Goal: Task Accomplishment & Management: Use online tool/utility

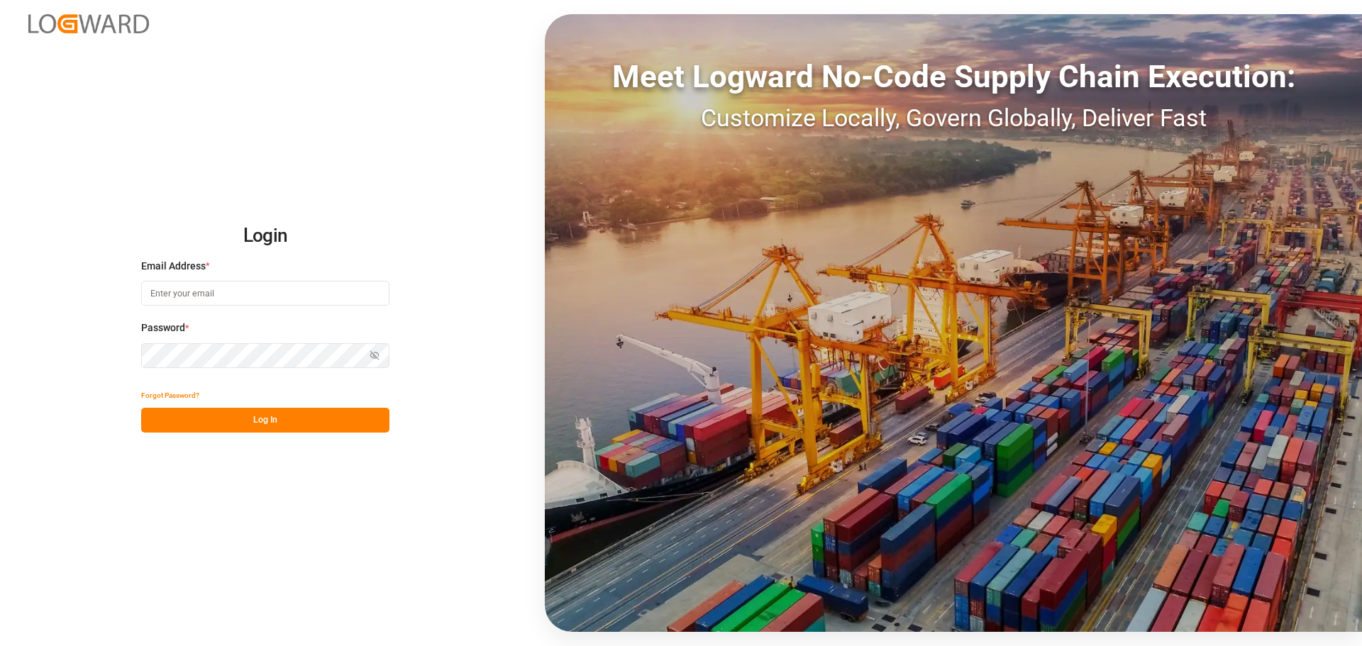
click at [177, 296] on input at bounding box center [265, 293] width 248 height 25
type input "[PERSON_NAME][EMAIL_ADDRESS][PERSON_NAME][DOMAIN_NAME]"
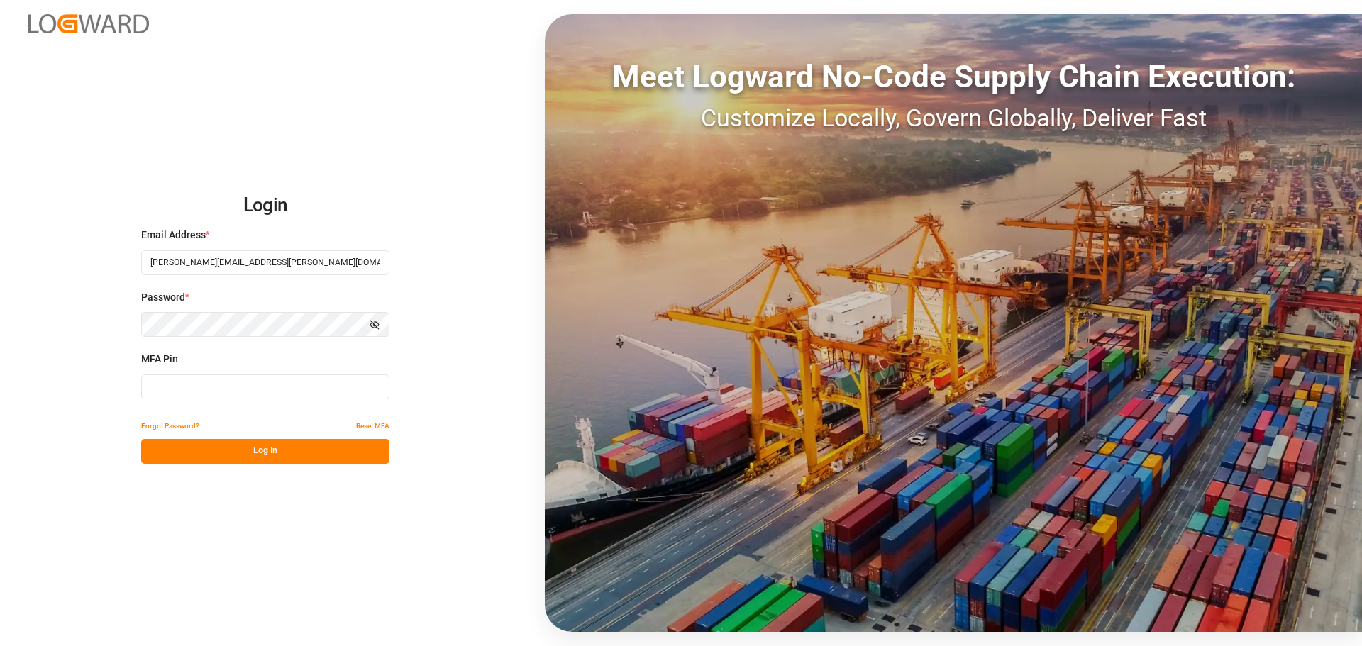
type input "202153"
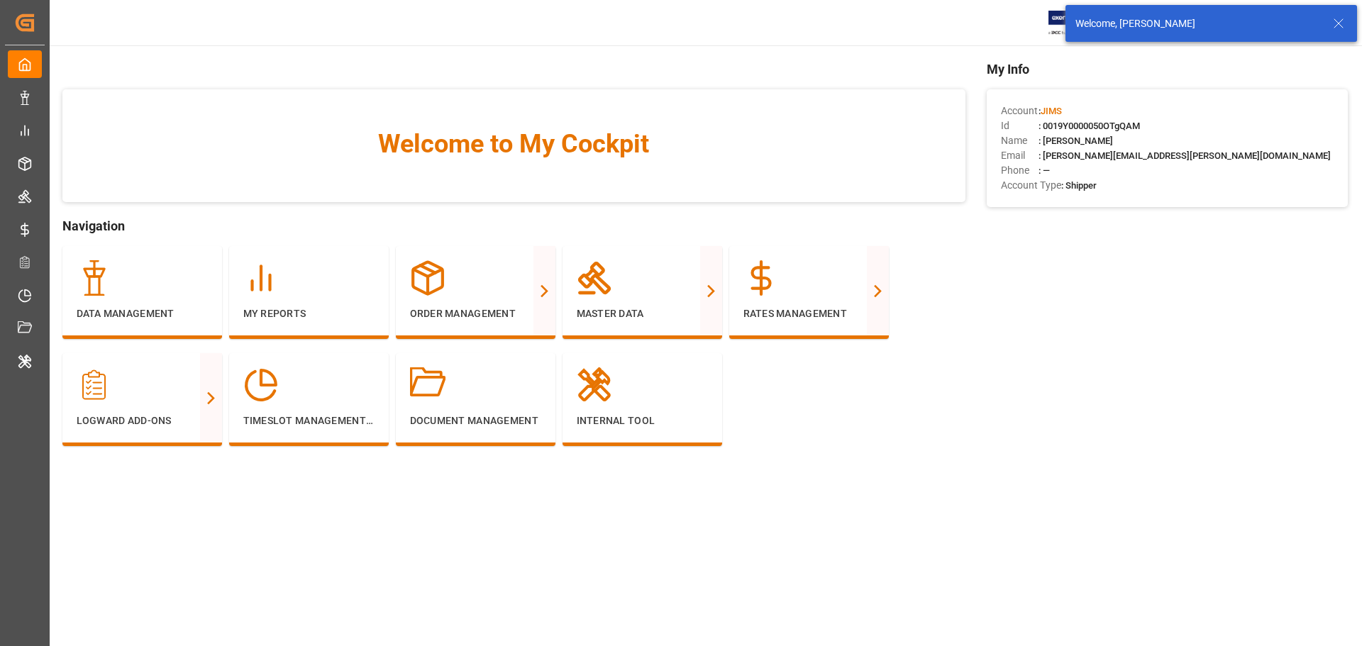
click at [1336, 24] on icon at bounding box center [1338, 23] width 17 height 17
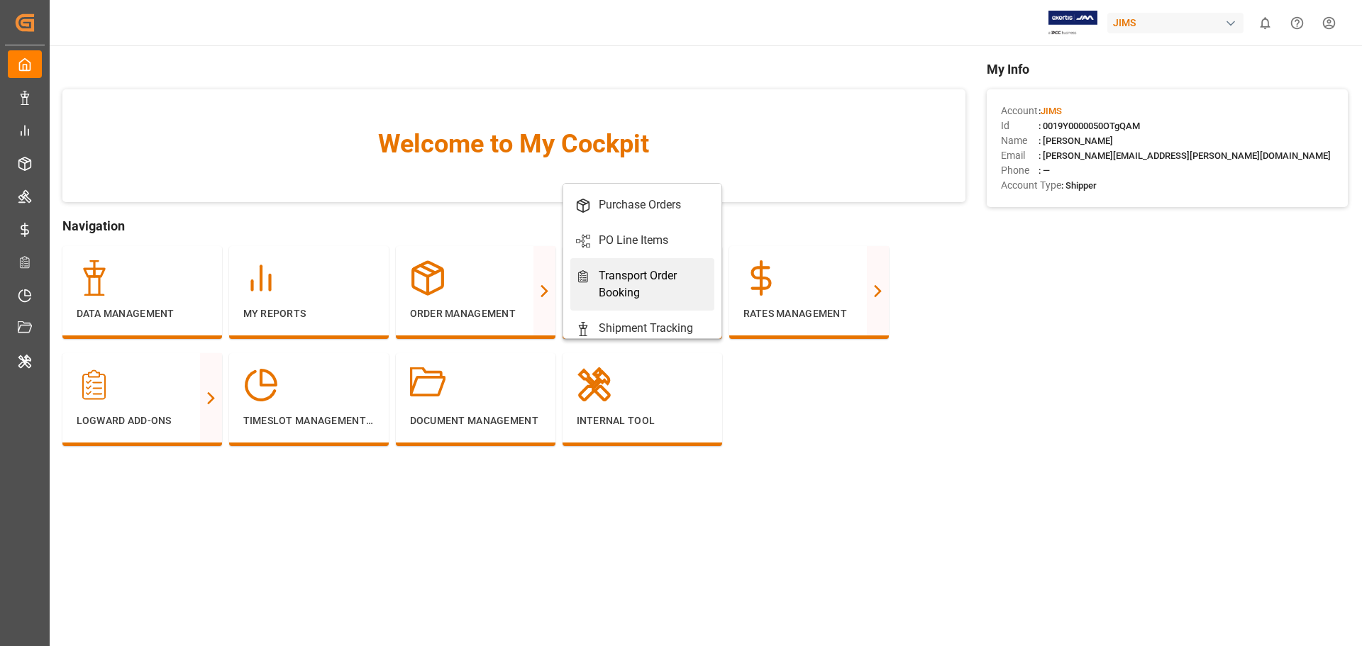
click at [646, 272] on div "Transport Order Booking" at bounding box center [654, 284] width 110 height 34
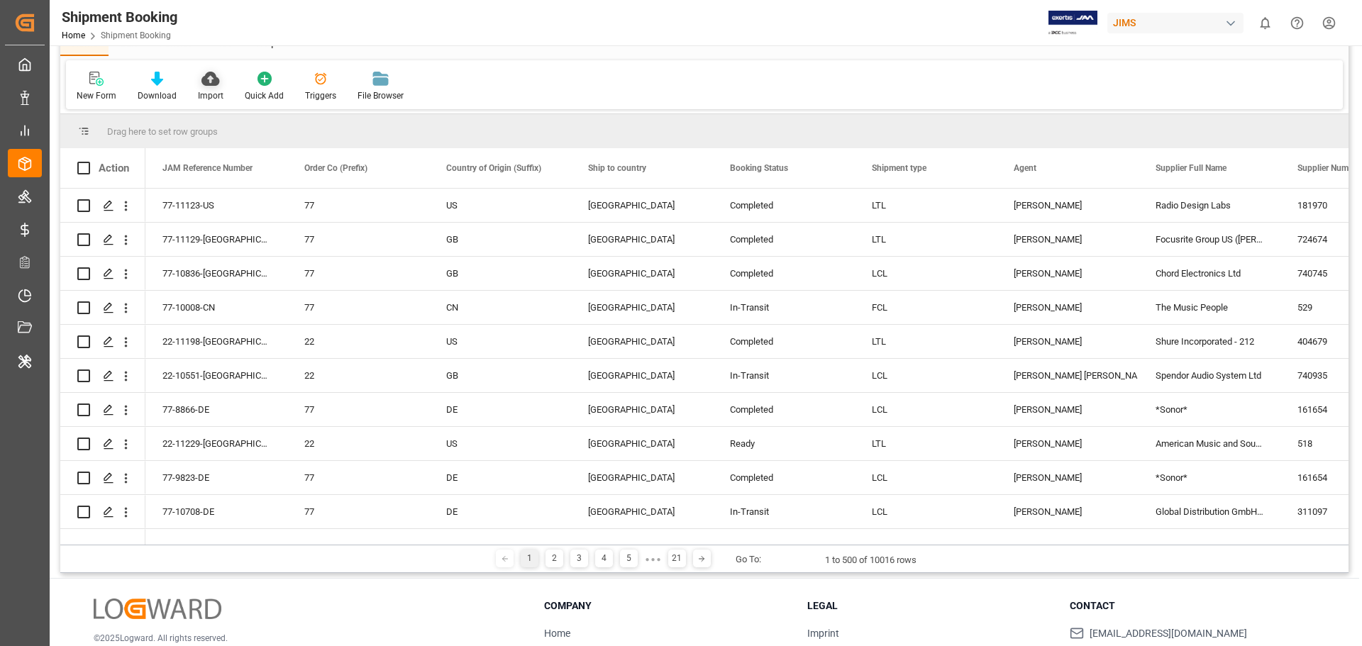
click at [213, 80] on icon at bounding box center [210, 79] width 18 height 14
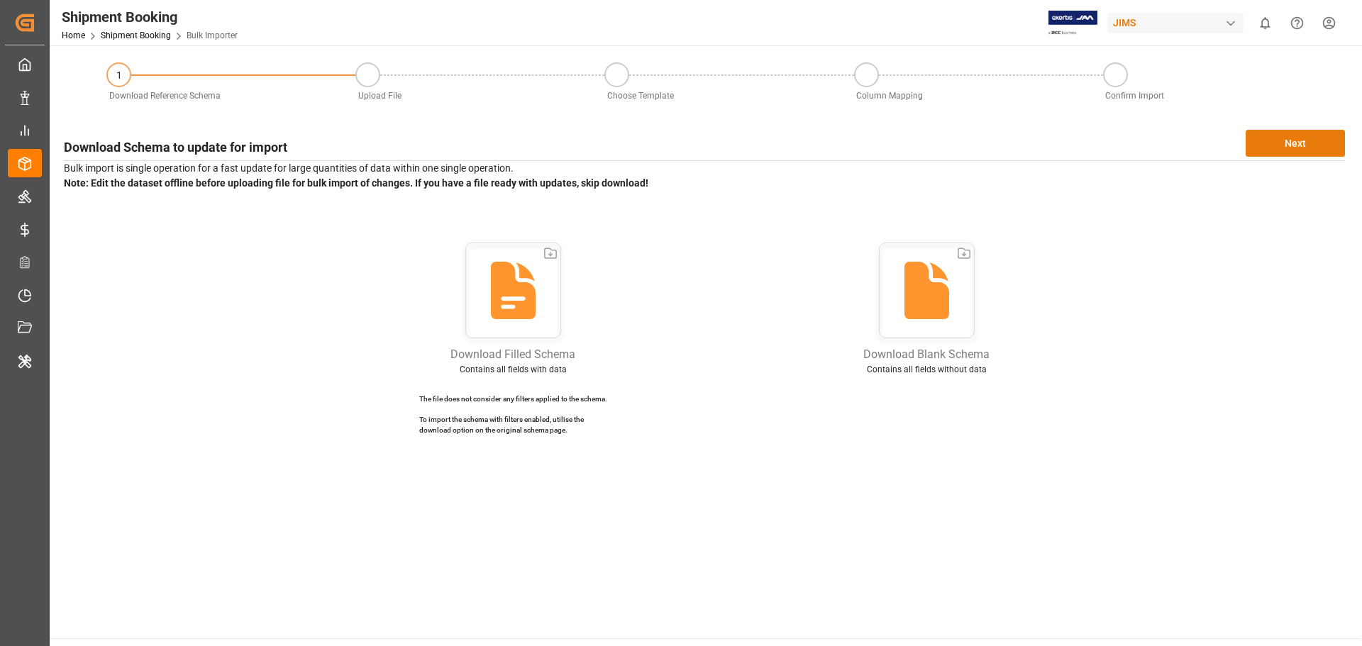
click at [1307, 139] on button "Next" at bounding box center [1295, 143] width 99 height 27
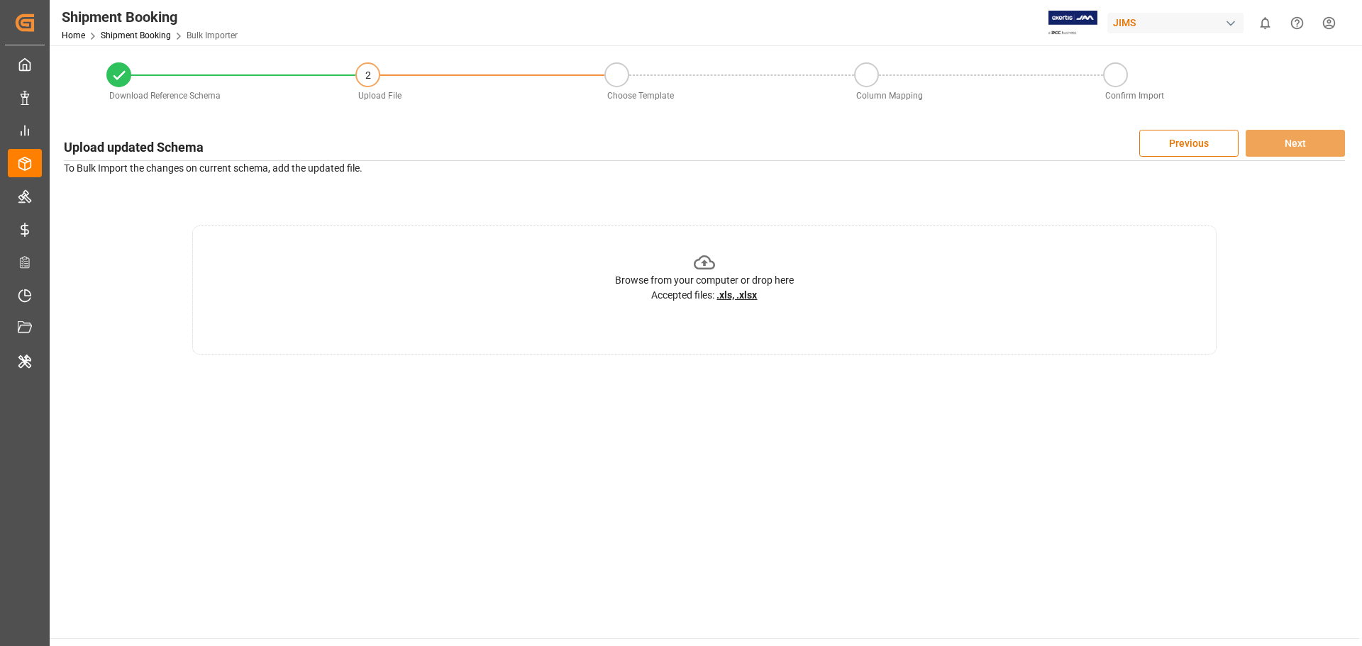
click at [677, 285] on div "Browse from your computer or drop here" at bounding box center [704, 280] width 179 height 15
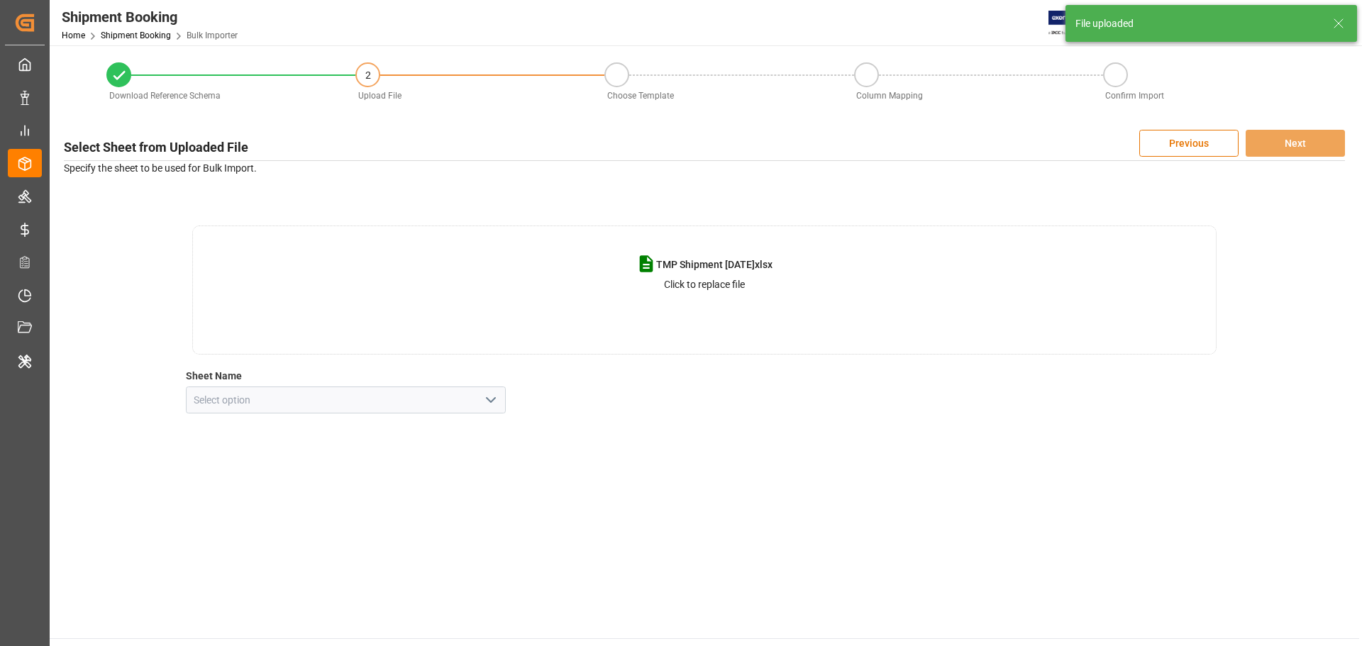
click at [487, 396] on icon "open menu" at bounding box center [490, 400] width 17 height 17
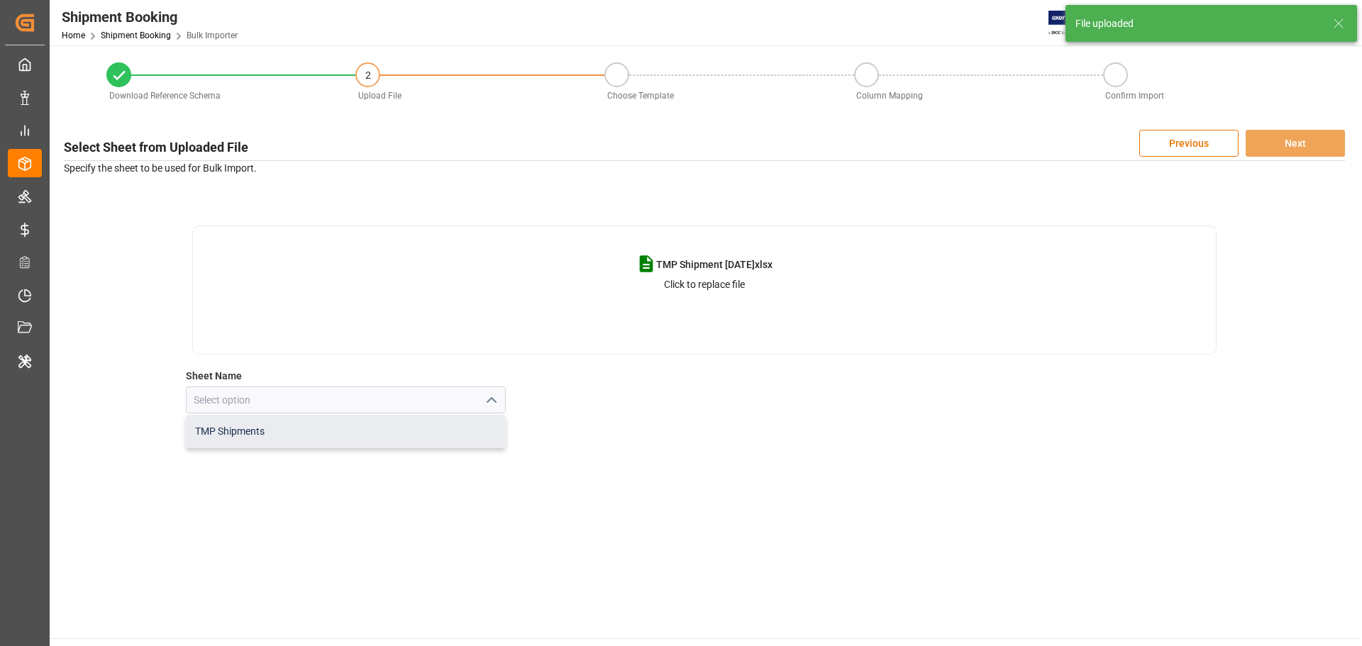
click at [395, 428] on div "TMP Shipments" at bounding box center [346, 432] width 319 height 32
type input "TMP Shipments"
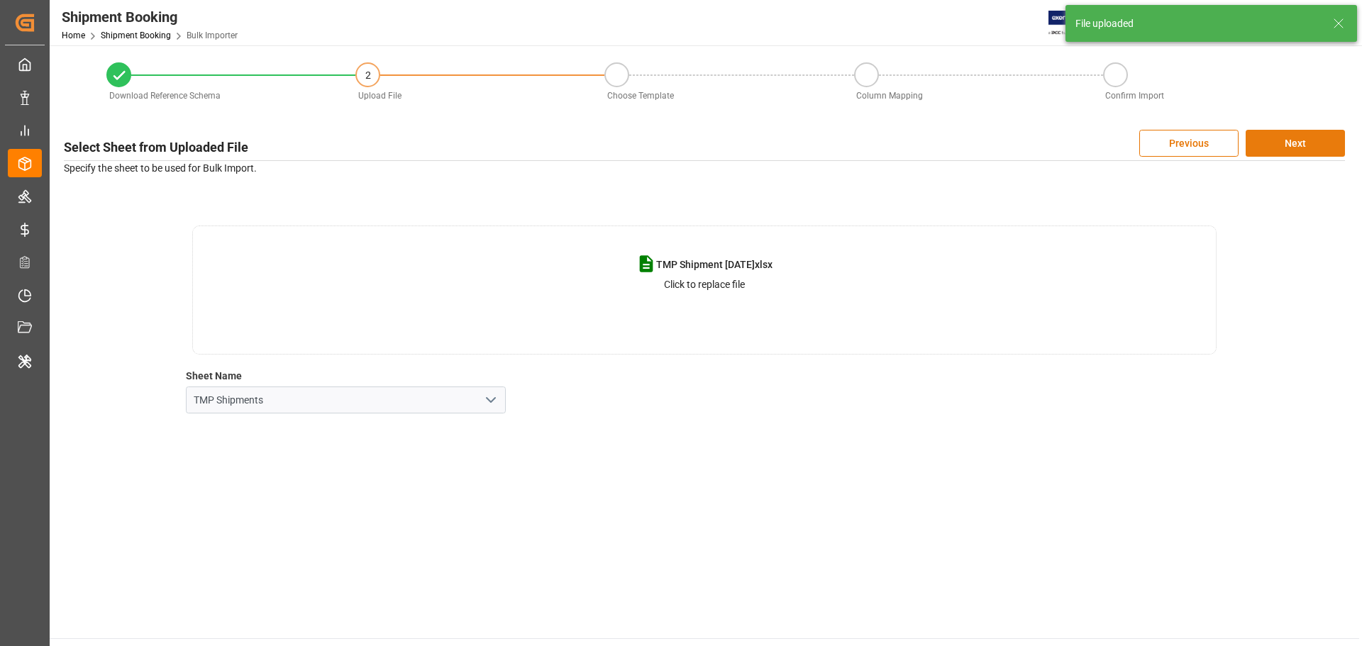
click at [1291, 143] on button "Next" at bounding box center [1295, 143] width 99 height 27
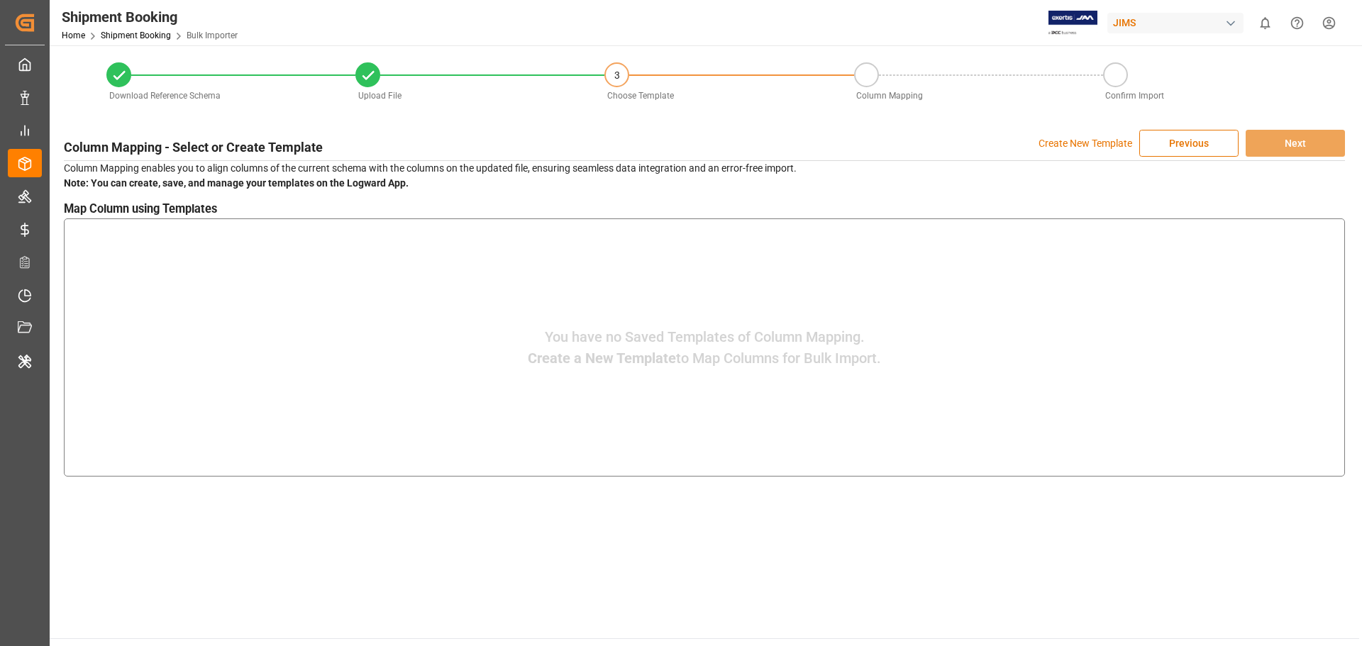
click at [1103, 142] on p "Create New Template" at bounding box center [1085, 143] width 94 height 27
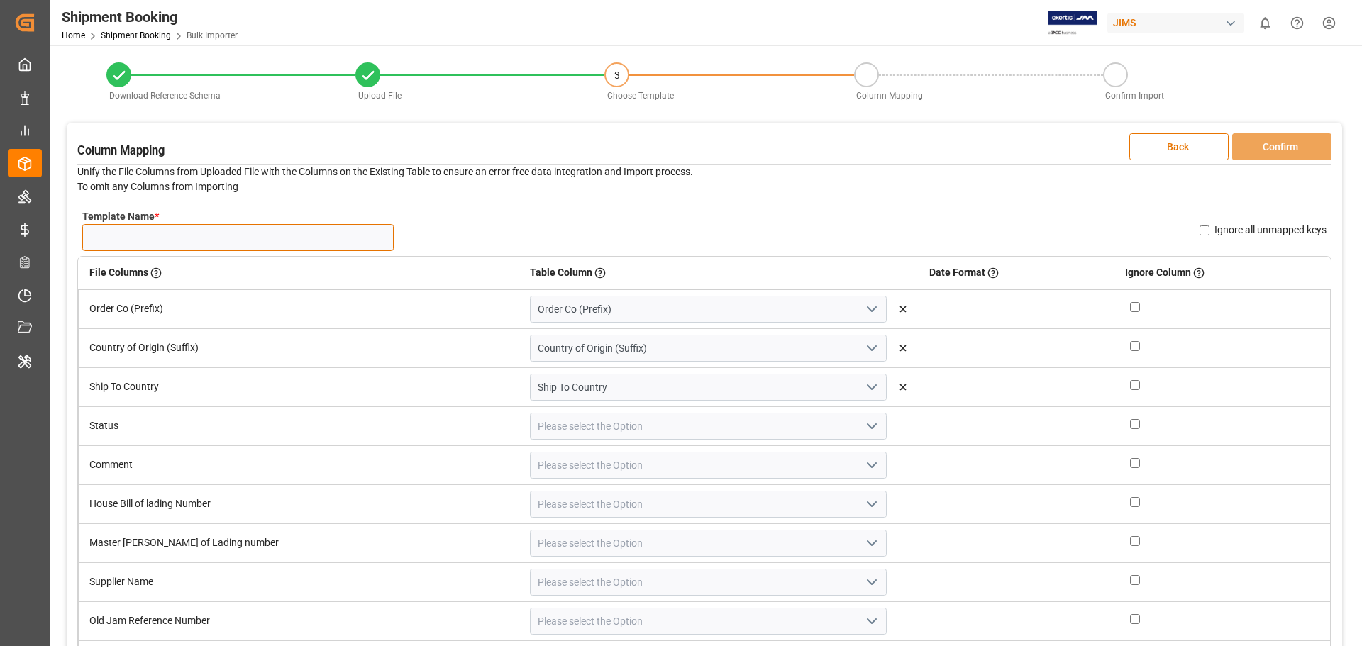
click at [154, 238] on input "Template Name *" at bounding box center [237, 237] width 311 height 27
click at [203, 240] on input "Template Name *" at bounding box center [237, 237] width 311 height 27
type input "TMP Shipments"
click at [863, 426] on icon "open menu" at bounding box center [871, 426] width 17 height 17
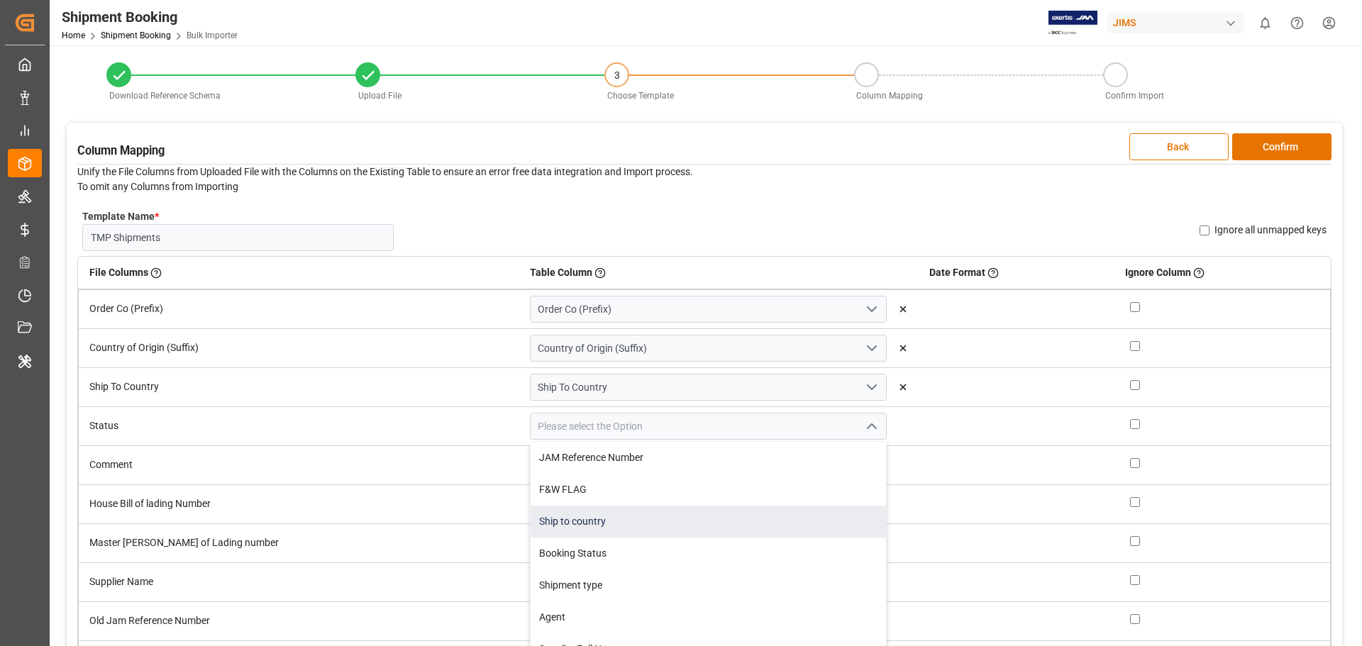
scroll to position [71, 0]
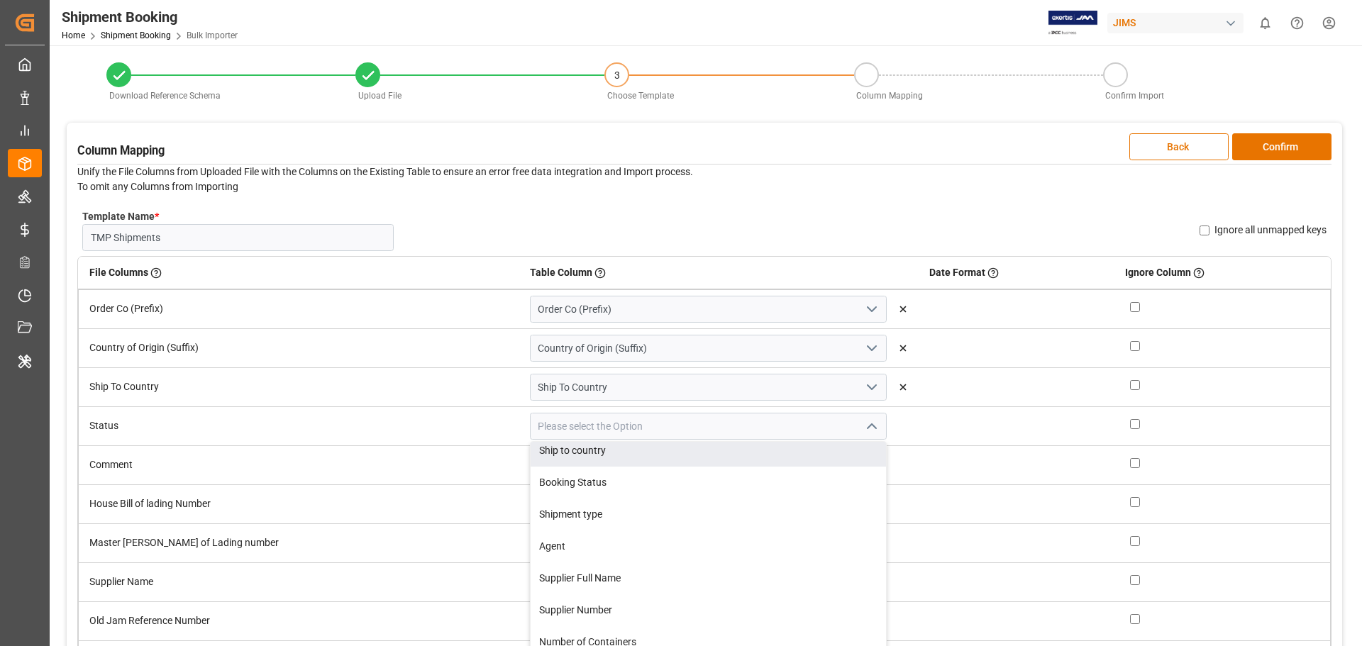
click at [860, 424] on button "close menu" at bounding box center [870, 427] width 21 height 22
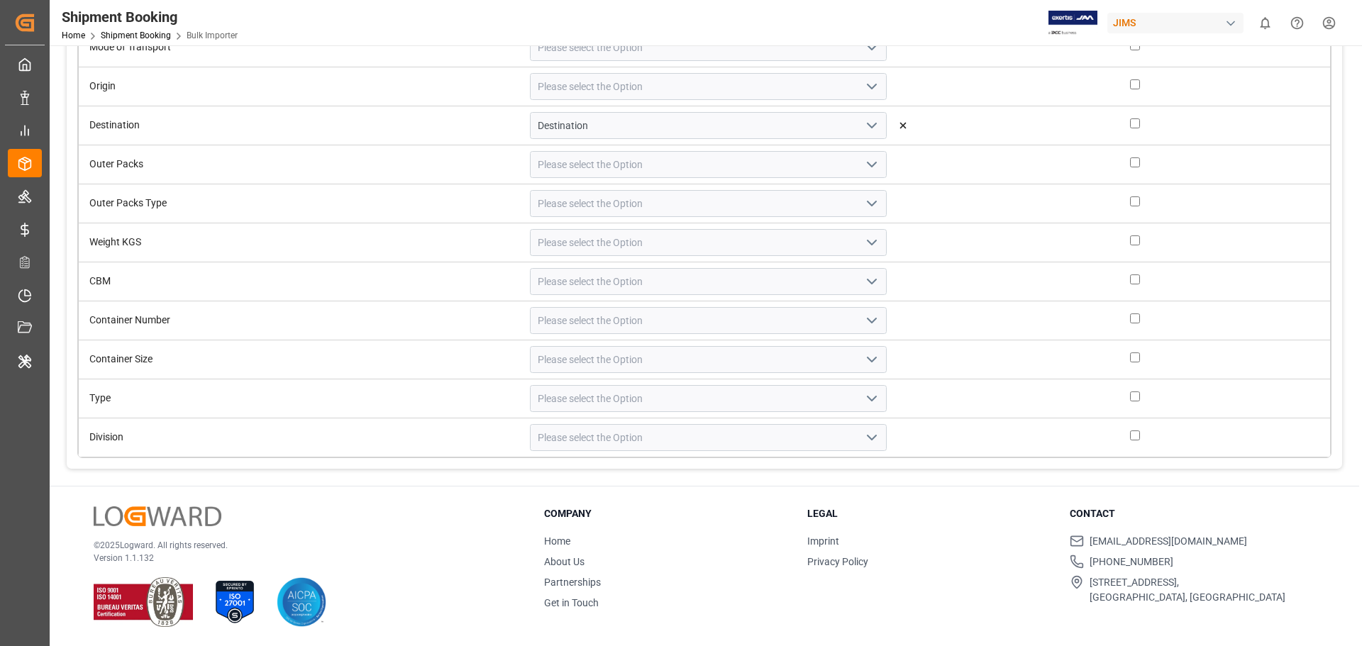
scroll to position [179, 0]
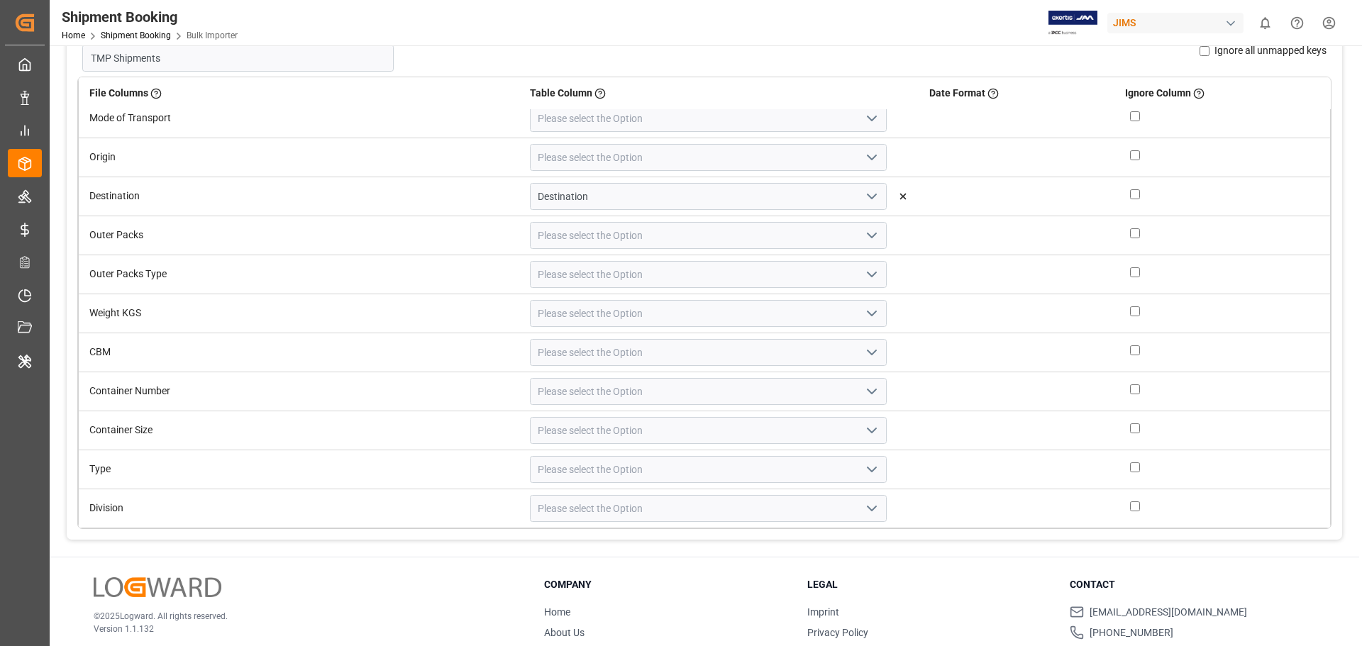
click at [863, 394] on icon "open menu" at bounding box center [871, 391] width 17 height 17
click at [475, 588] on div "© 2025 Logward. All rights reserved. Version 1.1.132" at bounding box center [301, 637] width 415 height 121
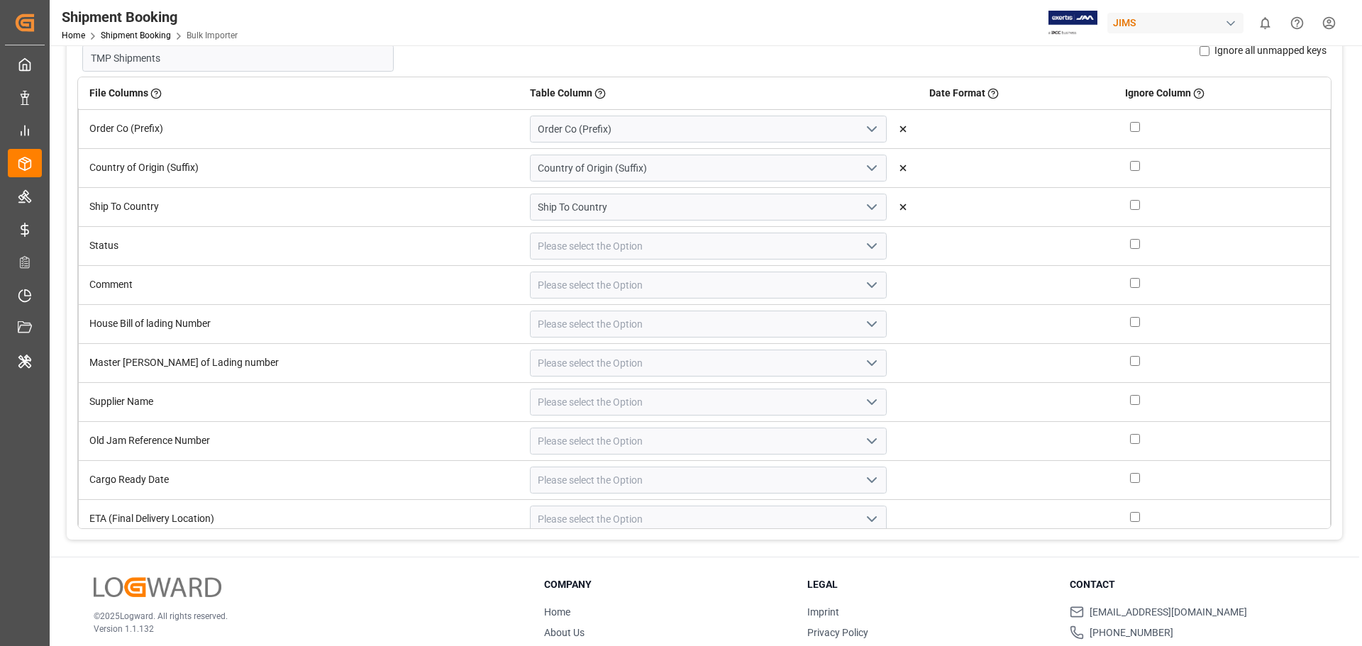
scroll to position [0, 0]
click at [863, 446] on icon "open menu" at bounding box center [871, 441] width 17 height 17
click at [558, 471] on div "Old JAM Reference Number" at bounding box center [708, 470] width 355 height 32
type input "Old JAM Reference Number"
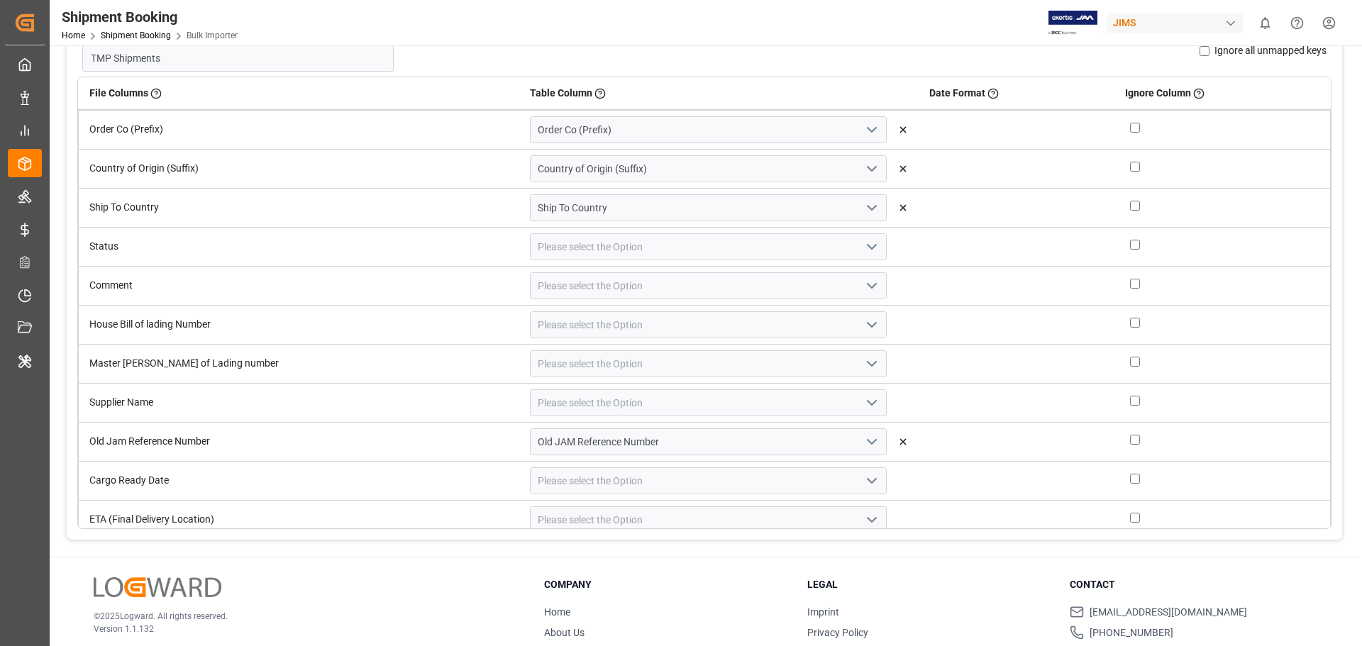
click at [863, 487] on icon "open menu" at bounding box center [871, 480] width 17 height 17
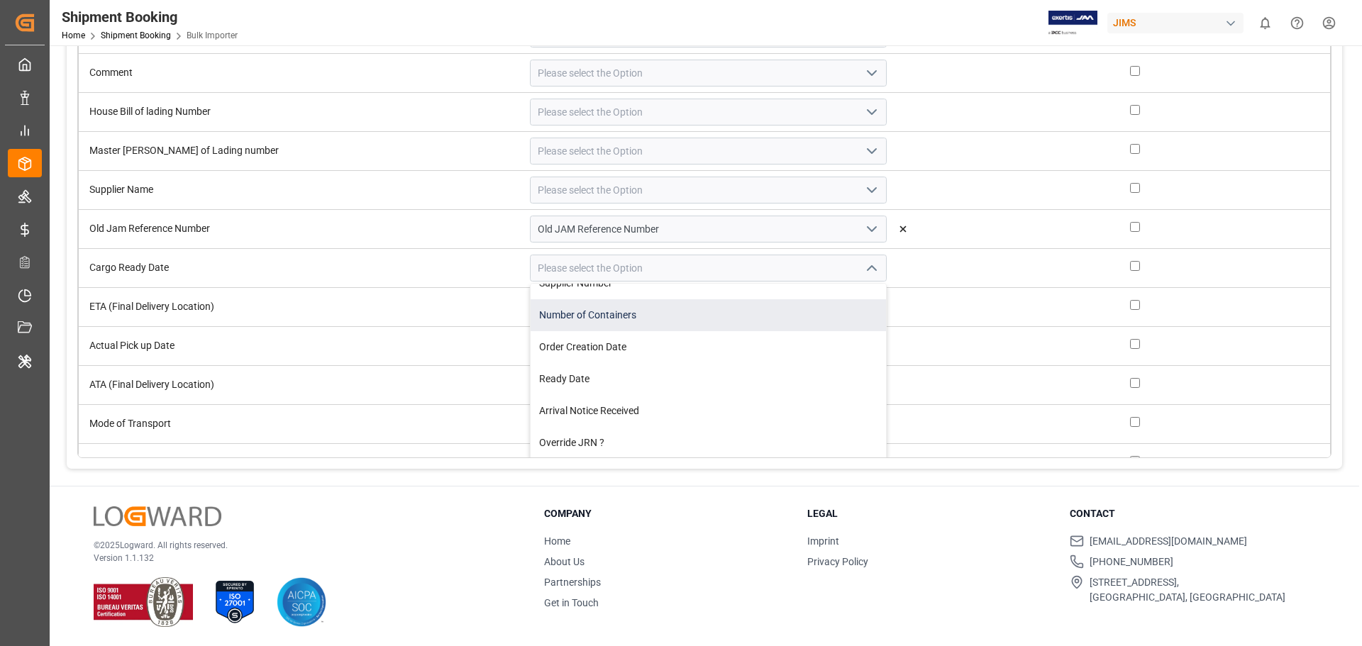
scroll to position [284, 0]
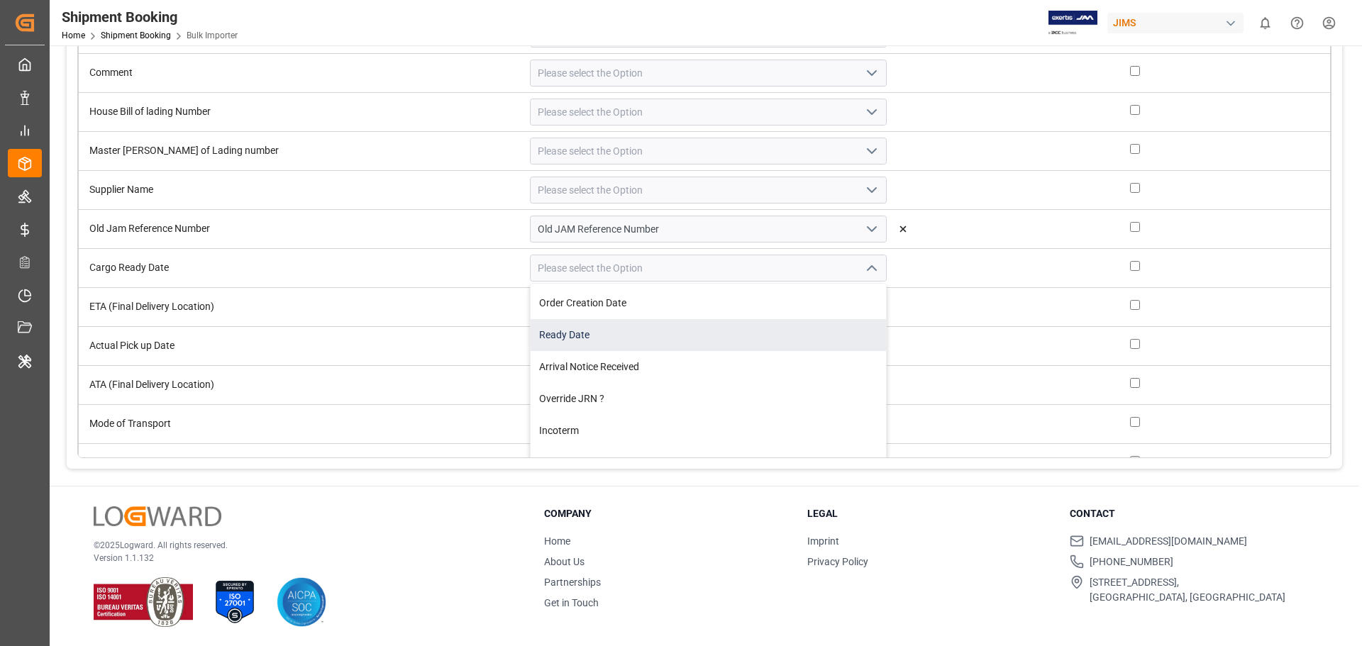
click at [566, 340] on div "Ready Date" at bounding box center [708, 335] width 355 height 32
type input "Ready Date"
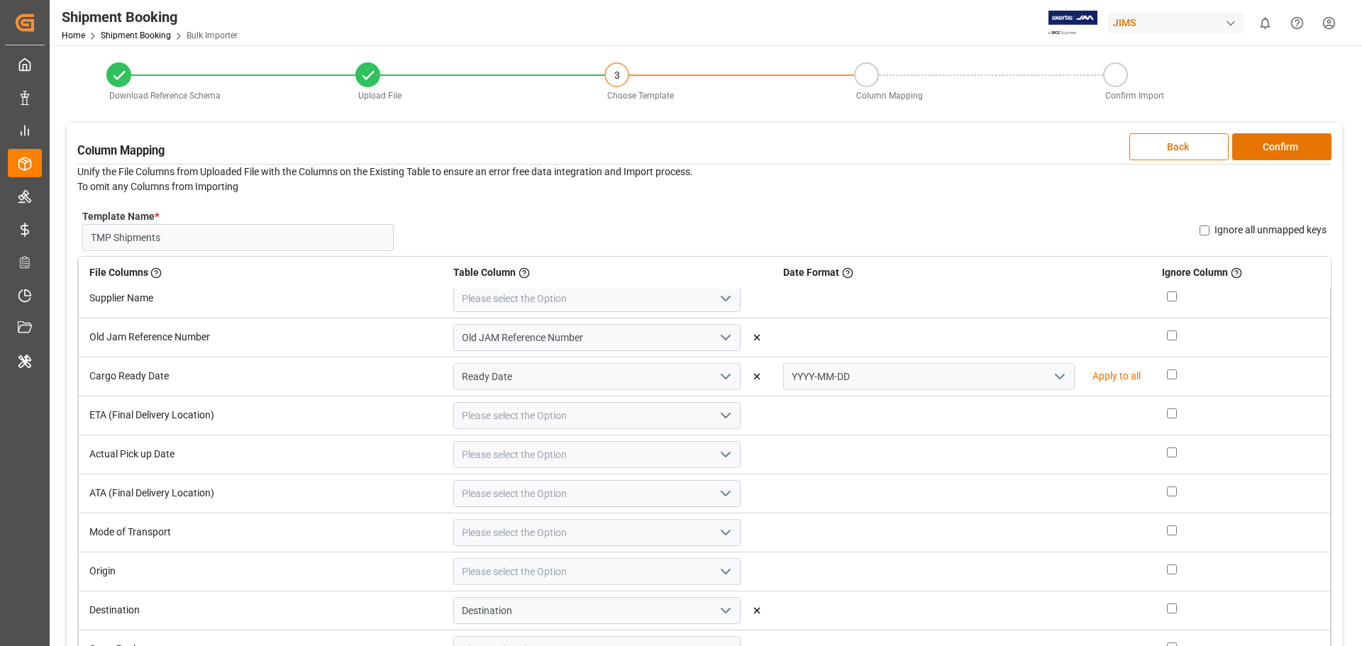
click at [1051, 378] on icon "open menu" at bounding box center [1059, 376] width 17 height 17
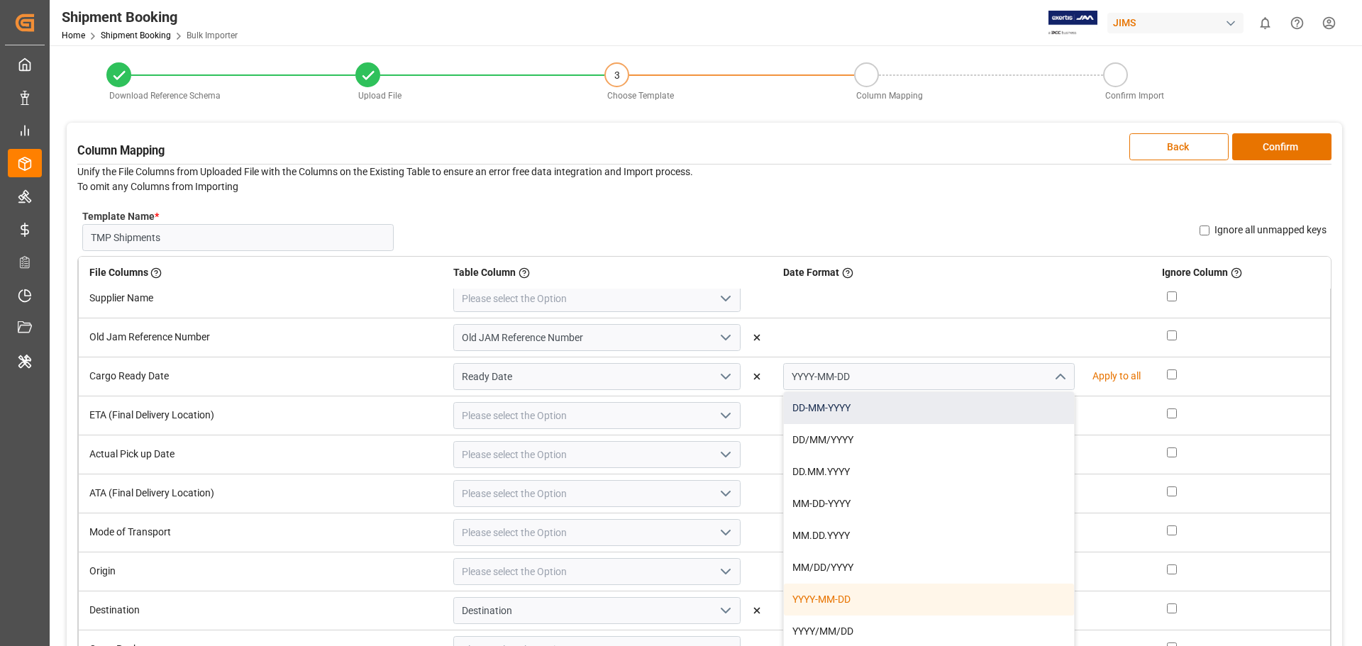
scroll to position [213, 0]
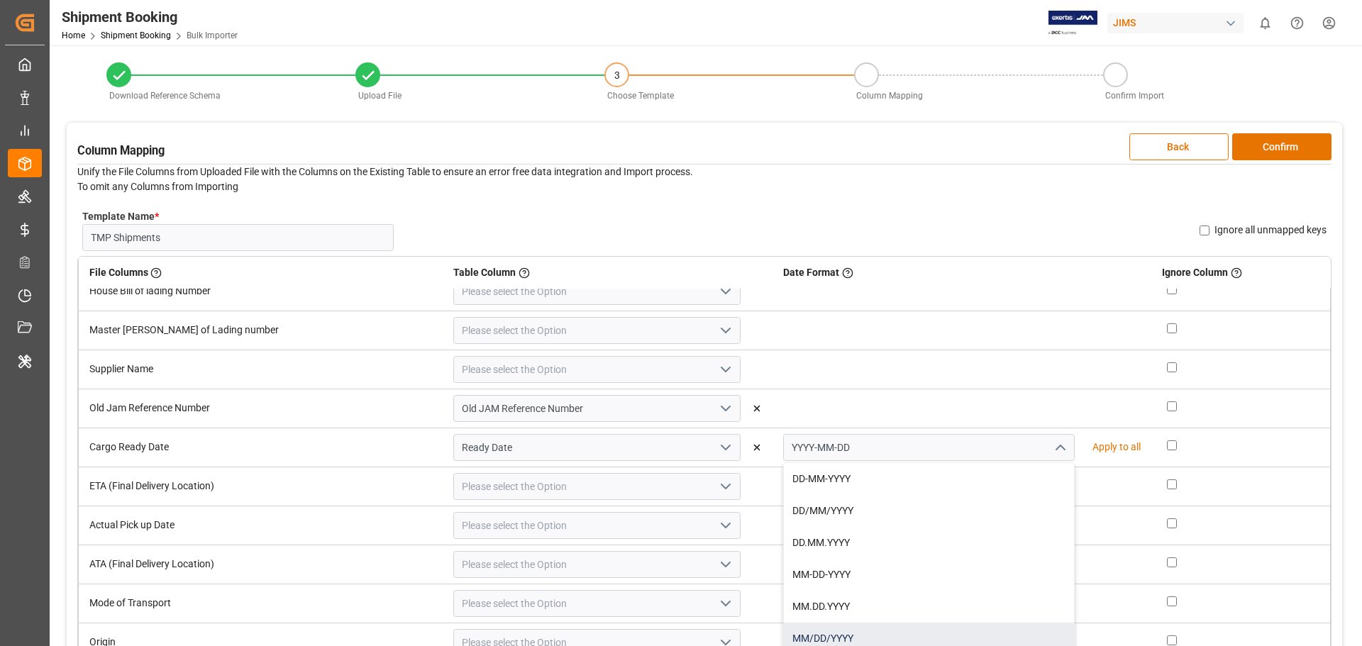
click at [784, 632] on div "MM/DD/YYYY" at bounding box center [929, 639] width 290 height 32
type input "MM/DD/YYYY"
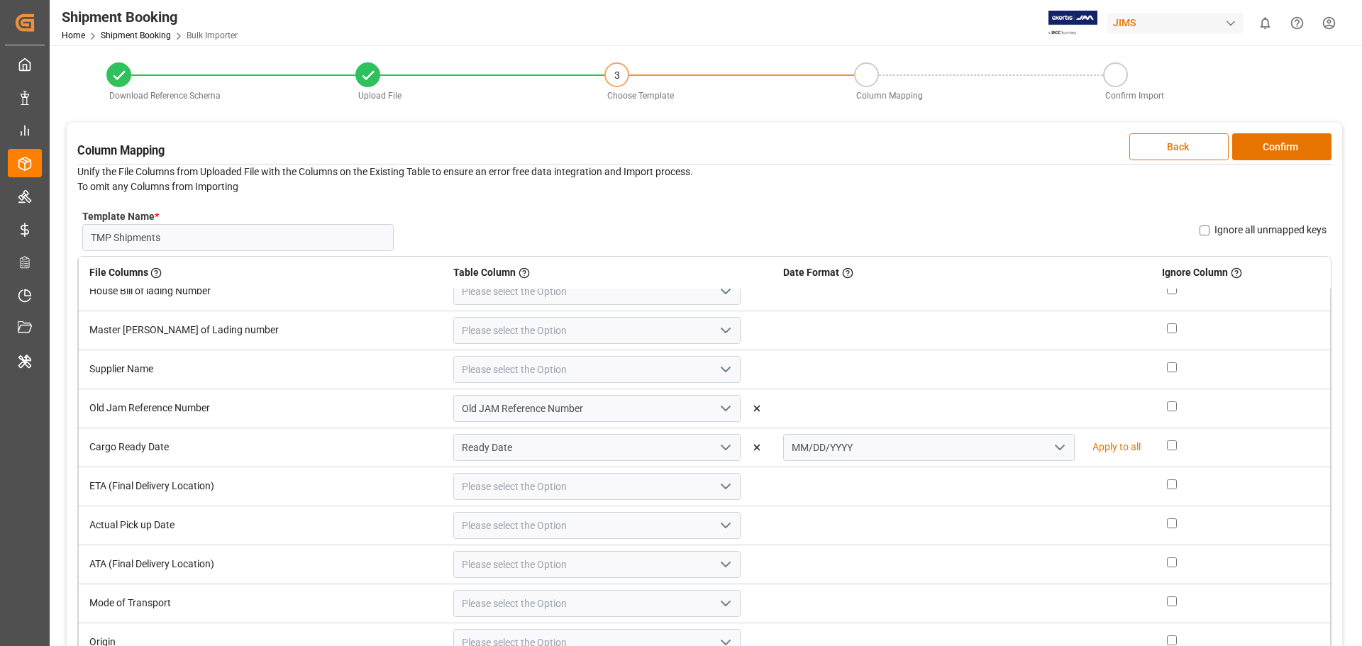
click at [717, 365] on icon "open menu" at bounding box center [725, 369] width 17 height 17
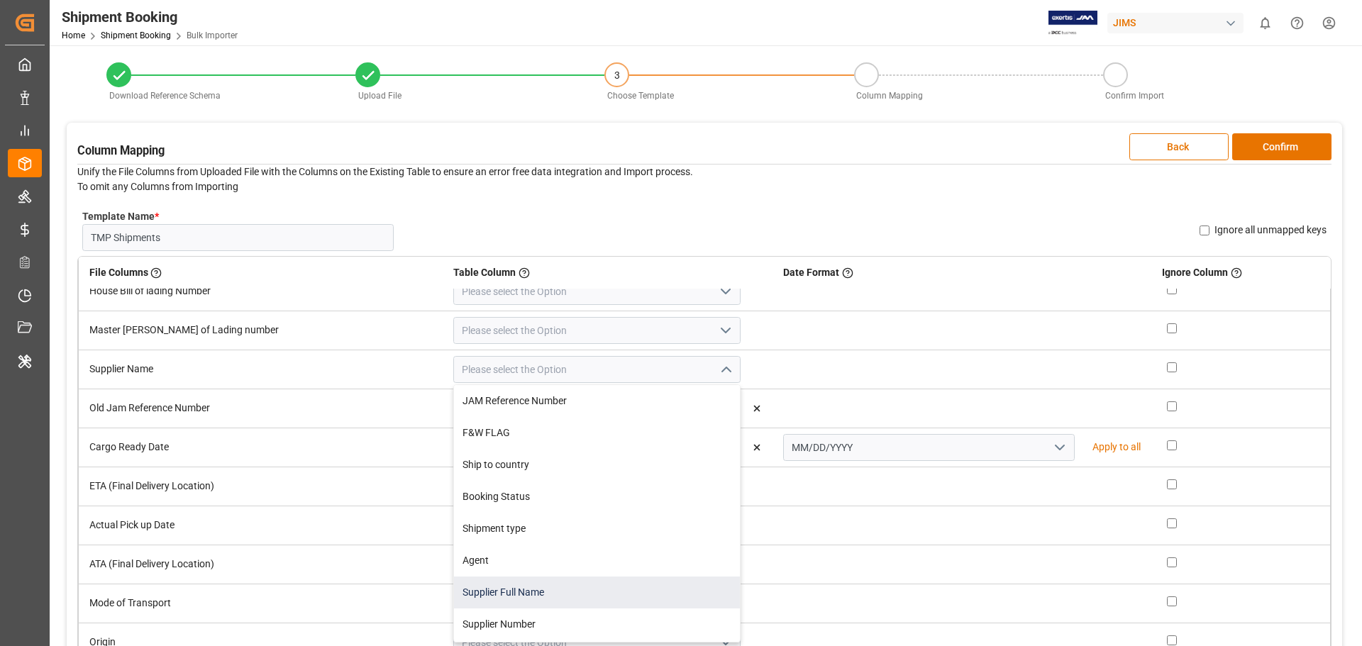
scroll to position [71, 0]
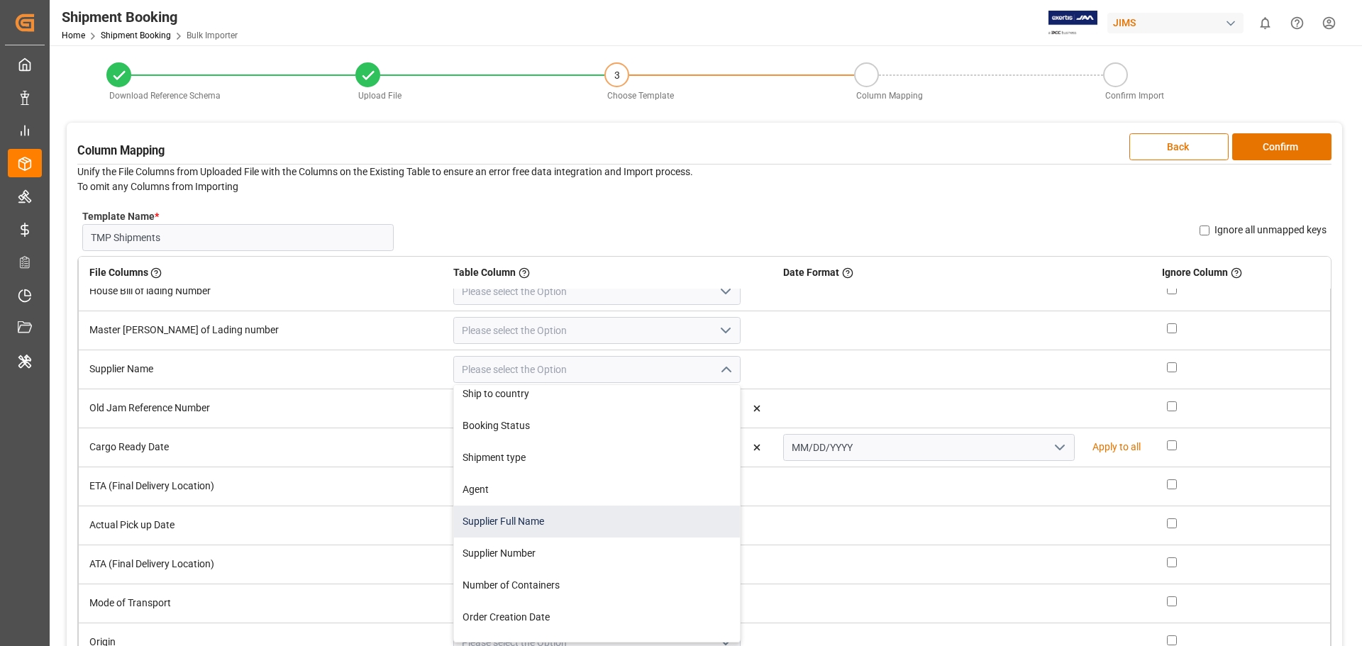
click at [517, 528] on div "Supplier Full Name" at bounding box center [597, 522] width 286 height 32
type input "Supplier Full Name"
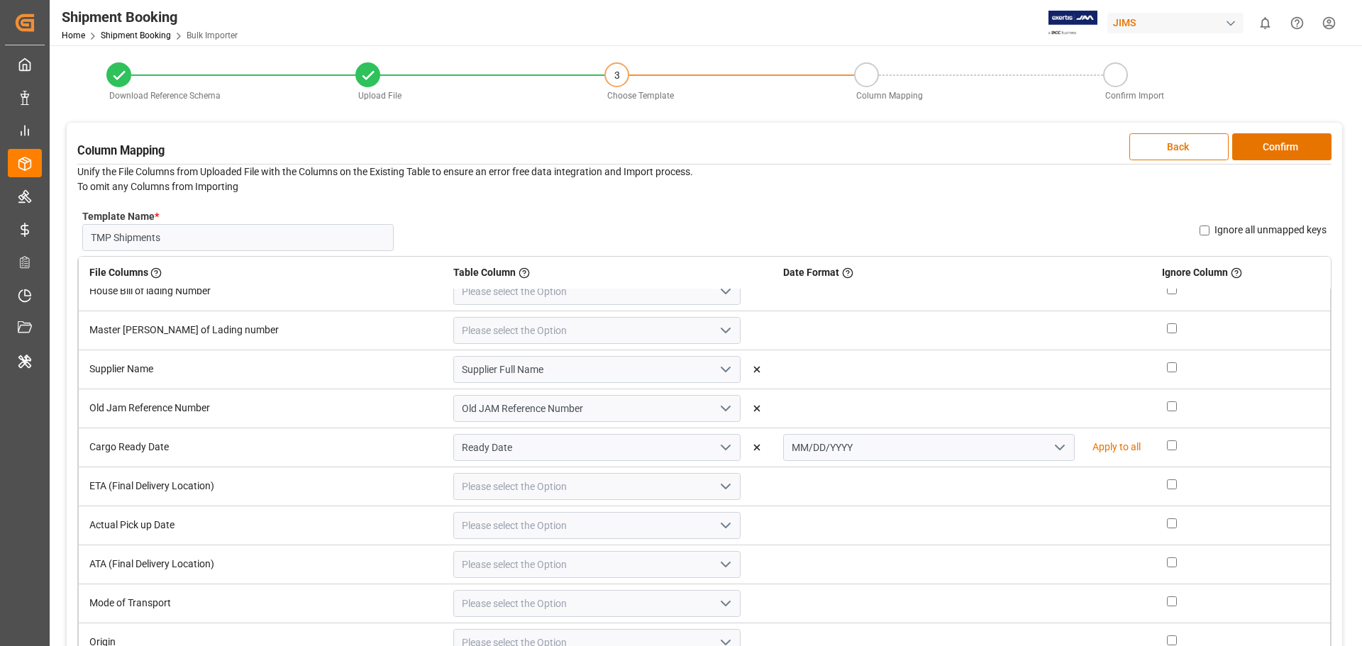
click at [721, 330] on polyline "open menu" at bounding box center [725, 330] width 9 height 4
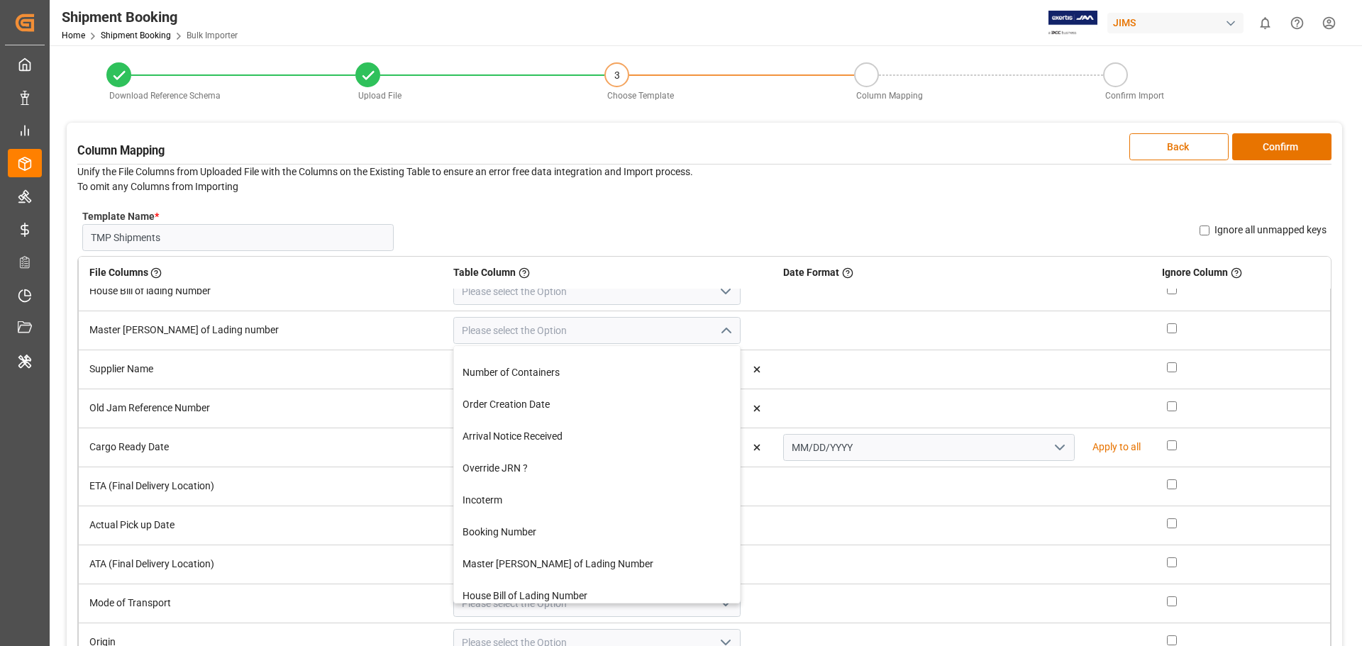
scroll to position [284, 0]
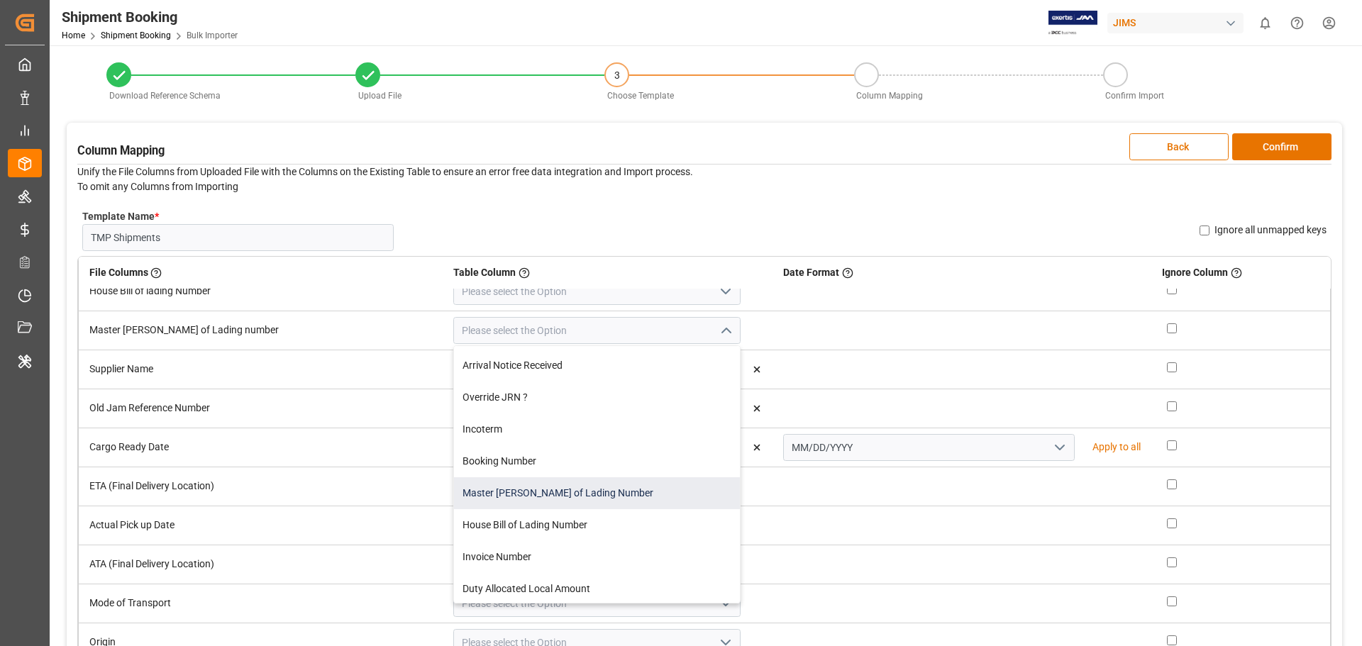
click at [535, 485] on div "Master [PERSON_NAME] of Lading Number" at bounding box center [597, 493] width 286 height 32
type input "Master [PERSON_NAME] of Lading Number"
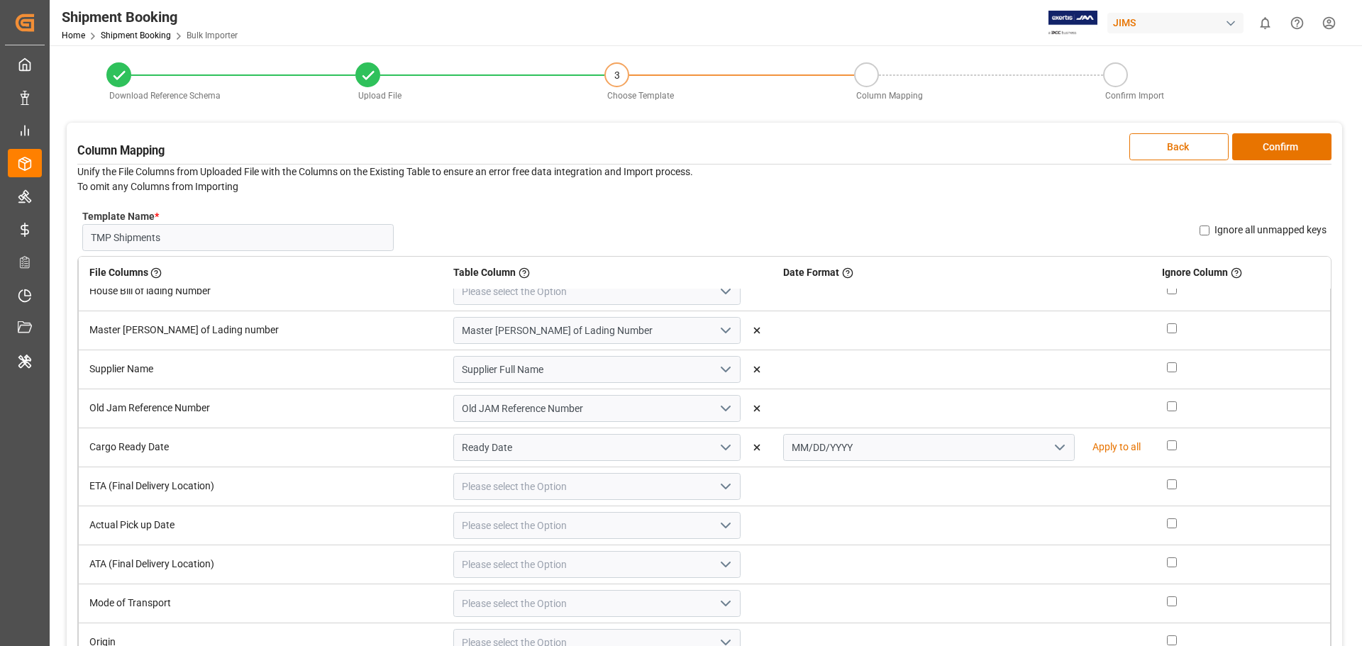
scroll to position [142, 0]
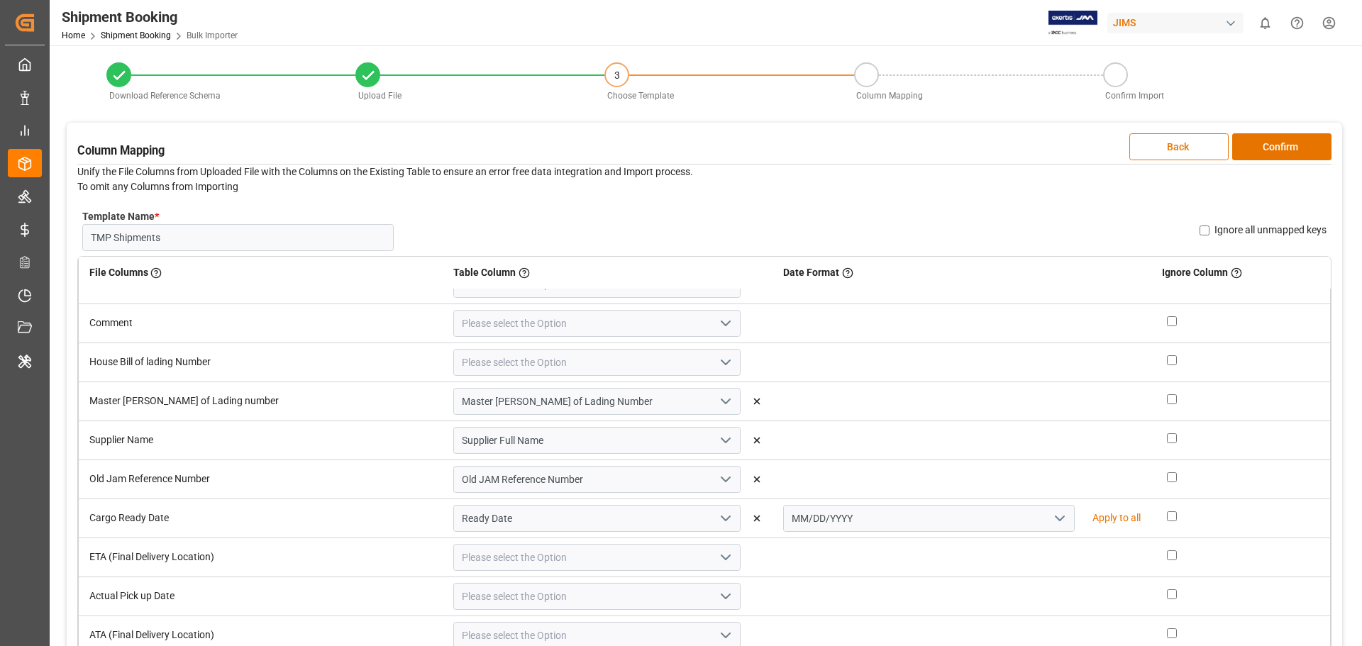
click at [717, 369] on icon "open menu" at bounding box center [725, 362] width 17 height 17
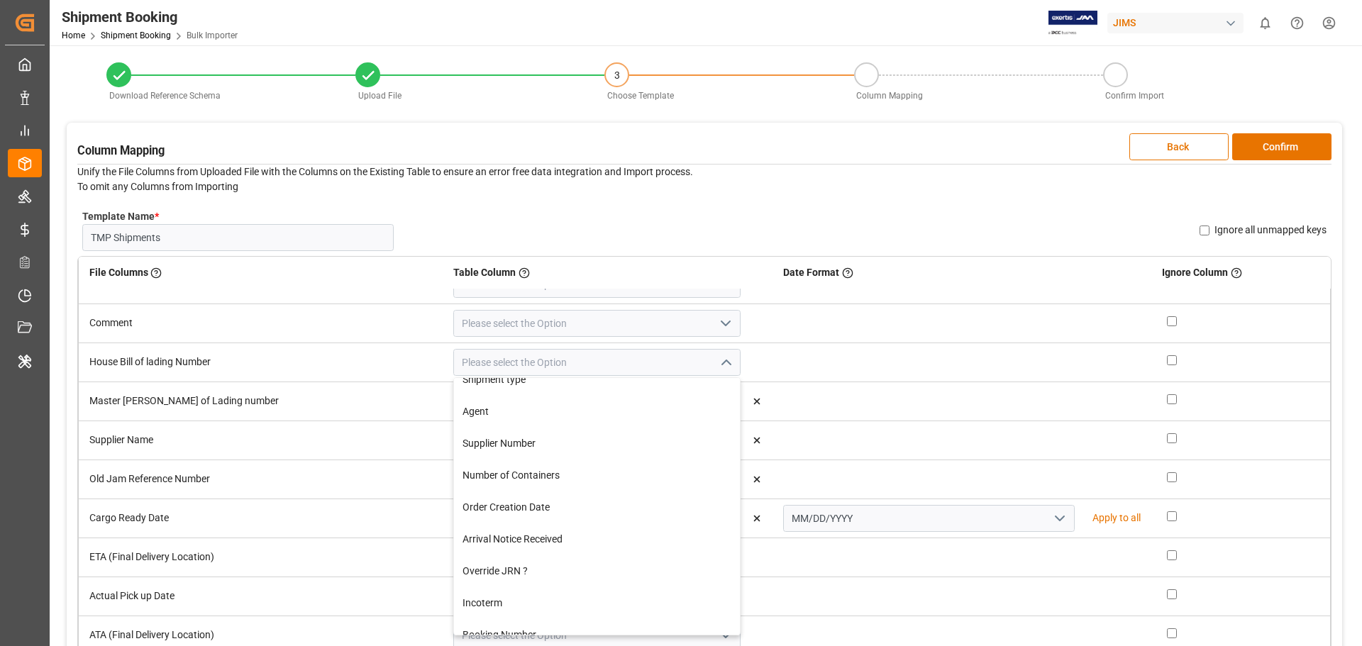
scroll to position [213, 0]
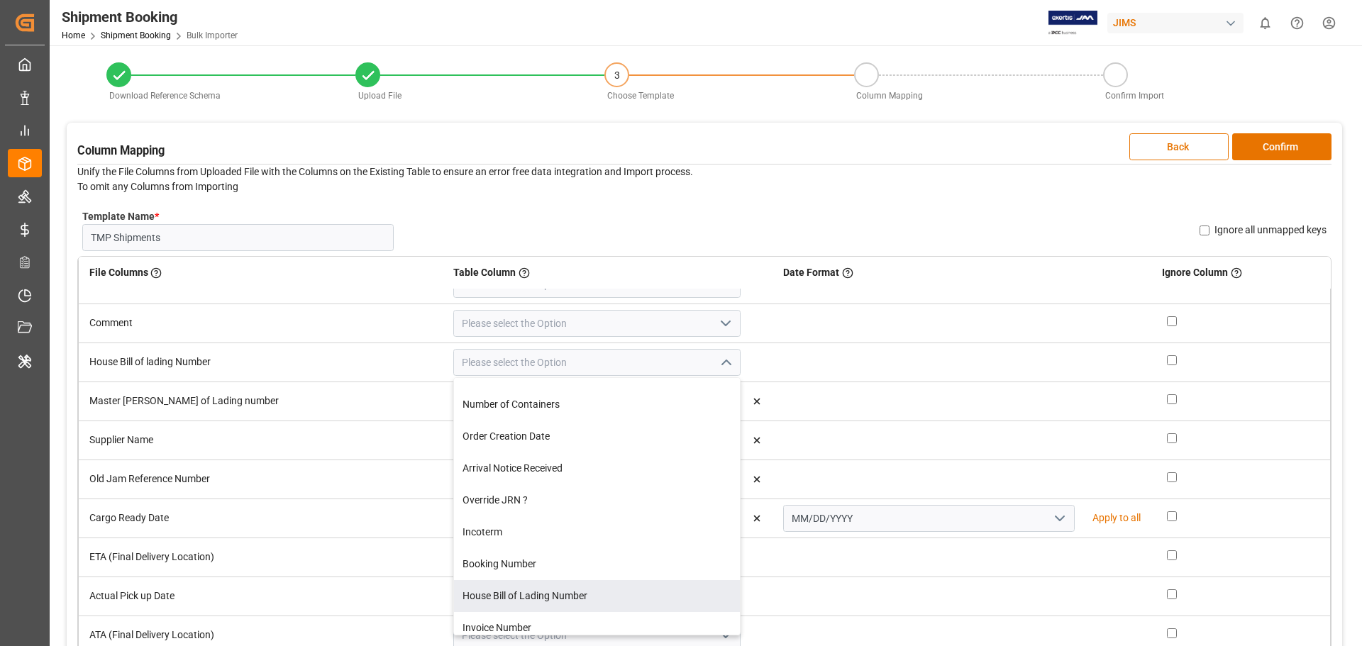
click at [482, 583] on div "House Bill of Lading Number" at bounding box center [597, 596] width 286 height 32
type input "House Bill of Lading Number"
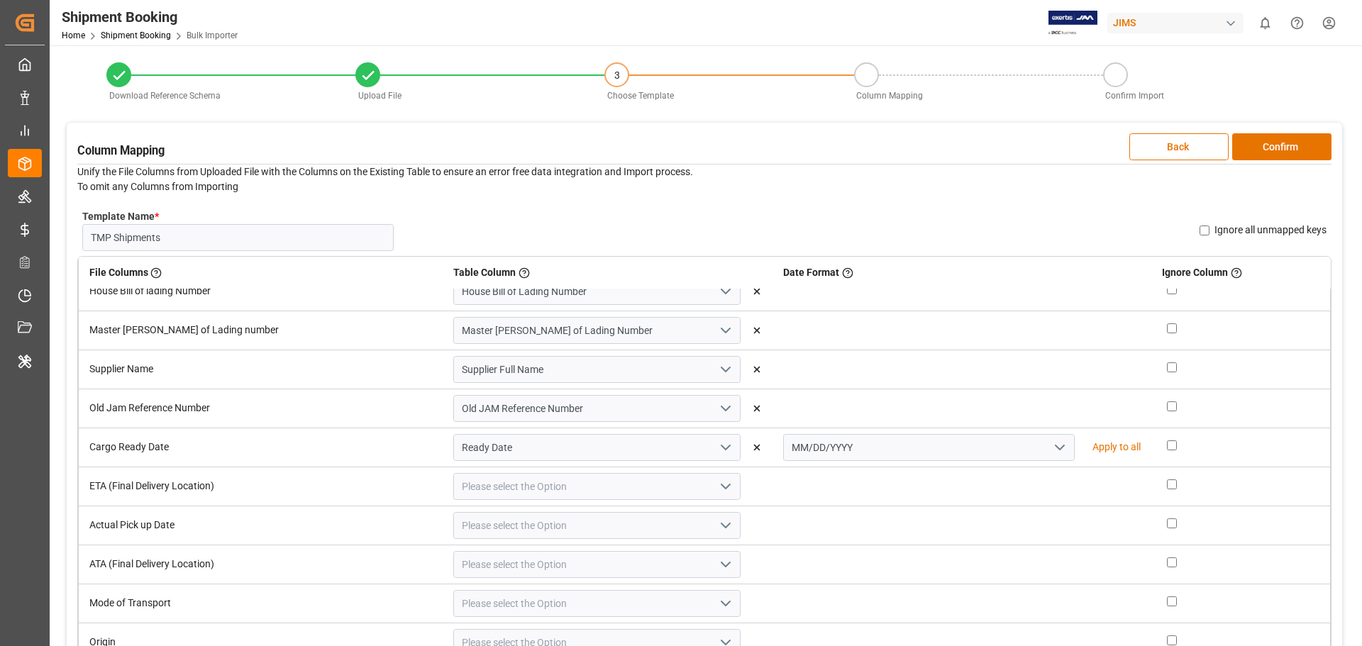
click at [717, 482] on icon "open menu" at bounding box center [725, 486] width 17 height 17
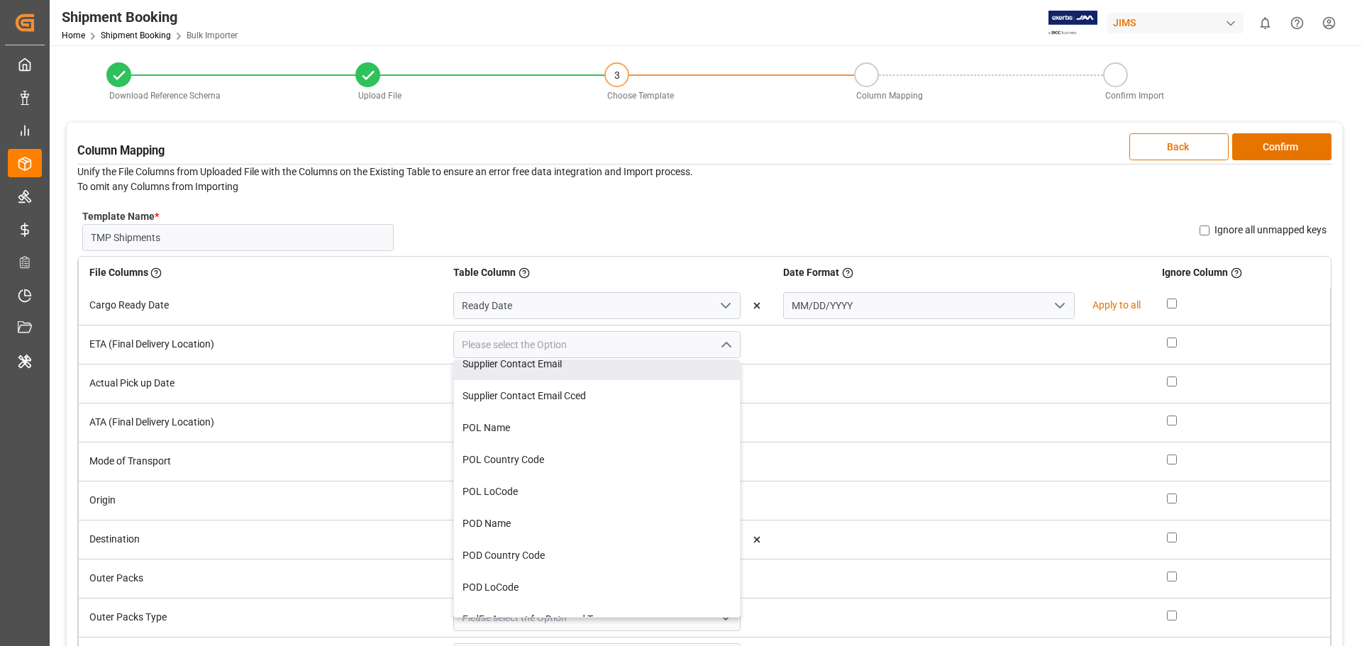
scroll to position [5723, 0]
click at [453, 334] on input at bounding box center [596, 344] width 287 height 27
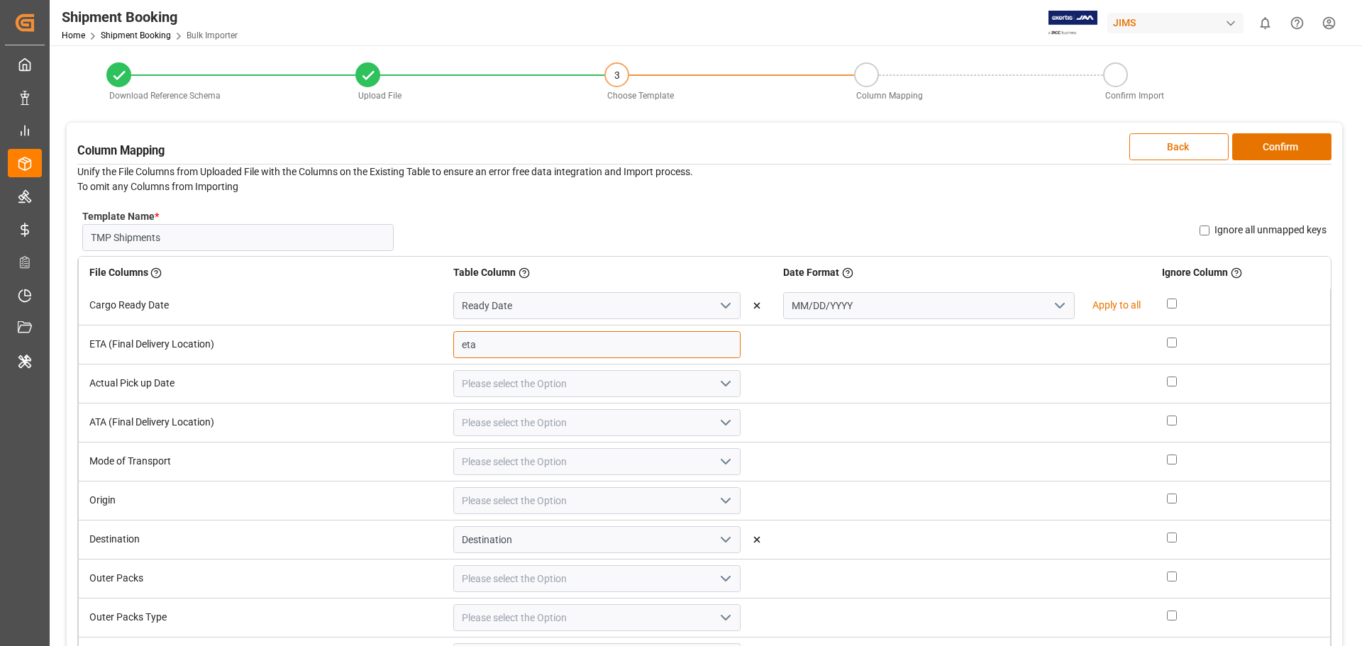
scroll to position [0, 0]
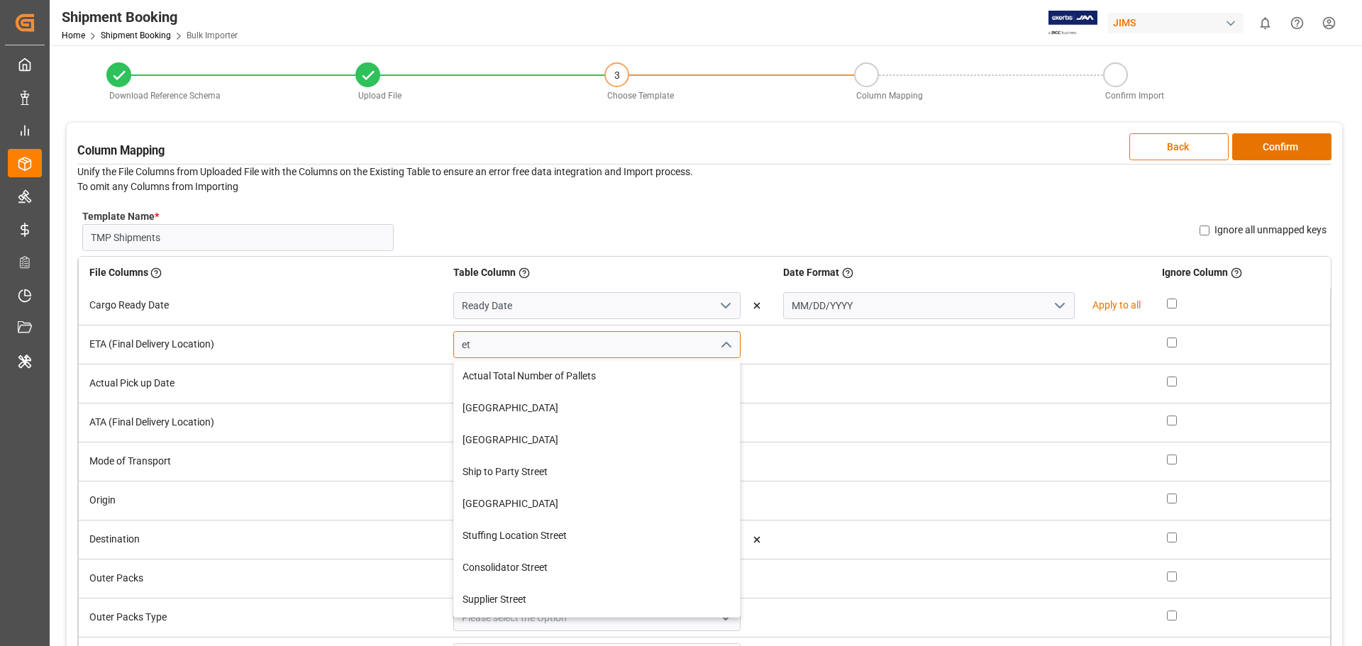
type input "e"
type input "E"
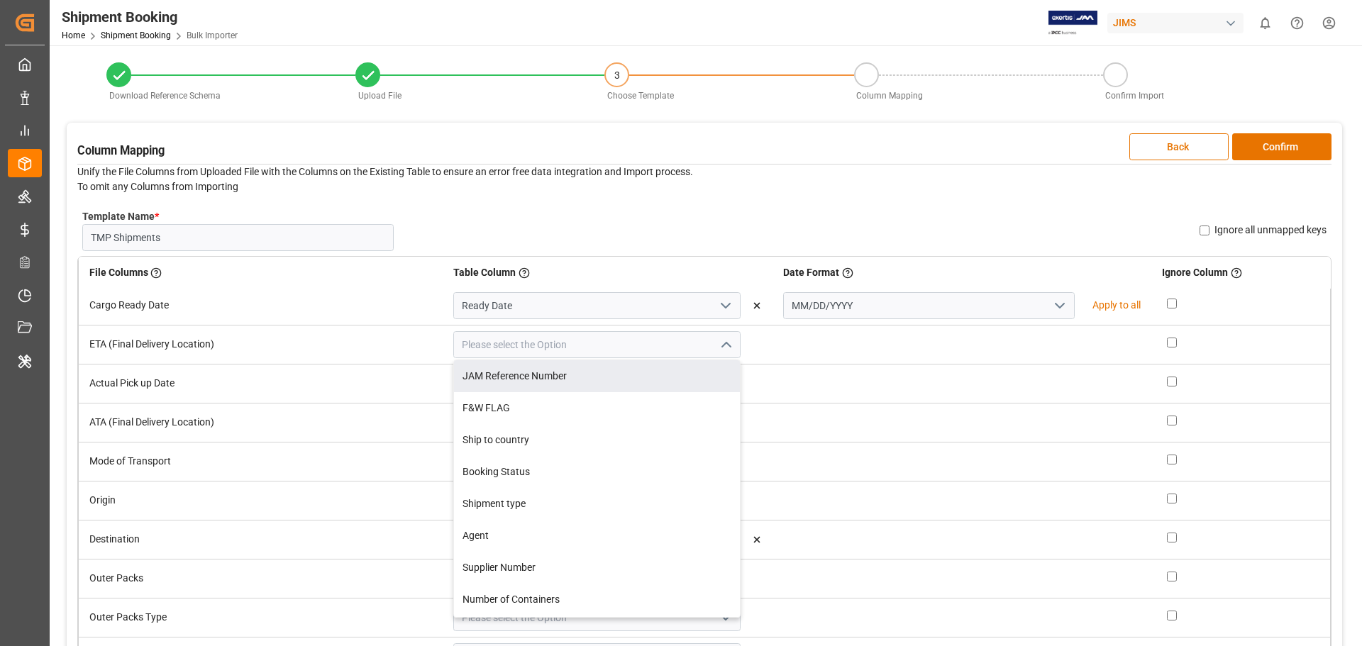
click at [772, 345] on td at bounding box center [961, 344] width 379 height 39
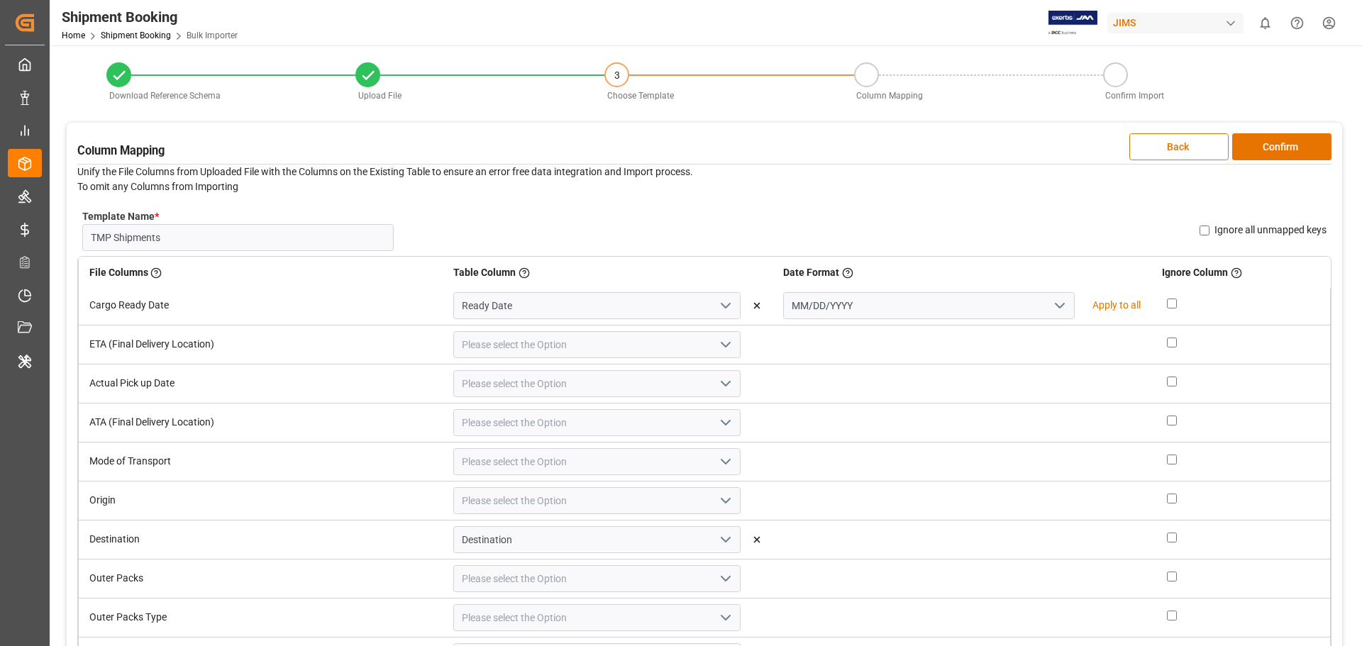
click at [721, 382] on polyline "open menu" at bounding box center [725, 384] width 9 height 4
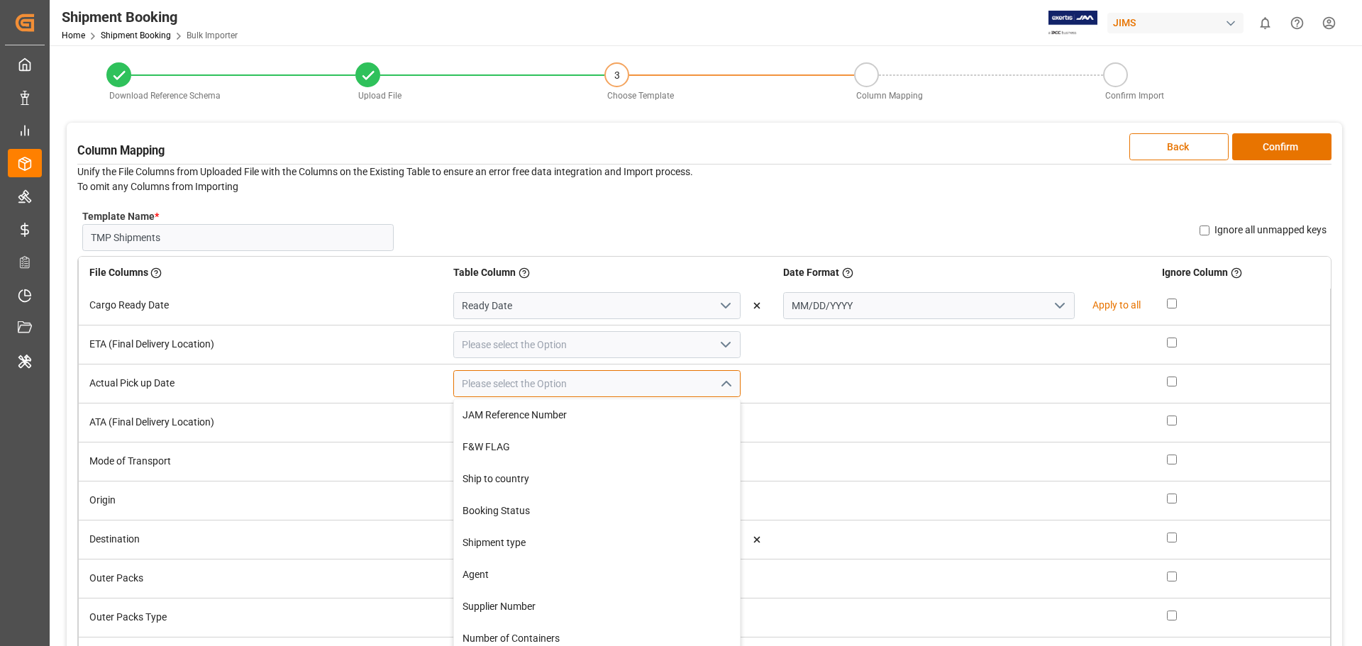
click at [453, 372] on input at bounding box center [596, 383] width 287 height 27
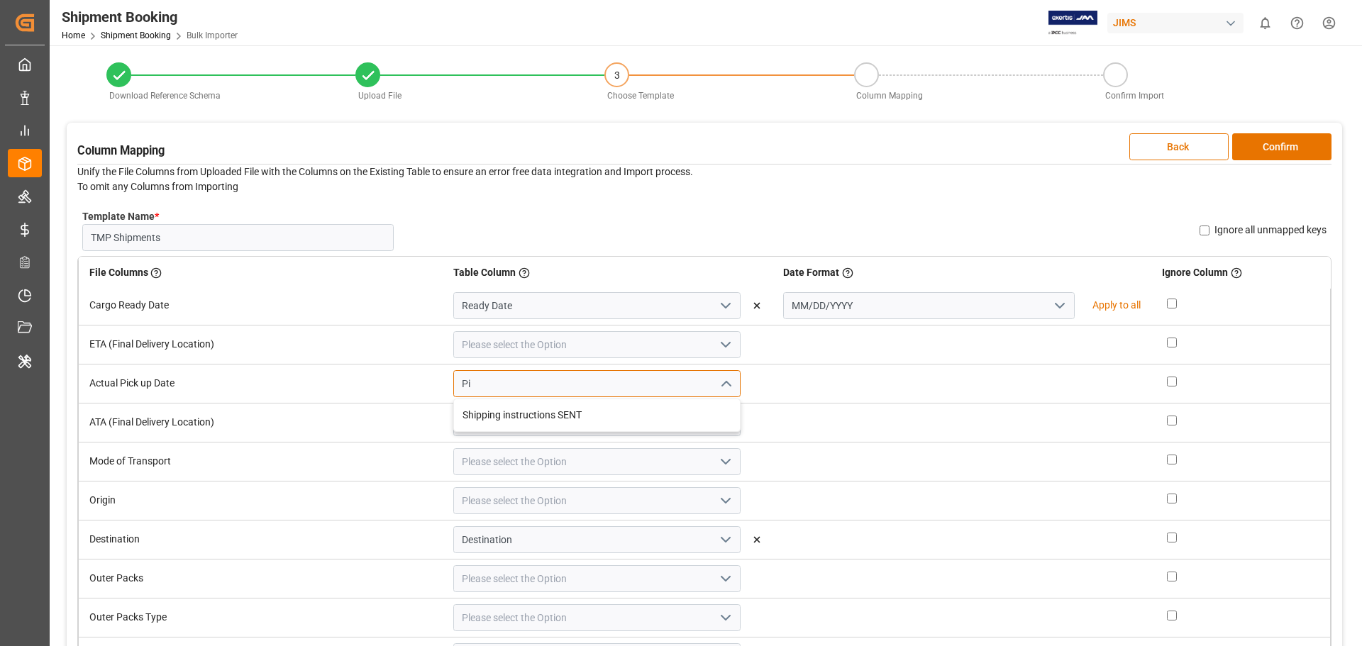
type input "P"
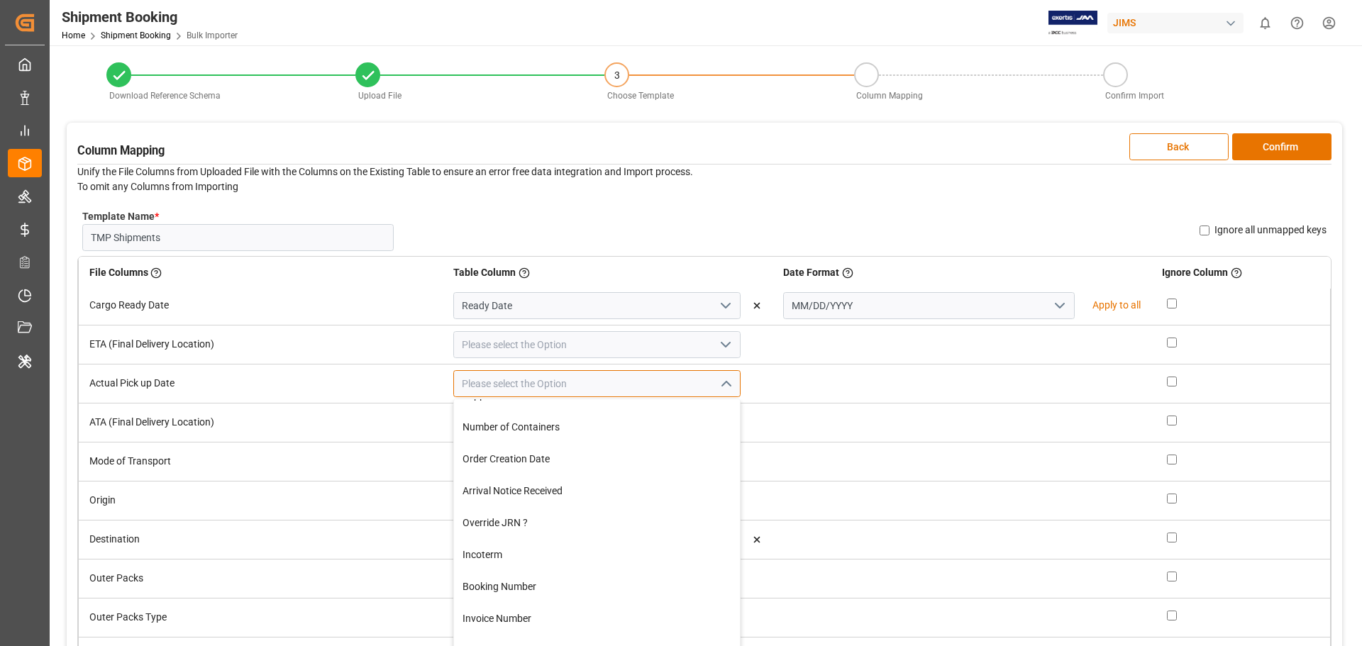
scroll to position [213, 0]
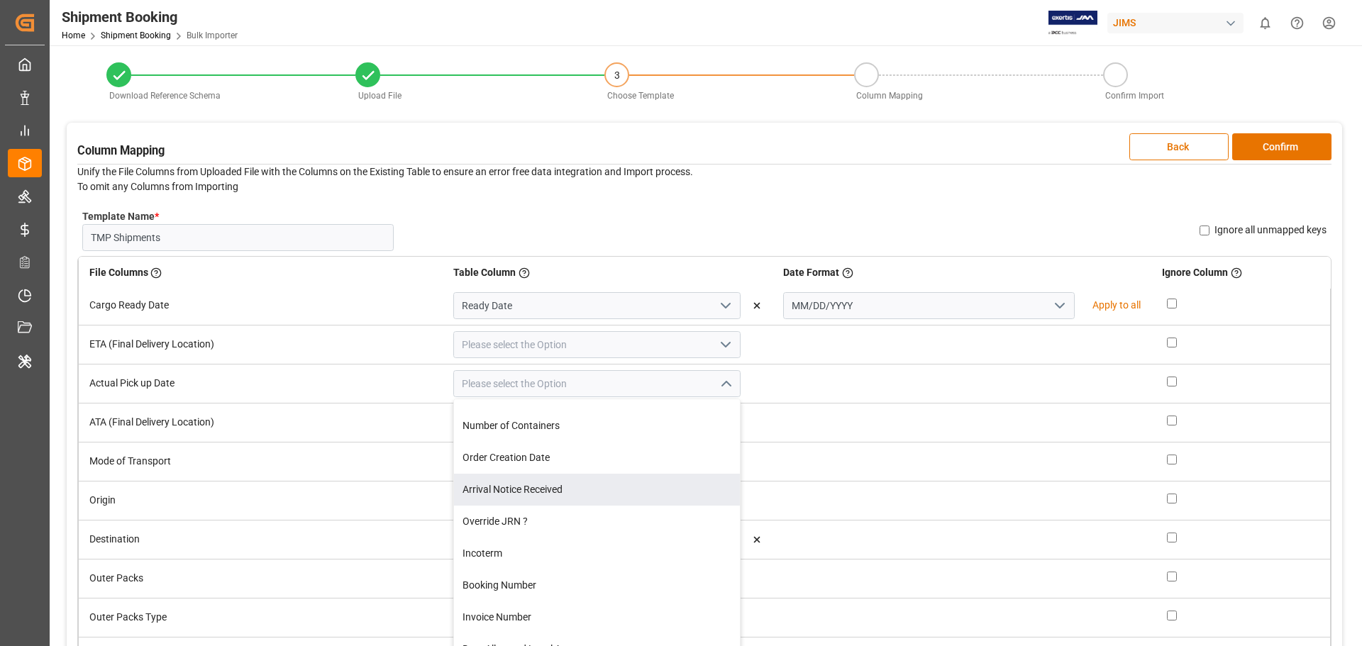
click at [721, 385] on polyline "close menu" at bounding box center [725, 384] width 9 height 4
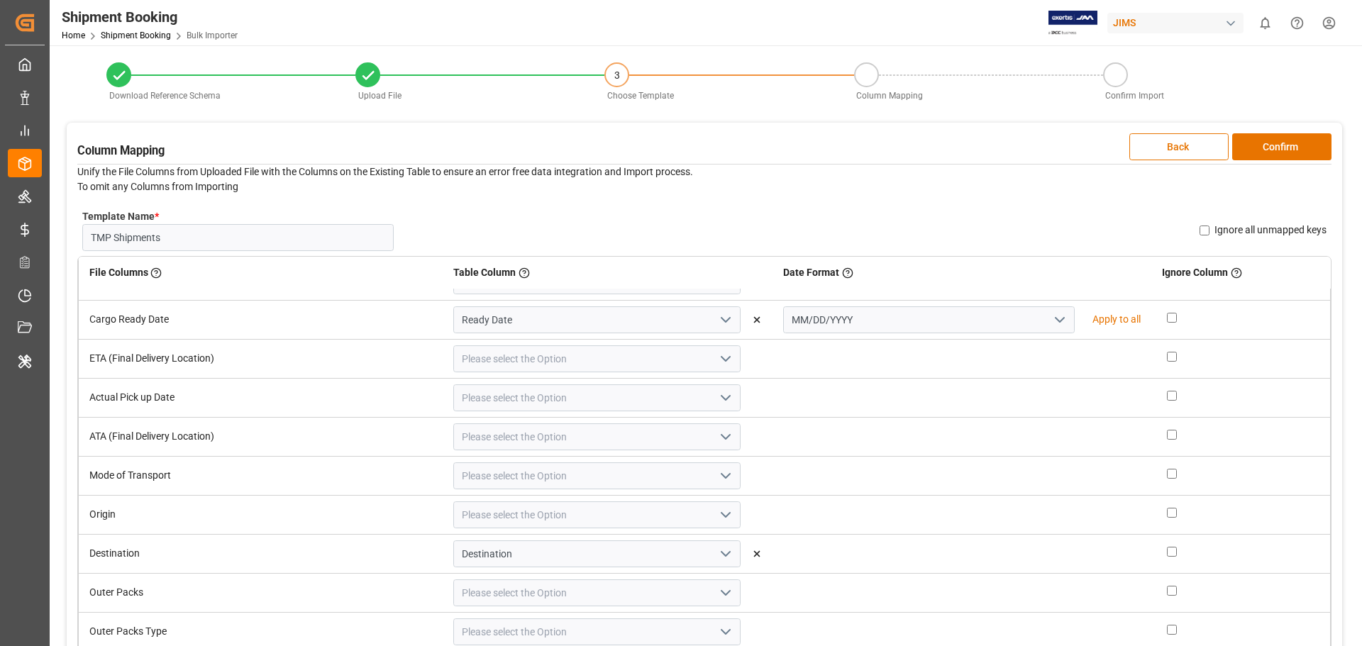
scroll to position [426, 0]
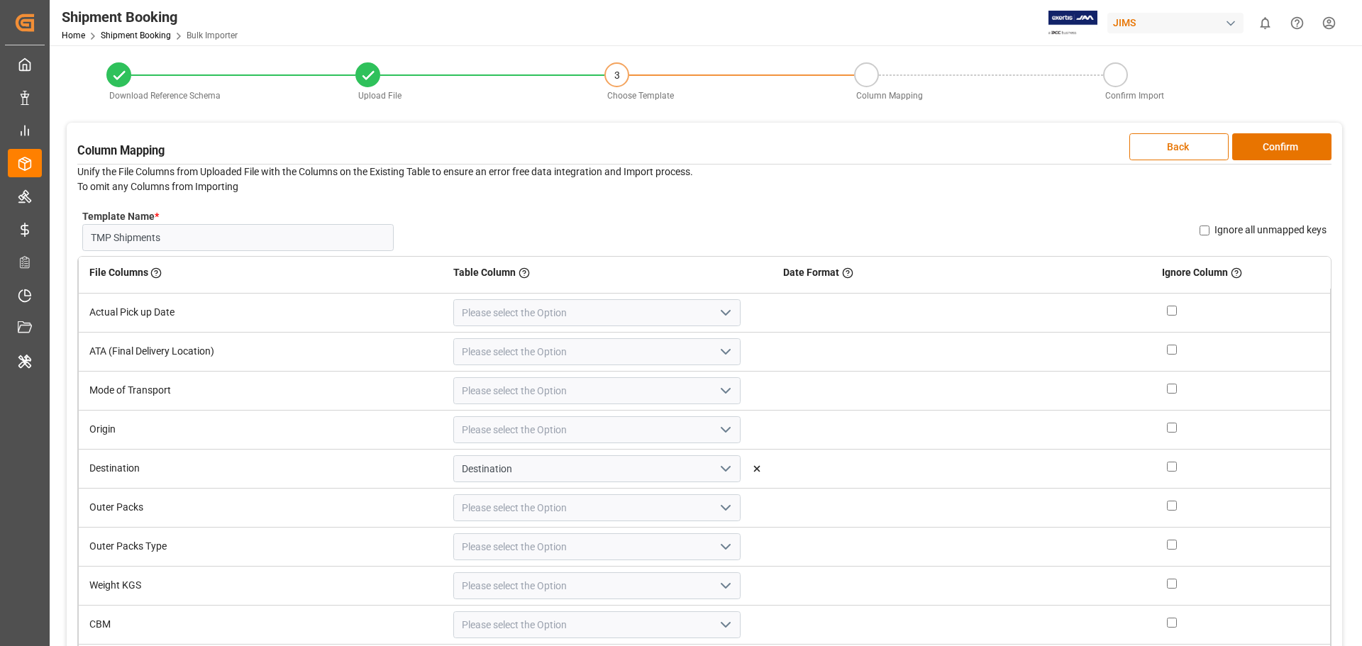
click at [717, 509] on icon "open menu" at bounding box center [725, 507] width 17 height 17
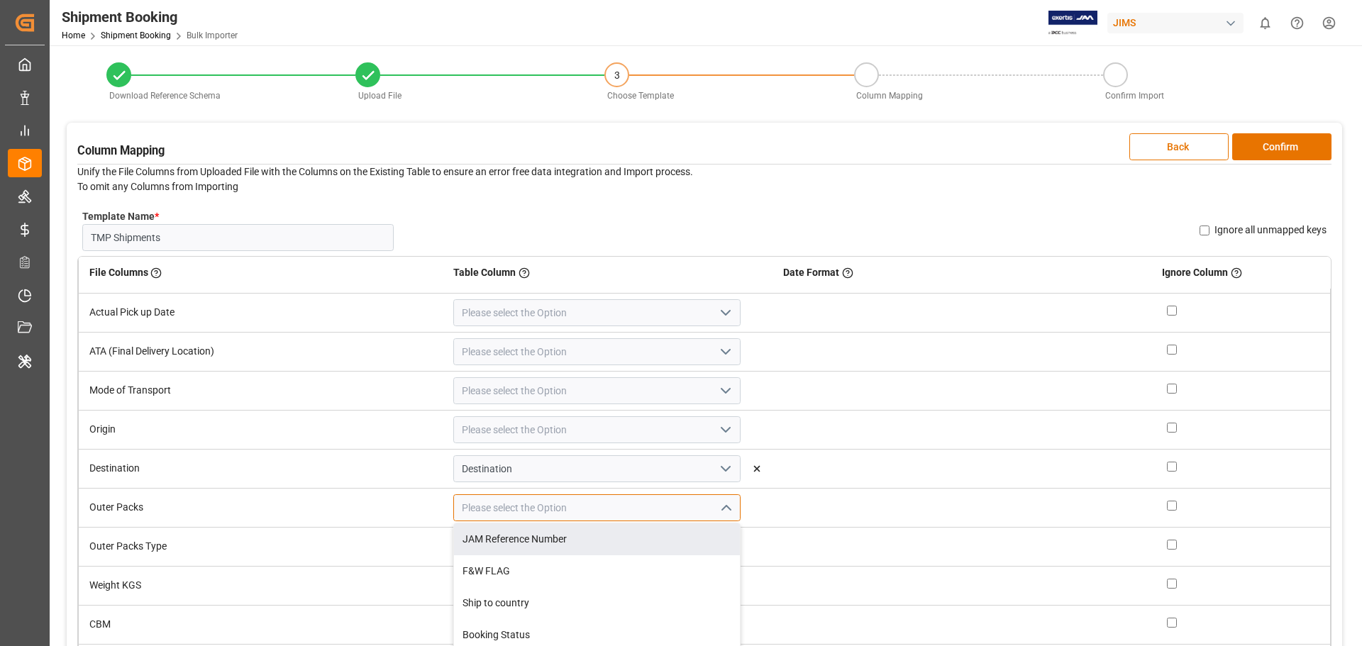
click at [479, 506] on input at bounding box center [596, 507] width 287 height 27
type input "o"
click at [717, 506] on icon "close menu" at bounding box center [725, 507] width 17 height 17
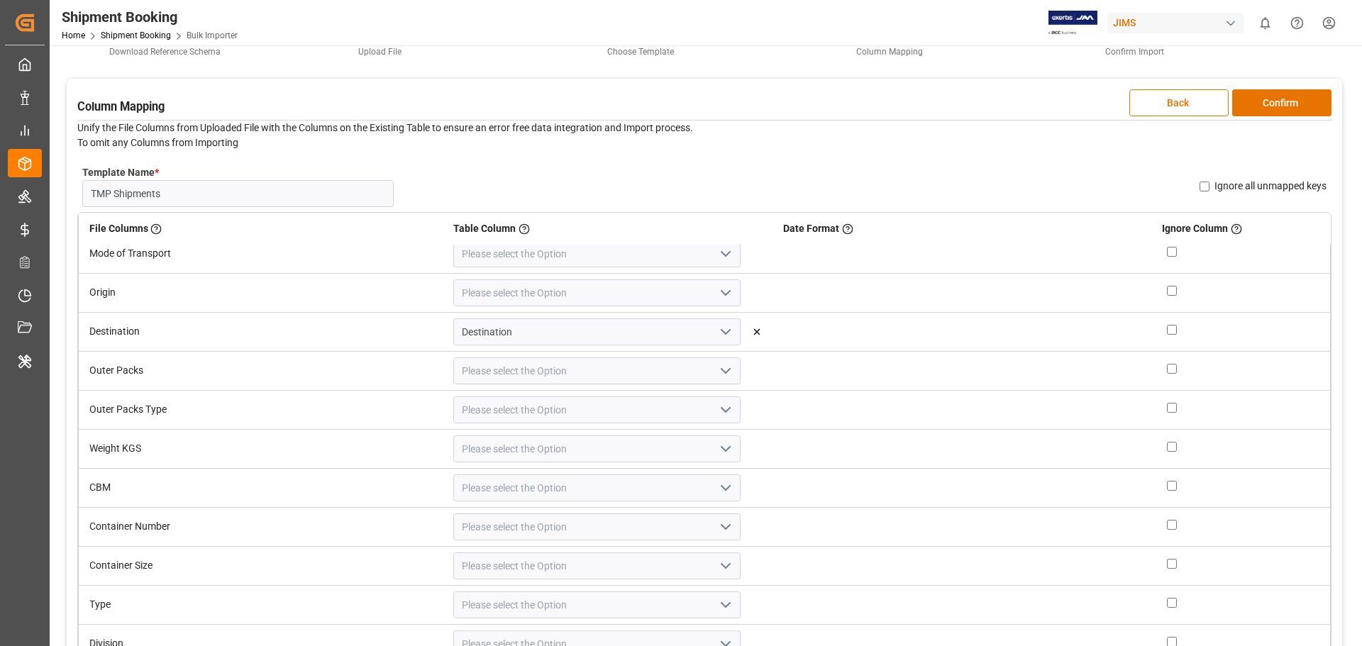
scroll to position [142, 0]
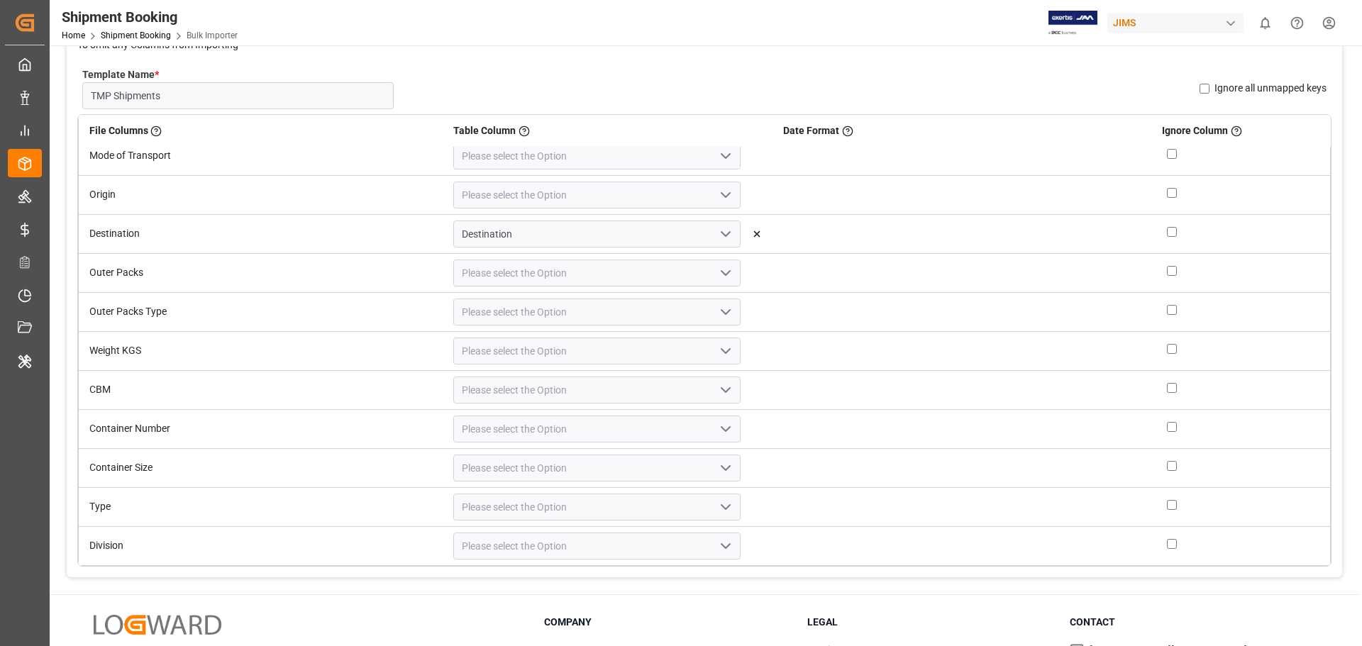
click at [717, 428] on icon "open menu" at bounding box center [725, 429] width 17 height 17
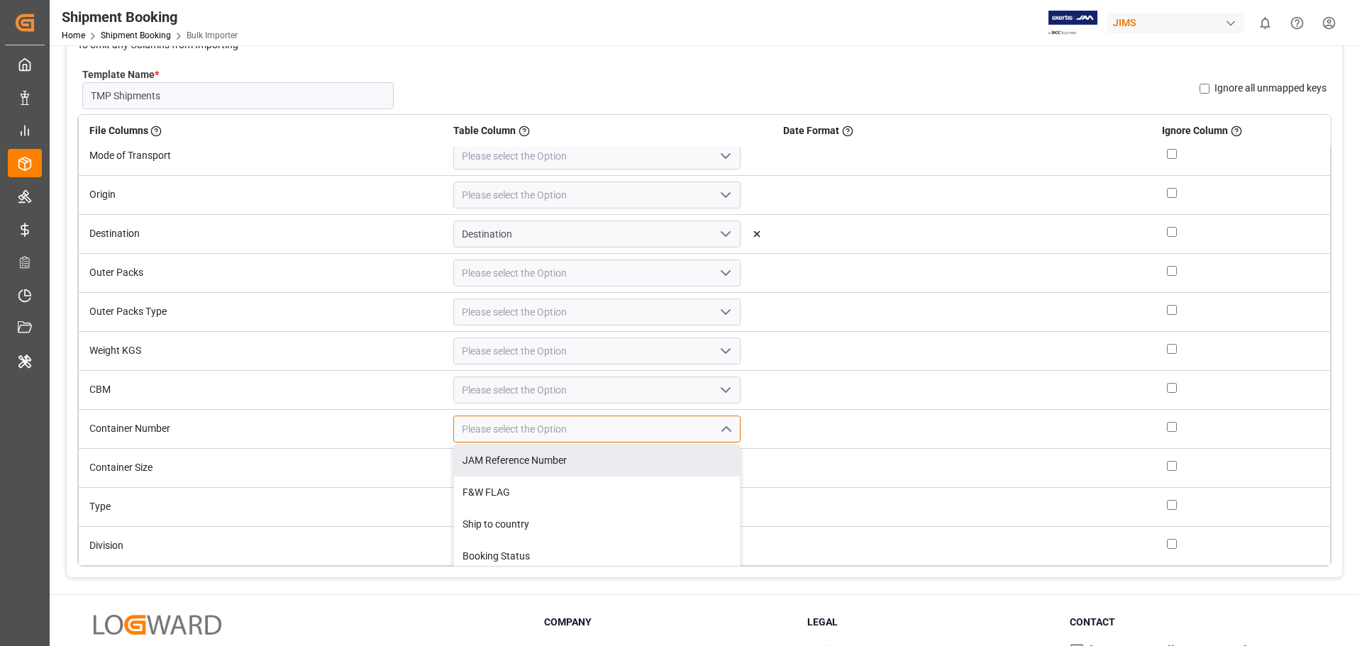
click at [453, 430] on input at bounding box center [596, 429] width 287 height 27
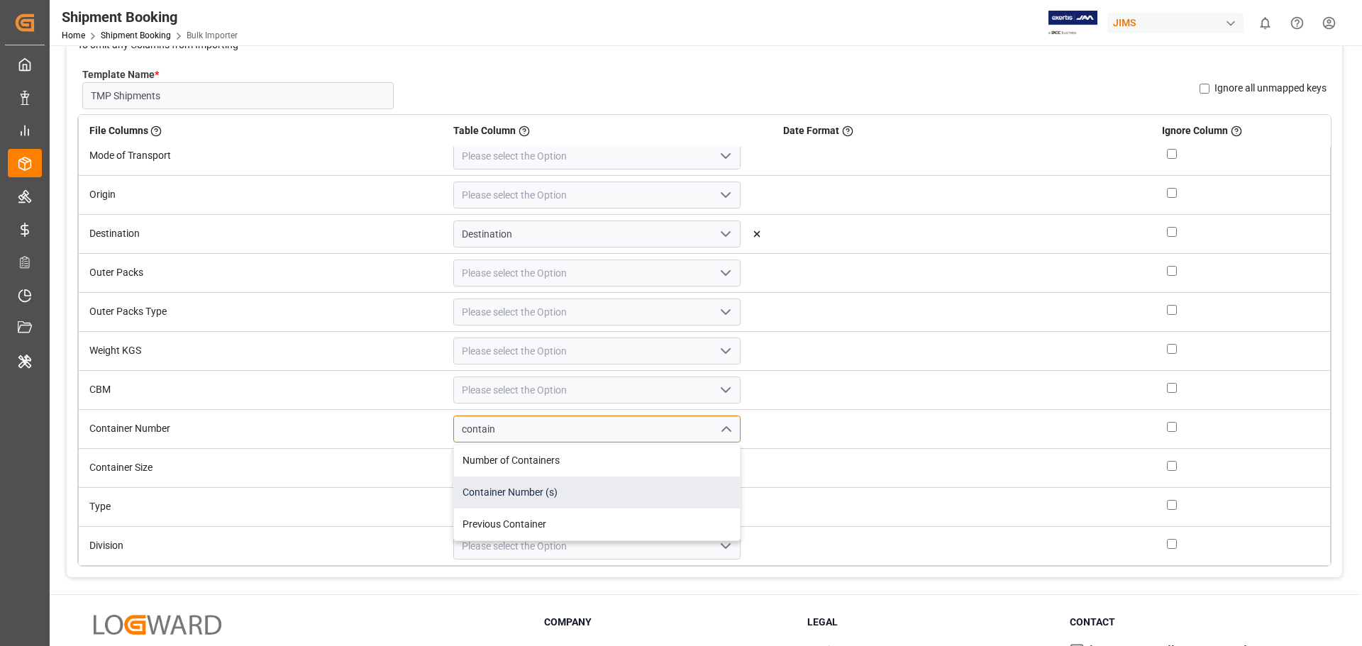
click at [475, 485] on div "Container Number (s)" at bounding box center [597, 493] width 286 height 32
type input "Container Number (s)"
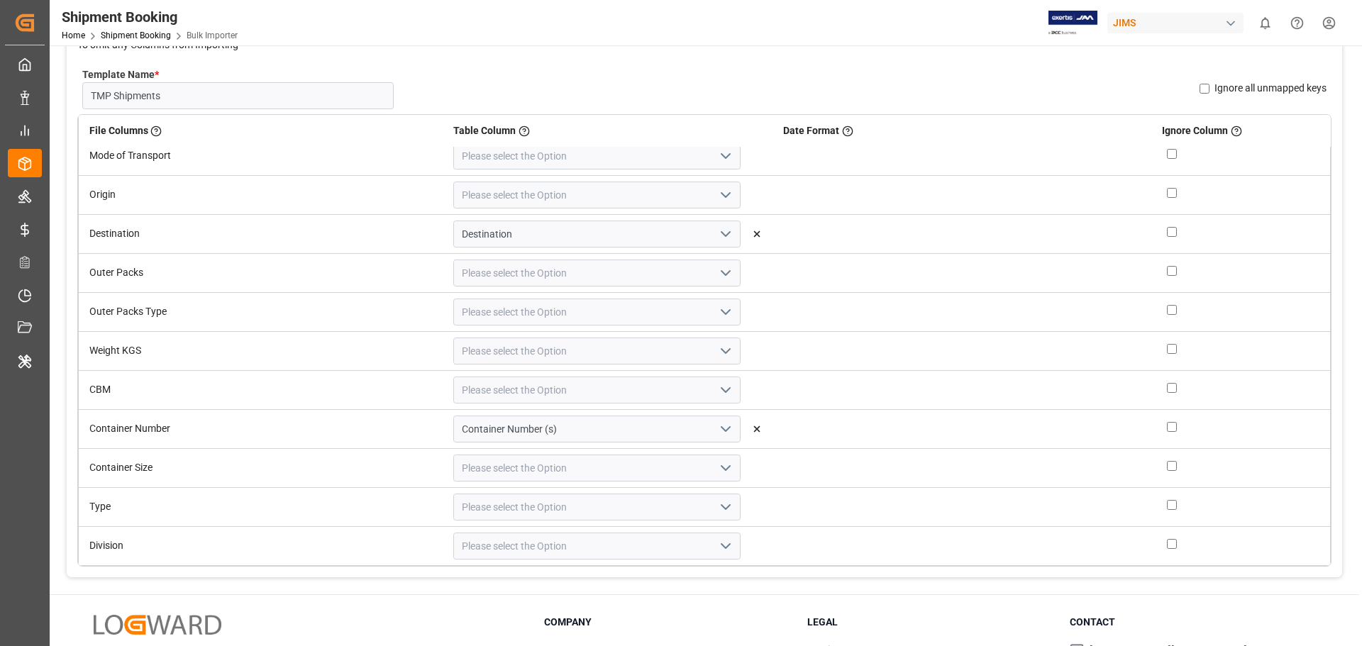
click at [717, 470] on icon "open menu" at bounding box center [725, 468] width 17 height 17
click at [453, 467] on input at bounding box center [596, 468] width 287 height 27
type input "container"
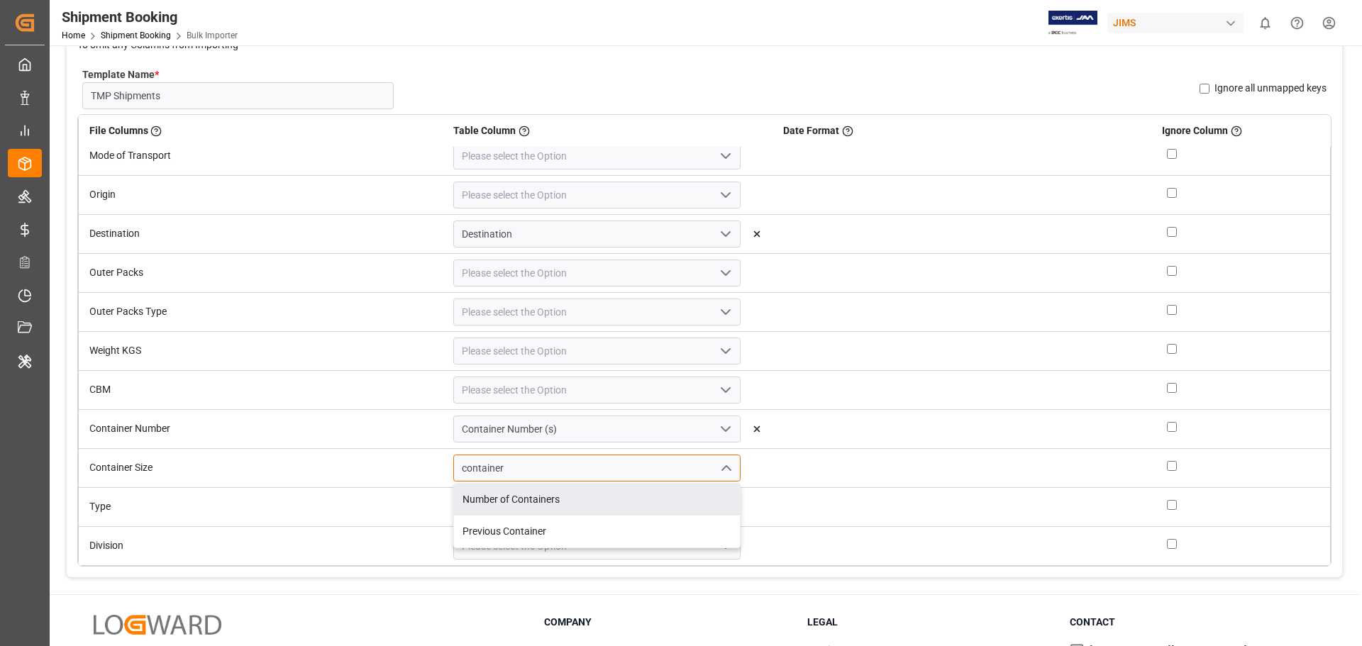
drag, startPoint x: 505, startPoint y: 472, endPoint x: 375, endPoint y: 465, distance: 130.7
click at [443, 465] on div "container Number of Containers Previous Container" at bounding box center [597, 468] width 309 height 27
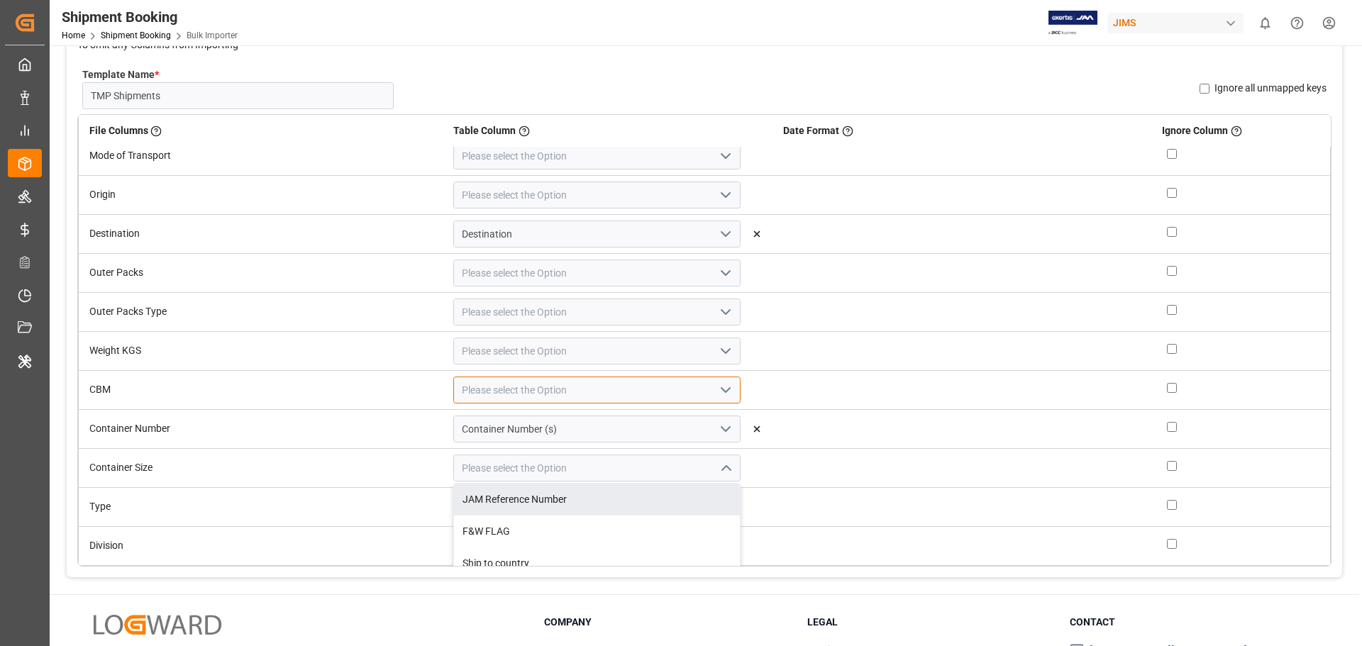
click at [453, 394] on input at bounding box center [596, 390] width 287 height 27
click at [490, 387] on input at bounding box center [596, 390] width 287 height 27
click at [717, 384] on icon "open menu" at bounding box center [725, 390] width 17 height 17
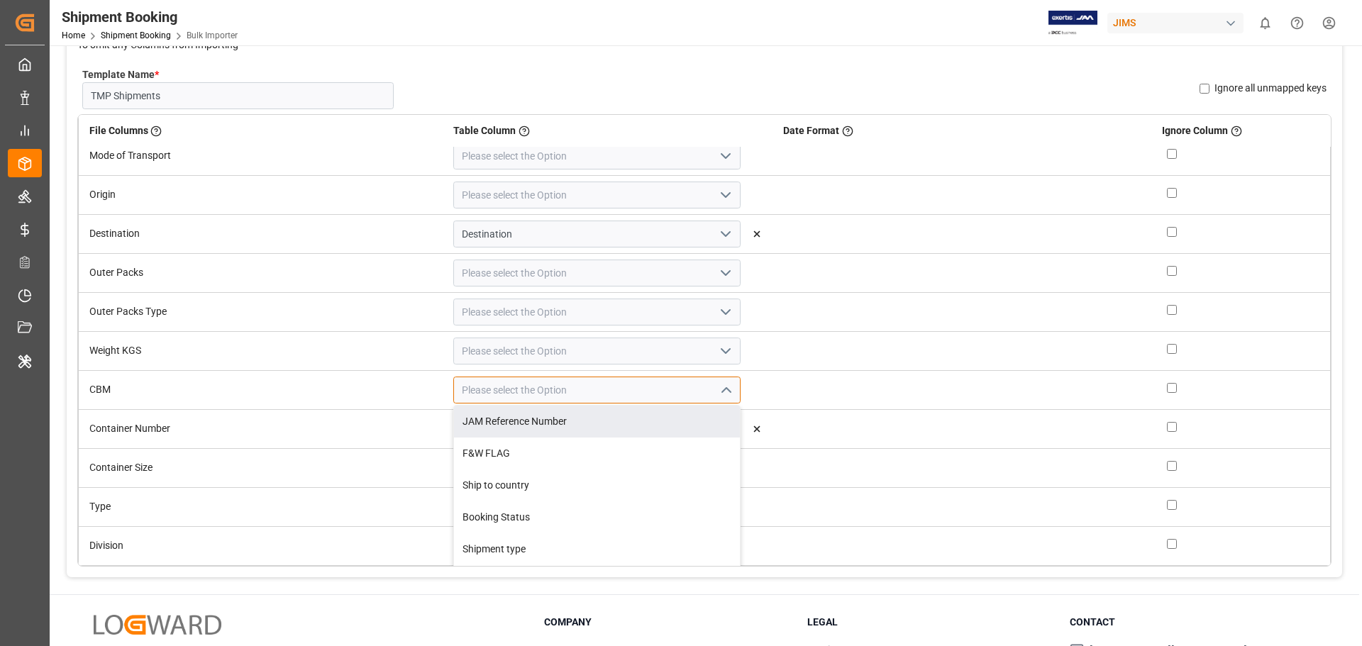
click at [453, 392] on input at bounding box center [596, 390] width 287 height 27
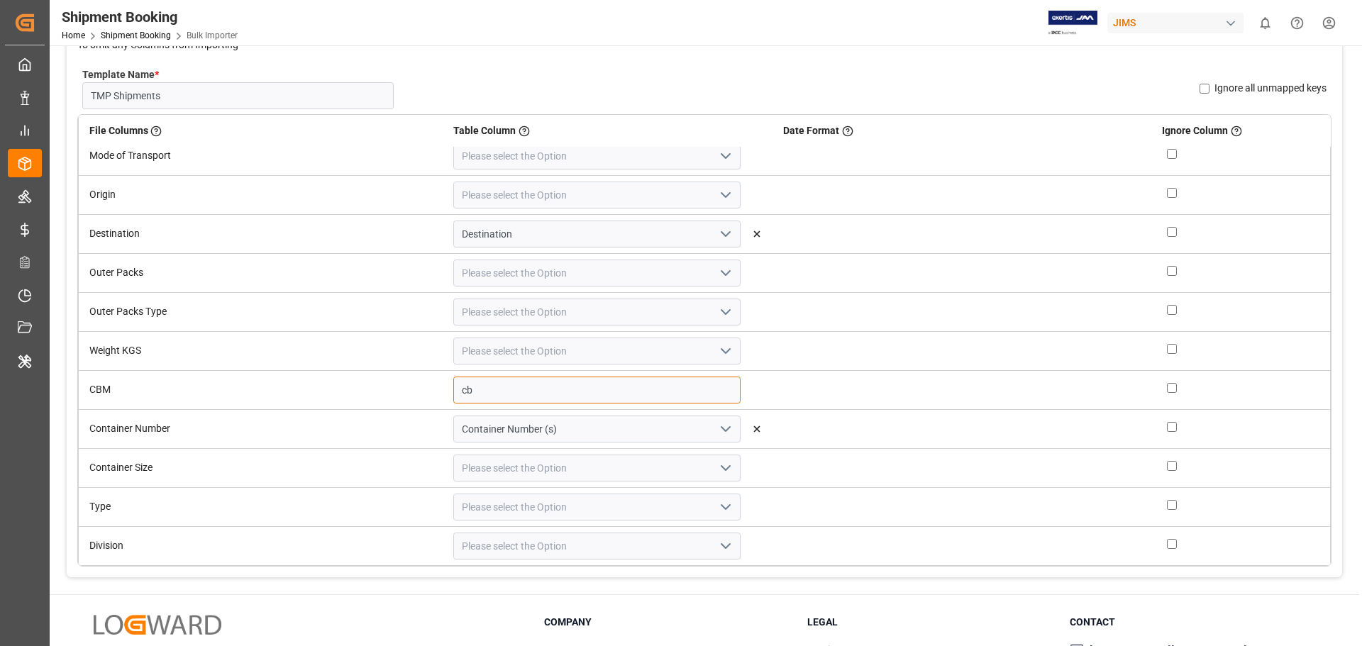
type input "c"
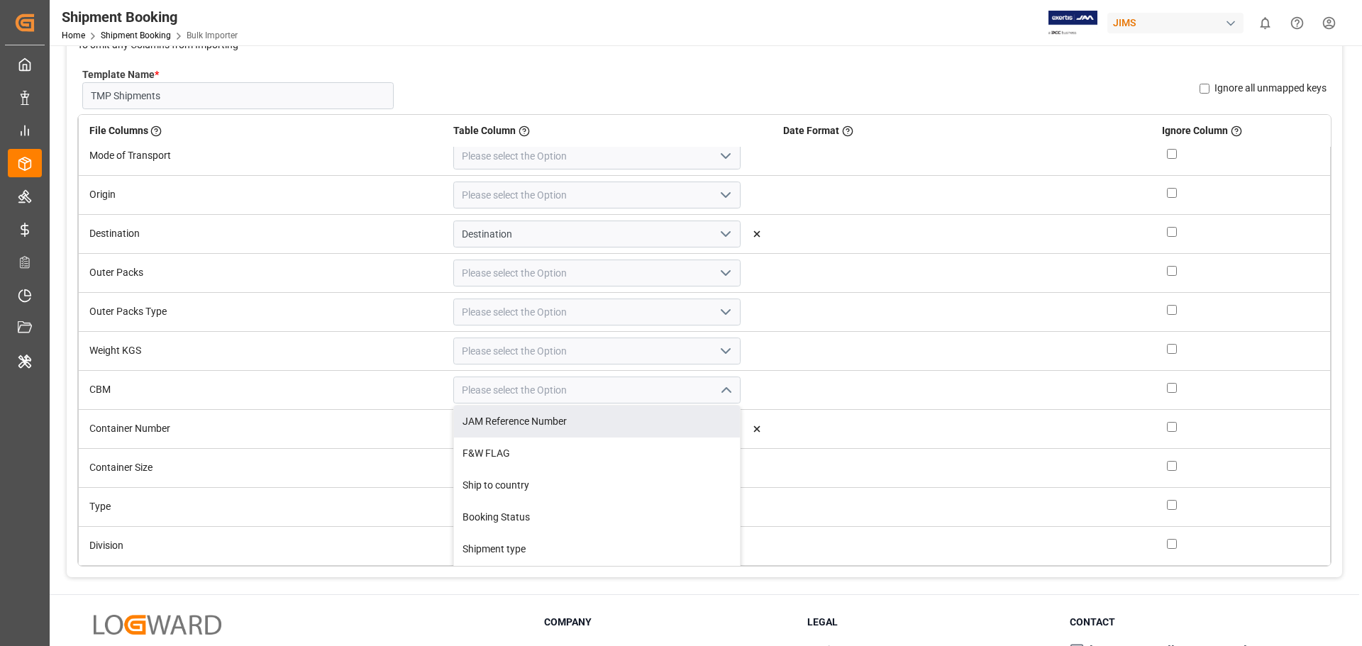
click at [717, 385] on icon "close menu" at bounding box center [725, 390] width 17 height 17
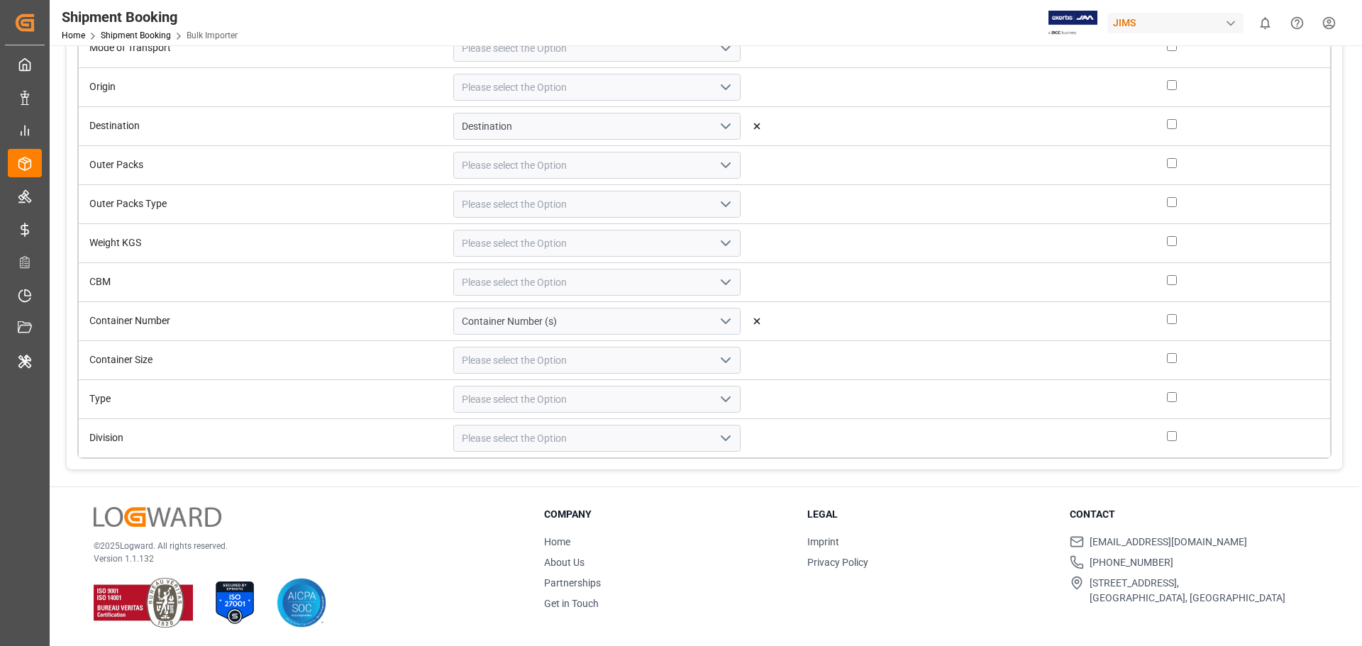
scroll to position [250, 0]
click at [717, 397] on icon "open menu" at bounding box center [725, 398] width 17 height 17
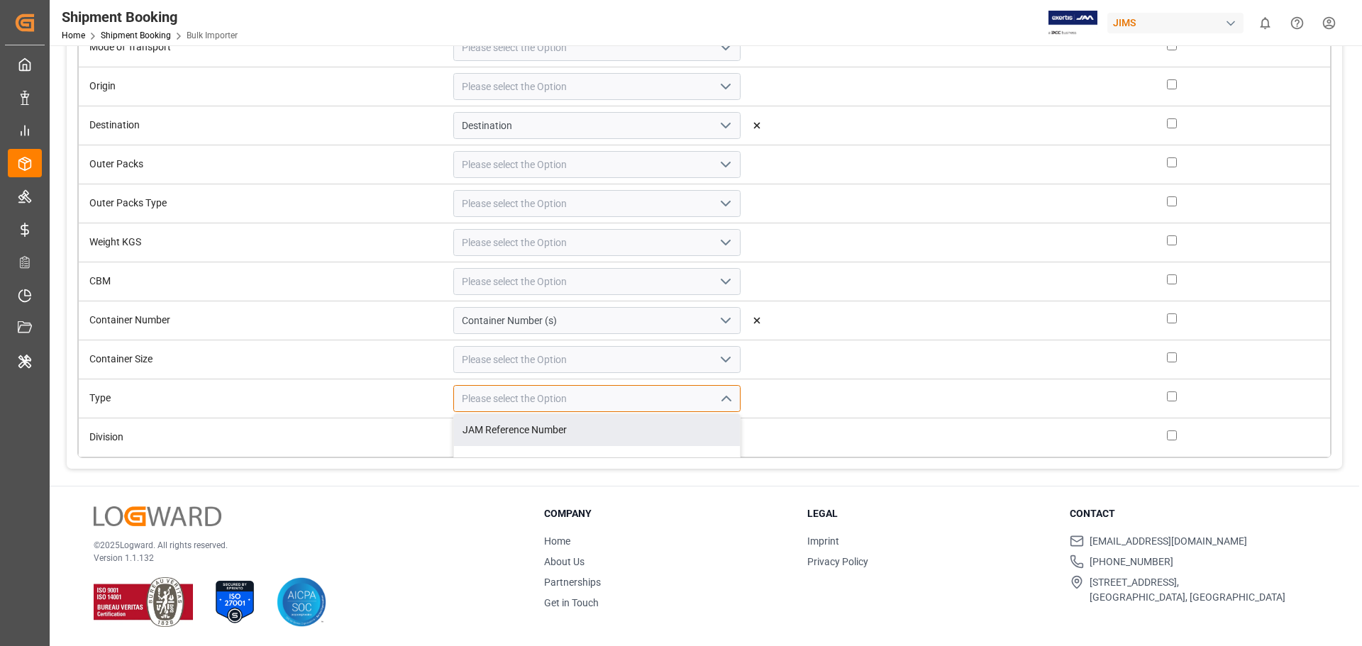
click at [494, 396] on input at bounding box center [596, 398] width 287 height 27
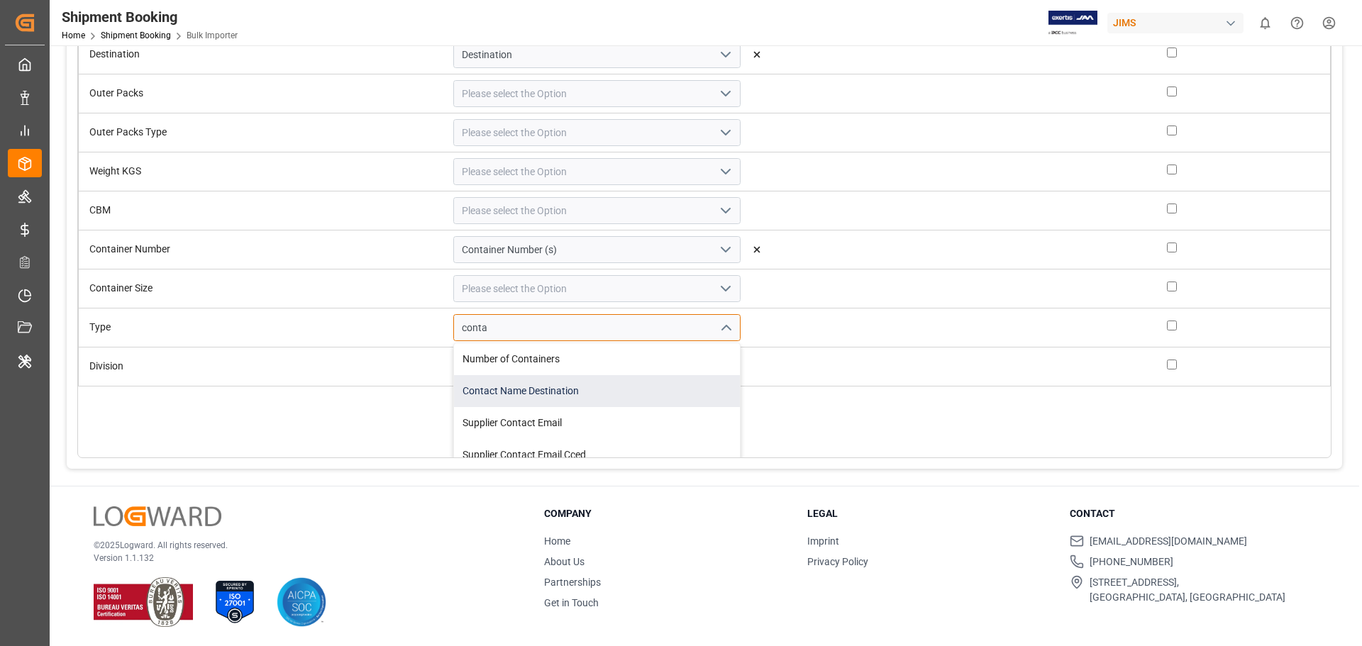
scroll to position [636, 0]
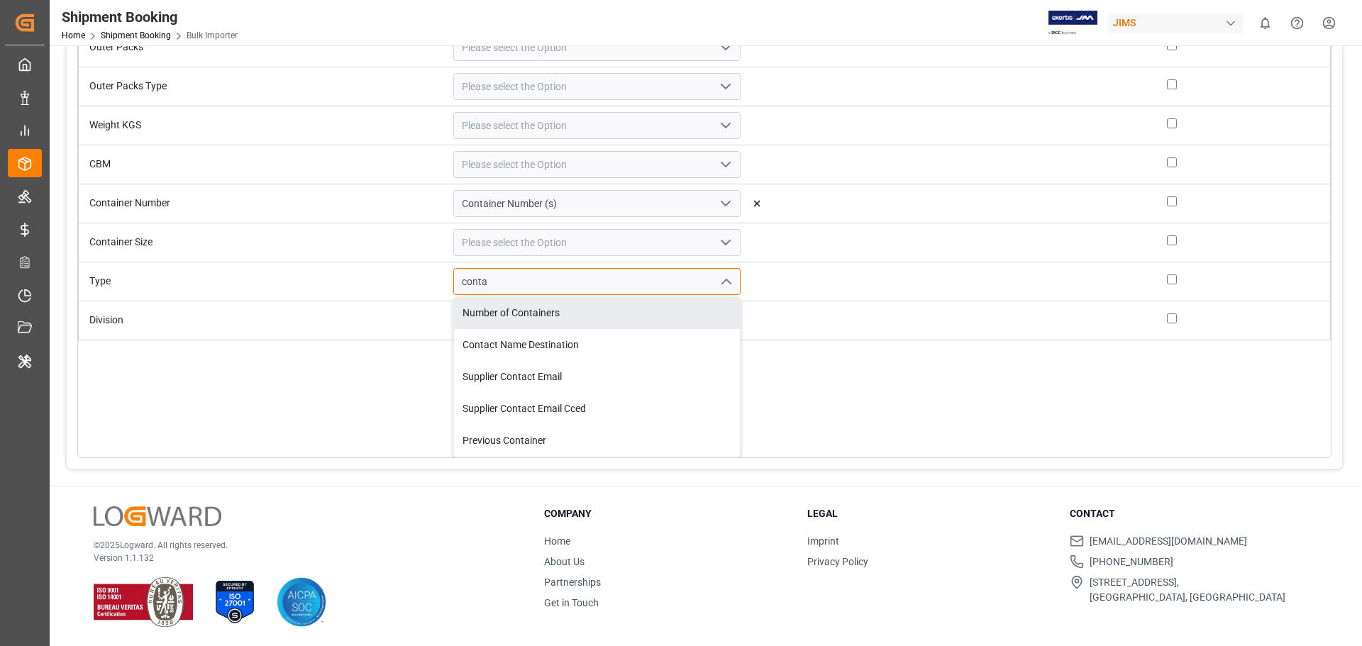
drag, startPoint x: 458, startPoint y: 282, endPoint x: 379, endPoint y: 282, distance: 78.7
click at [443, 282] on div "conta Number of Containers Contact Name Destination Supplier Contact Email Supp…" at bounding box center [597, 281] width 309 height 27
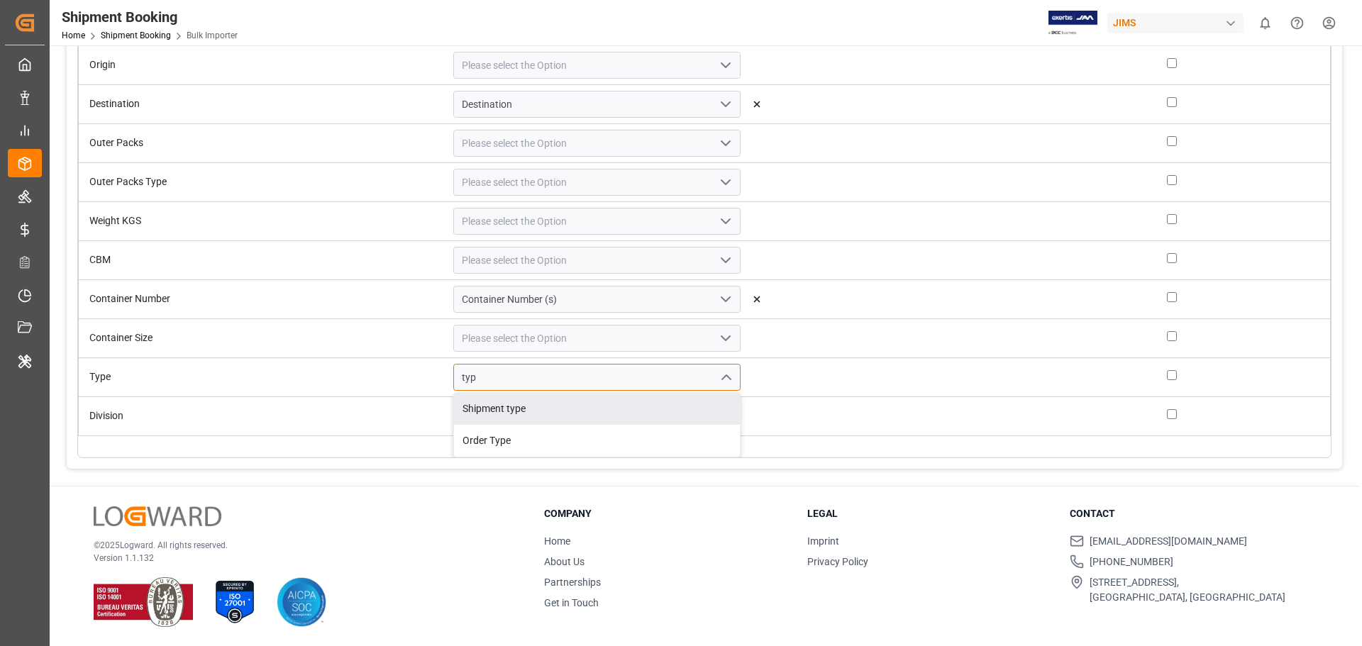
scroll to position [540, 0]
type input "type"
drag, startPoint x: 436, startPoint y: 374, endPoint x: 379, endPoint y: 377, distance: 56.1
click at [443, 377] on div "type Shipment type Order Type" at bounding box center [597, 377] width 309 height 27
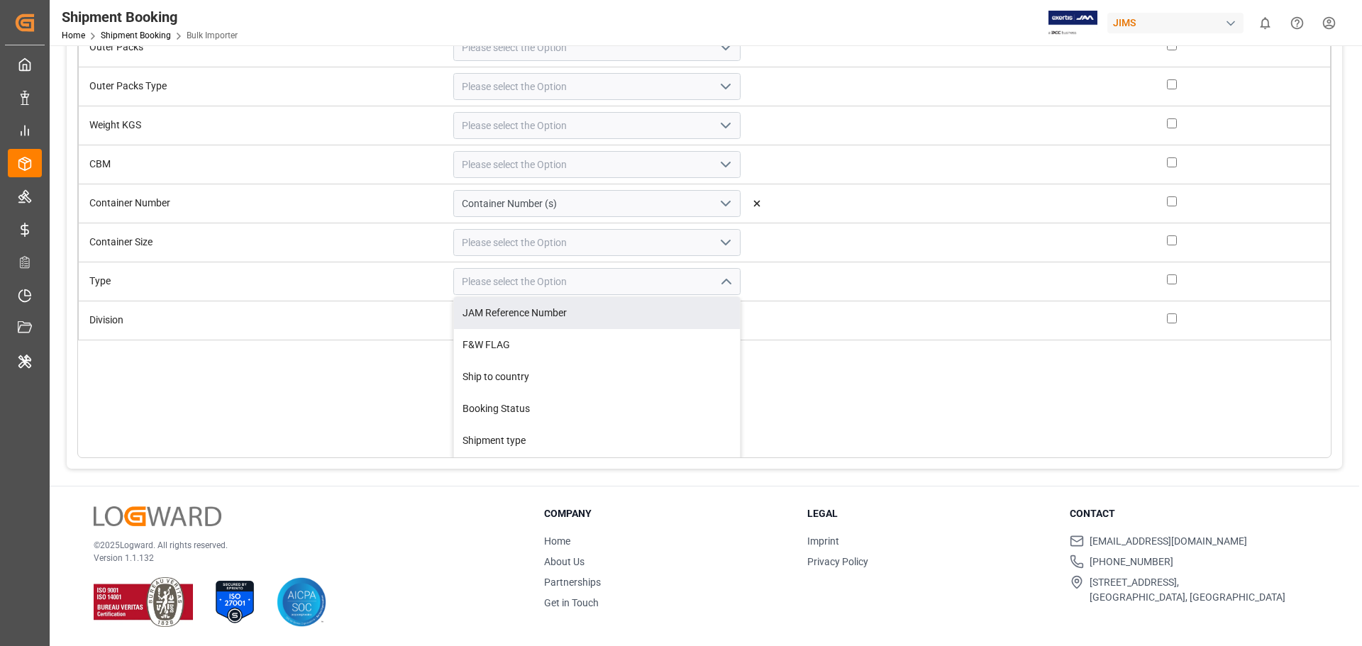
click at [309, 393] on div "File Columns Header of the column in the sheet that is uploaded Table Column Ke…" at bounding box center [704, 232] width 1254 height 453
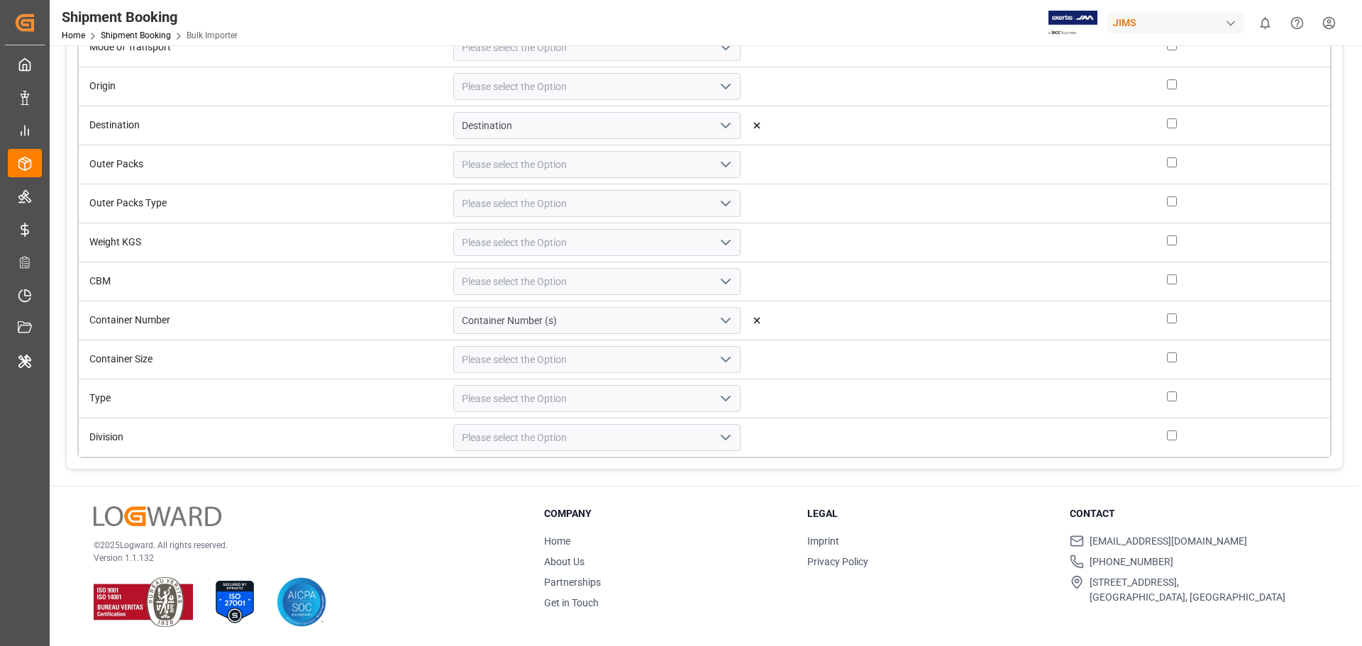
scroll to position [519, 0]
click at [717, 397] on icon "open menu" at bounding box center [725, 398] width 17 height 17
click at [486, 406] on input at bounding box center [596, 398] width 287 height 27
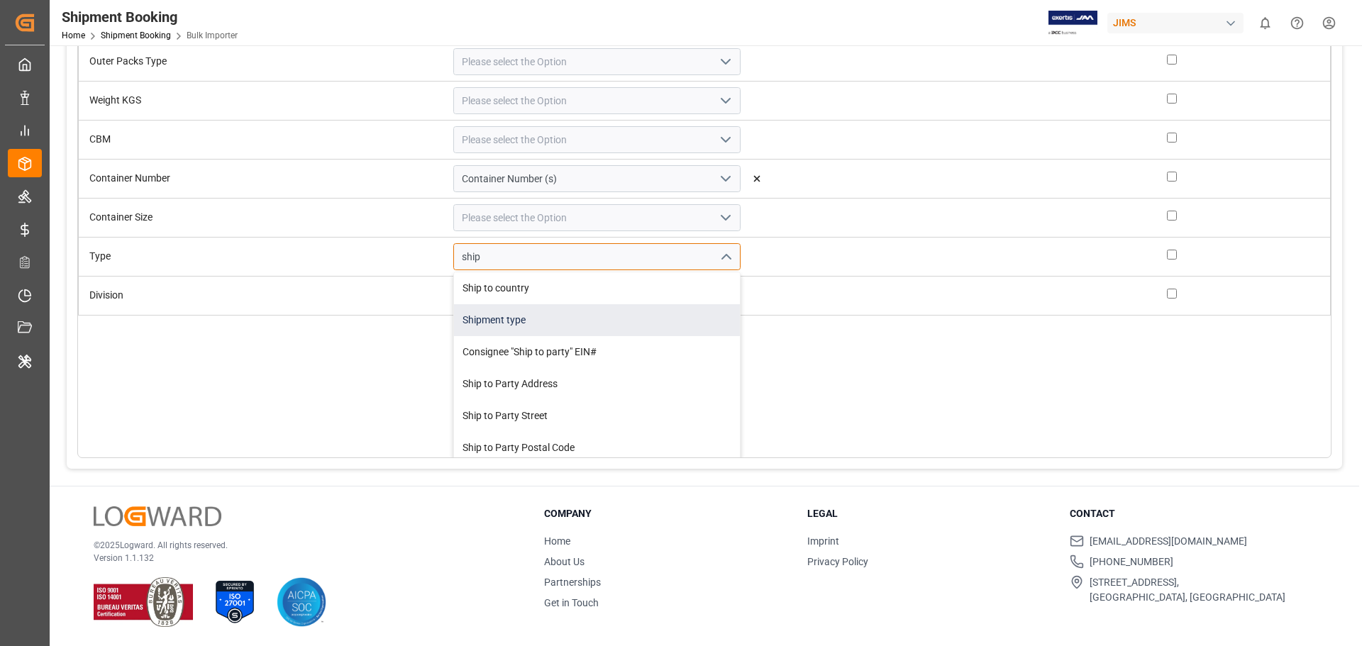
click at [489, 324] on div "Shipment type" at bounding box center [597, 320] width 286 height 32
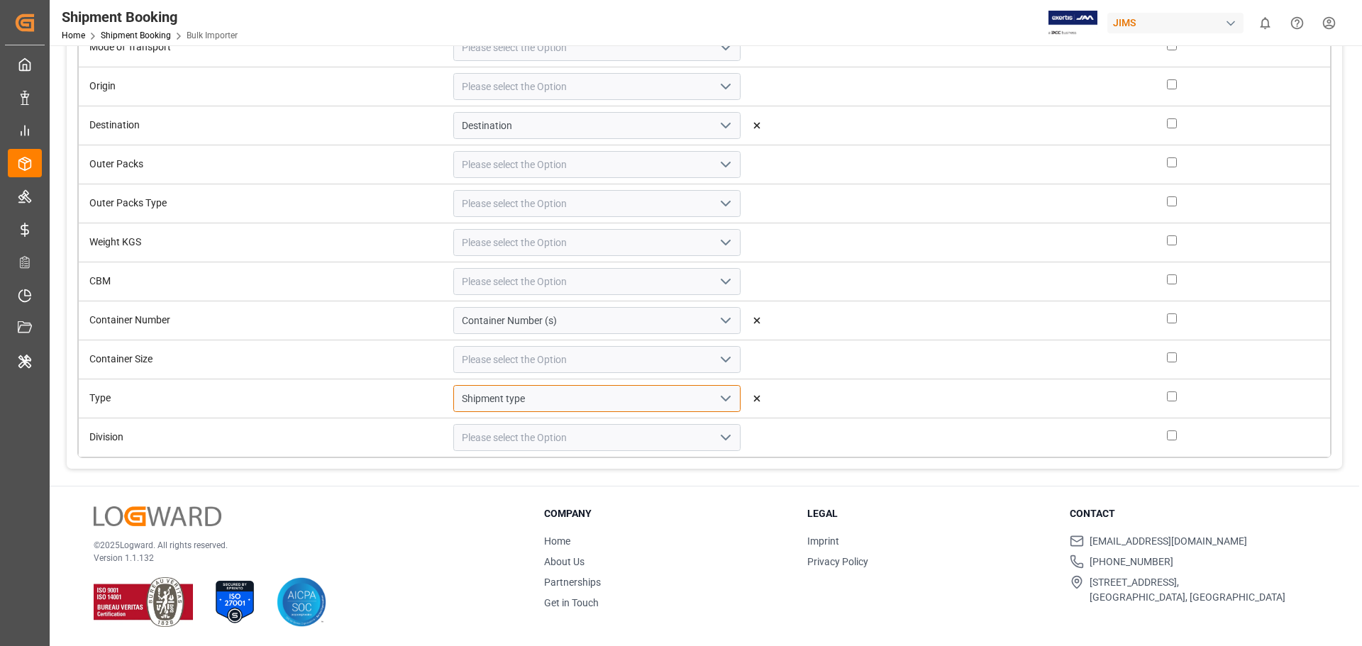
type input "Shipment type"
click at [717, 433] on icon "open menu" at bounding box center [725, 437] width 17 height 17
click at [516, 440] on input at bounding box center [596, 437] width 287 height 27
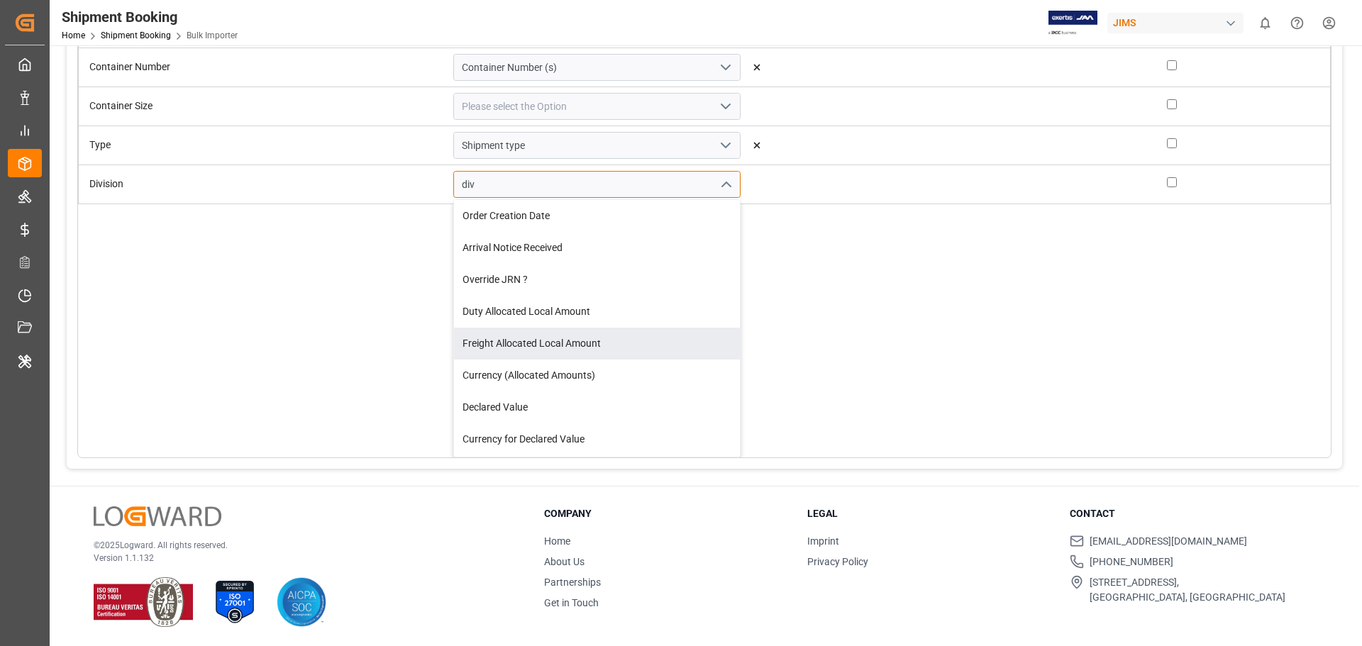
scroll to position [530, 0]
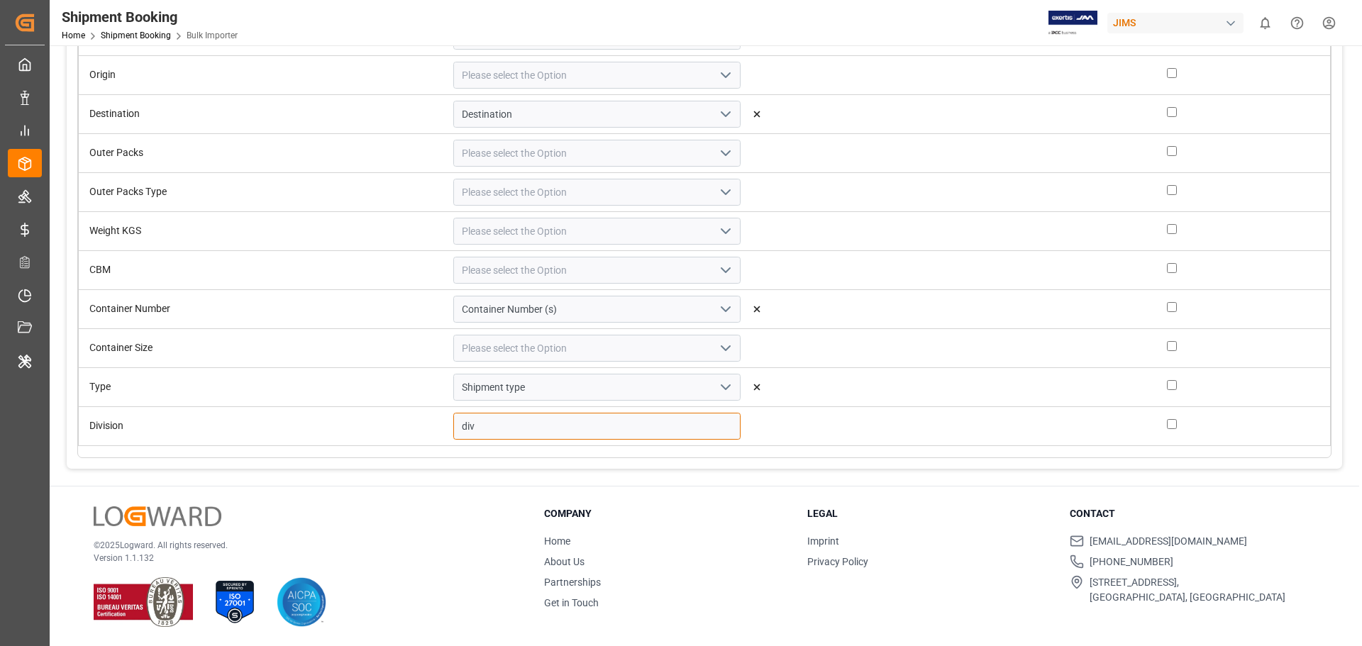
type input "di"
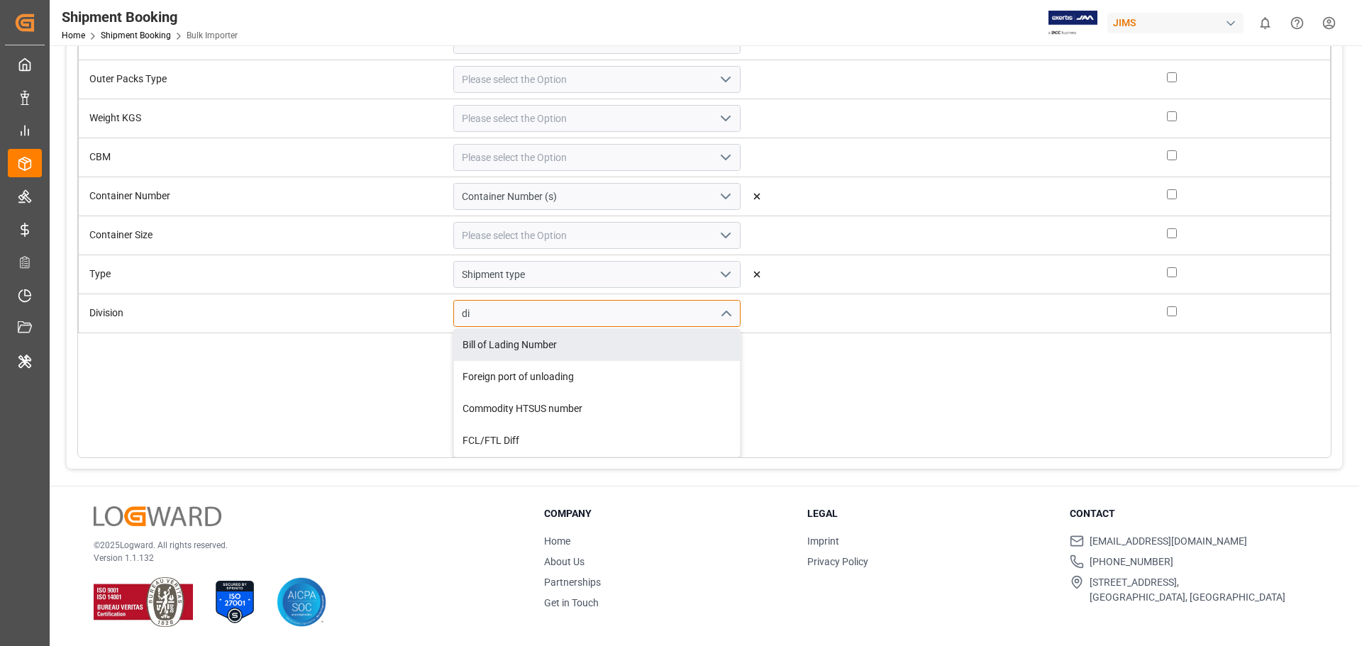
drag, startPoint x: 430, startPoint y: 316, endPoint x: 376, endPoint y: 316, distance: 53.9
click at [443, 316] on div "di Bill of Lading Number Foreign port of unloading Commodity HTSUS number FCL/F…" at bounding box center [597, 313] width 309 height 27
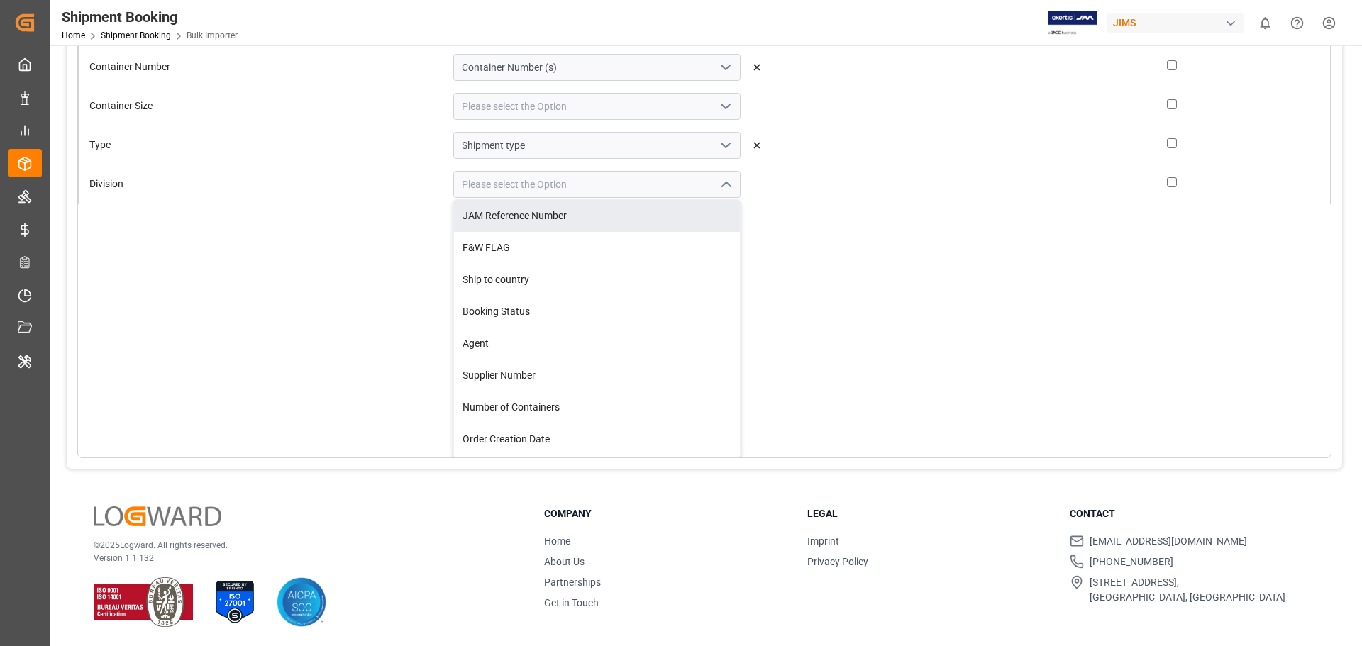
click at [348, 312] on div "File Columns Header of the column in the sheet that is uploaded Table Column Ke…" at bounding box center [704, 232] width 1254 height 453
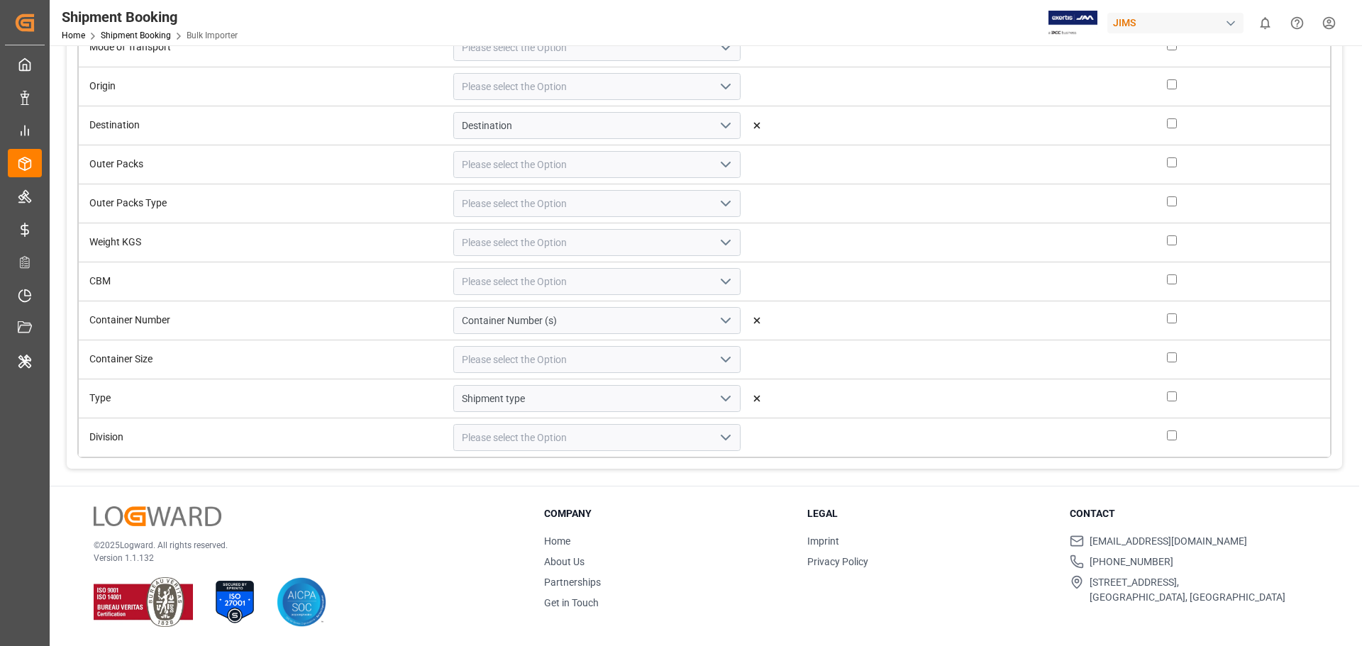
click at [721, 240] on polyline "open menu" at bounding box center [725, 242] width 9 height 4
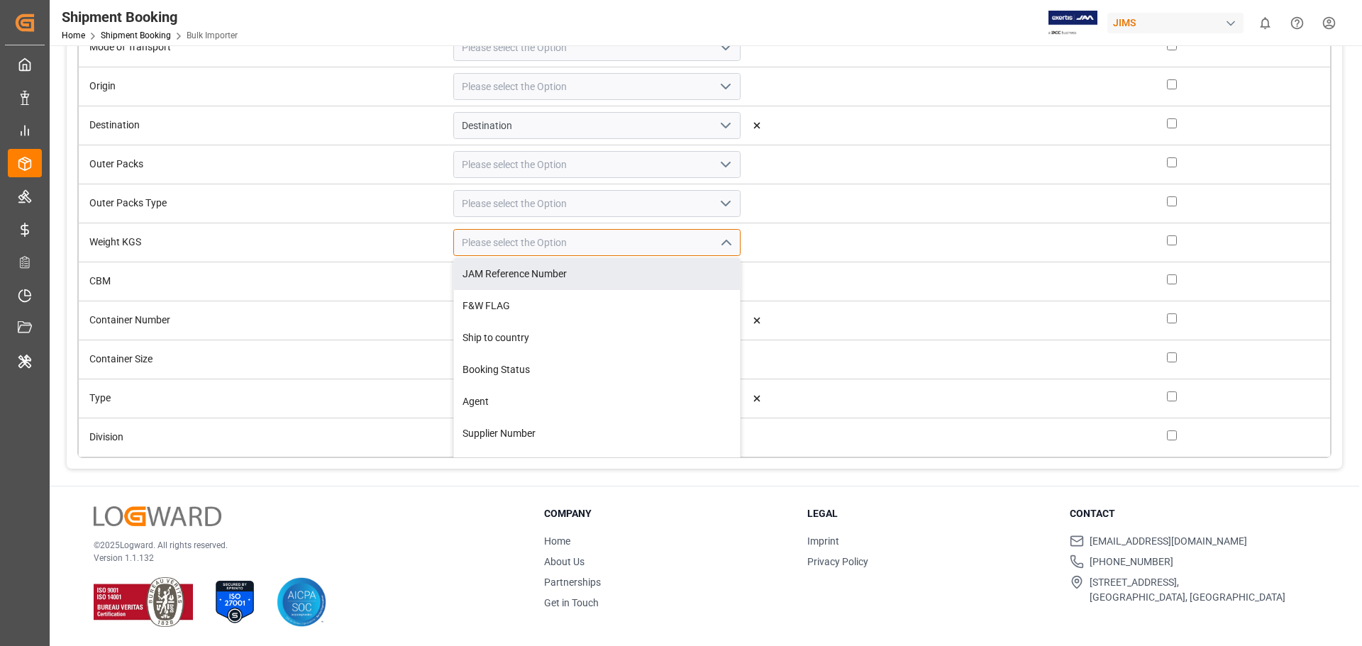
click at [477, 245] on input at bounding box center [596, 242] width 287 height 27
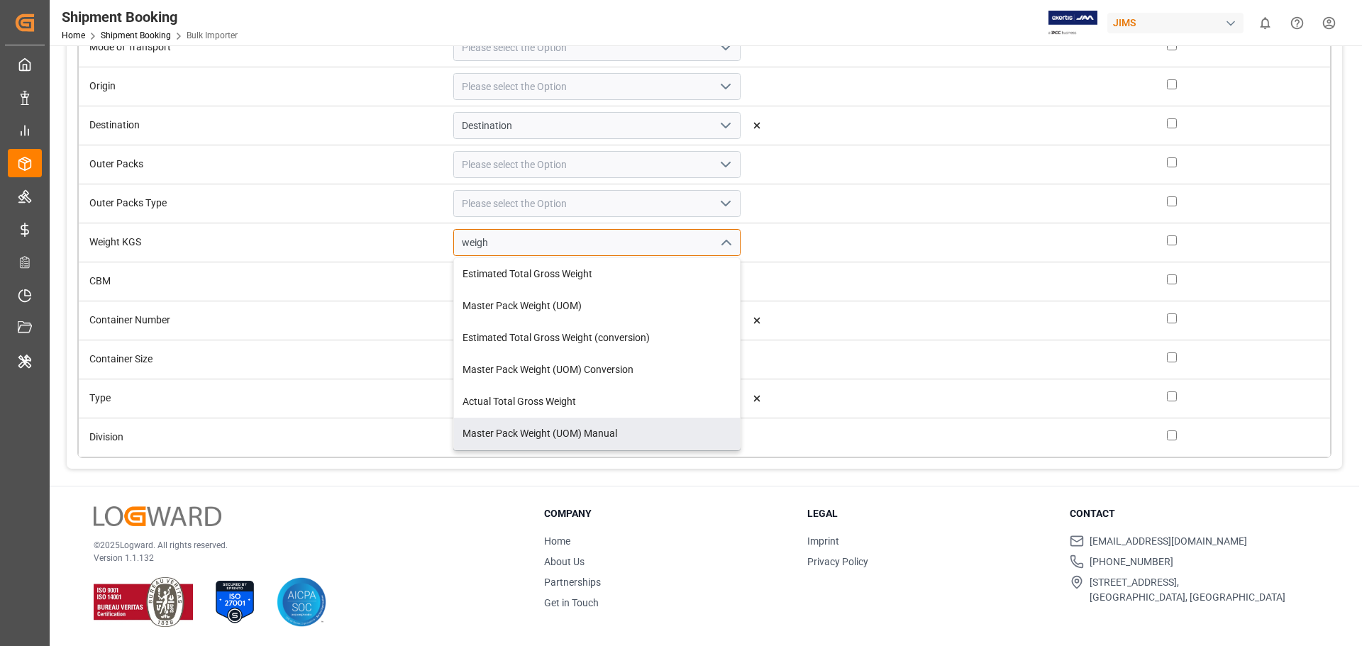
type input "weigh"
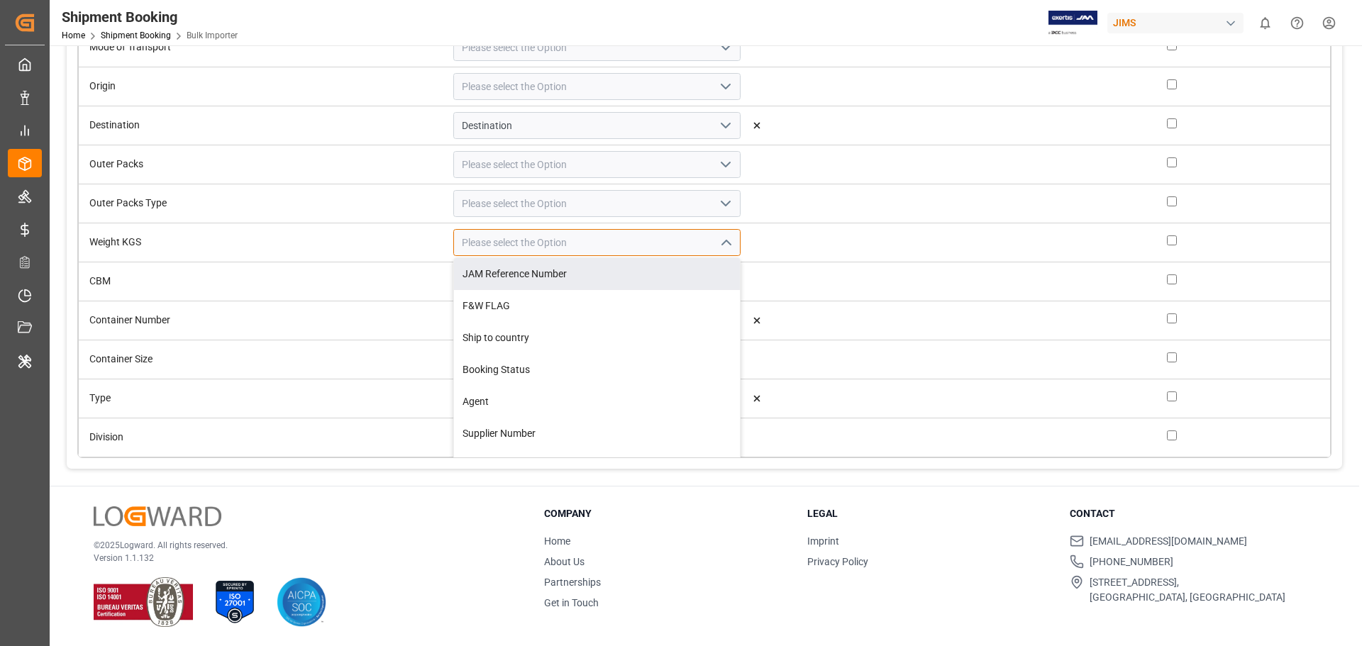
click at [514, 241] on input at bounding box center [596, 242] width 287 height 27
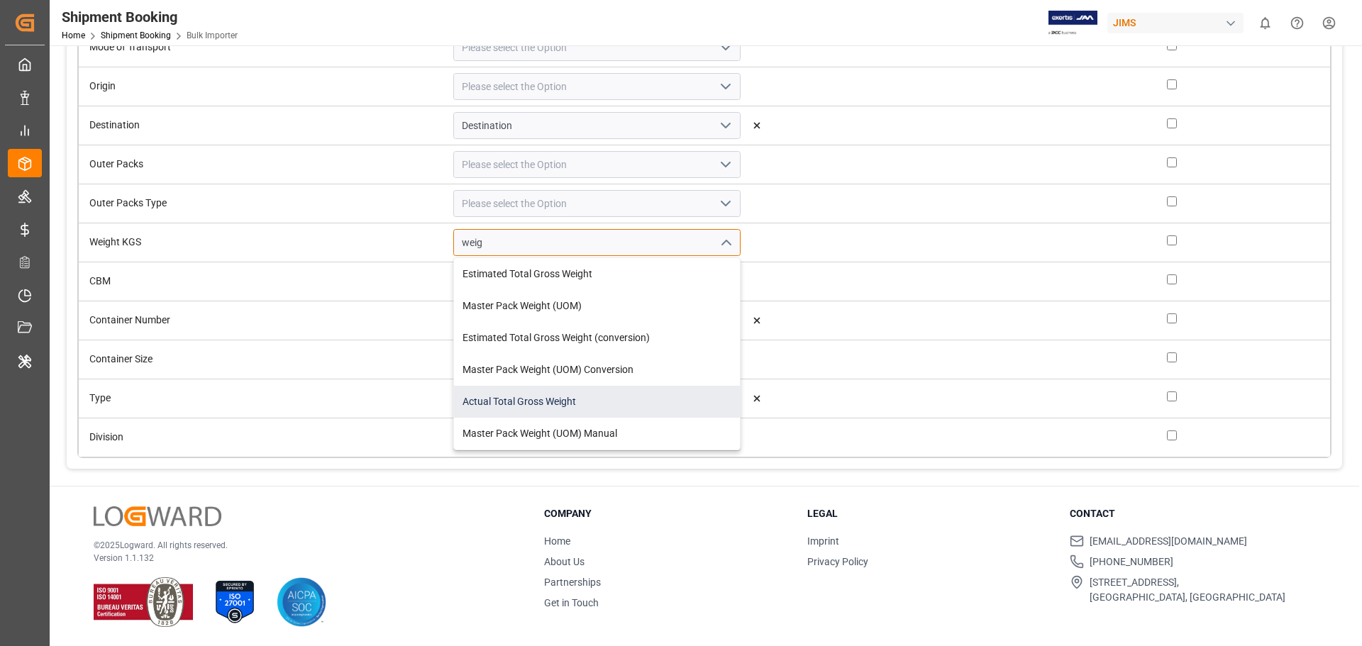
click at [550, 406] on div "Actual Total Gross Weight" at bounding box center [597, 402] width 286 height 32
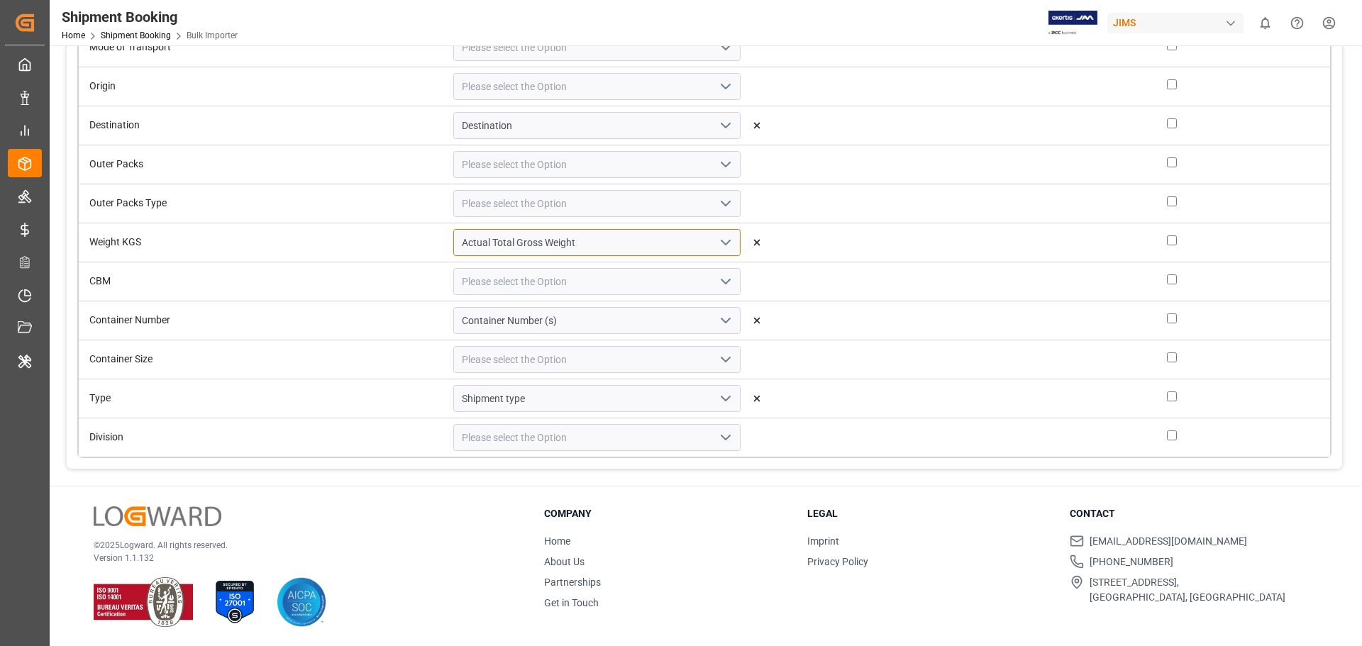
type input "Actual Total Gross Weight"
click at [509, 209] on input at bounding box center [596, 203] width 287 height 27
click at [717, 205] on icon "open menu" at bounding box center [725, 203] width 17 height 17
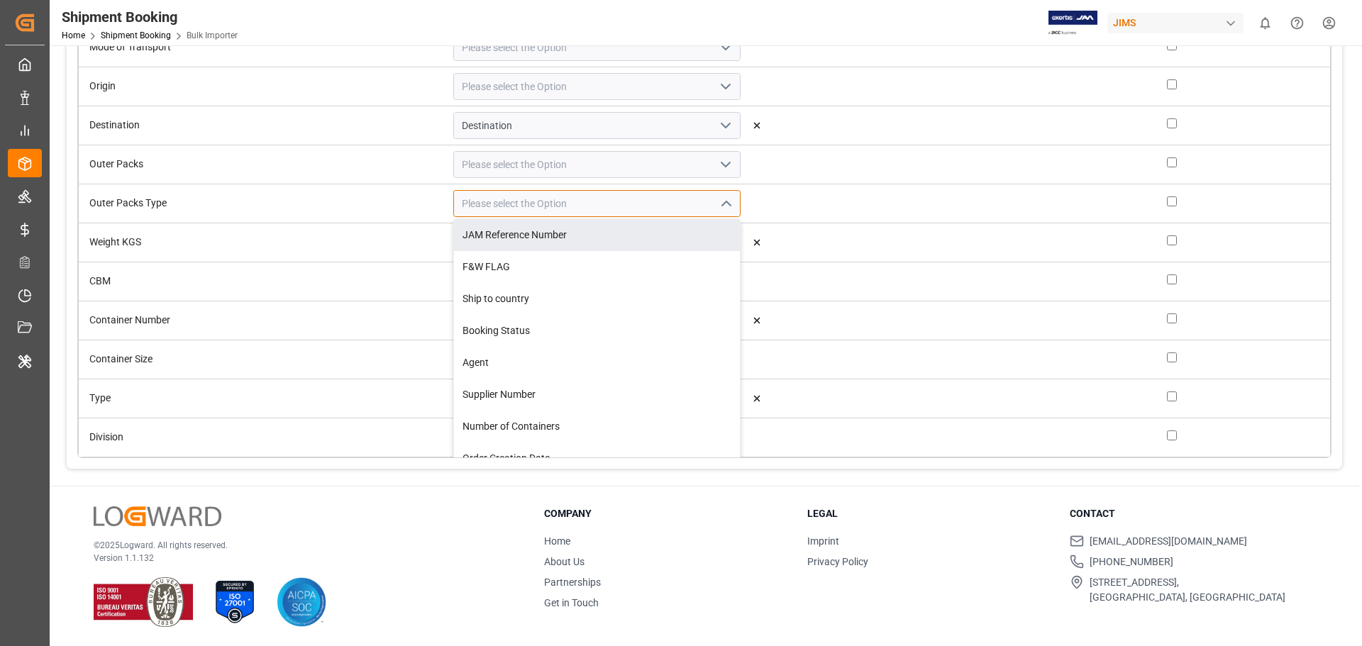
click at [465, 205] on input at bounding box center [596, 203] width 287 height 27
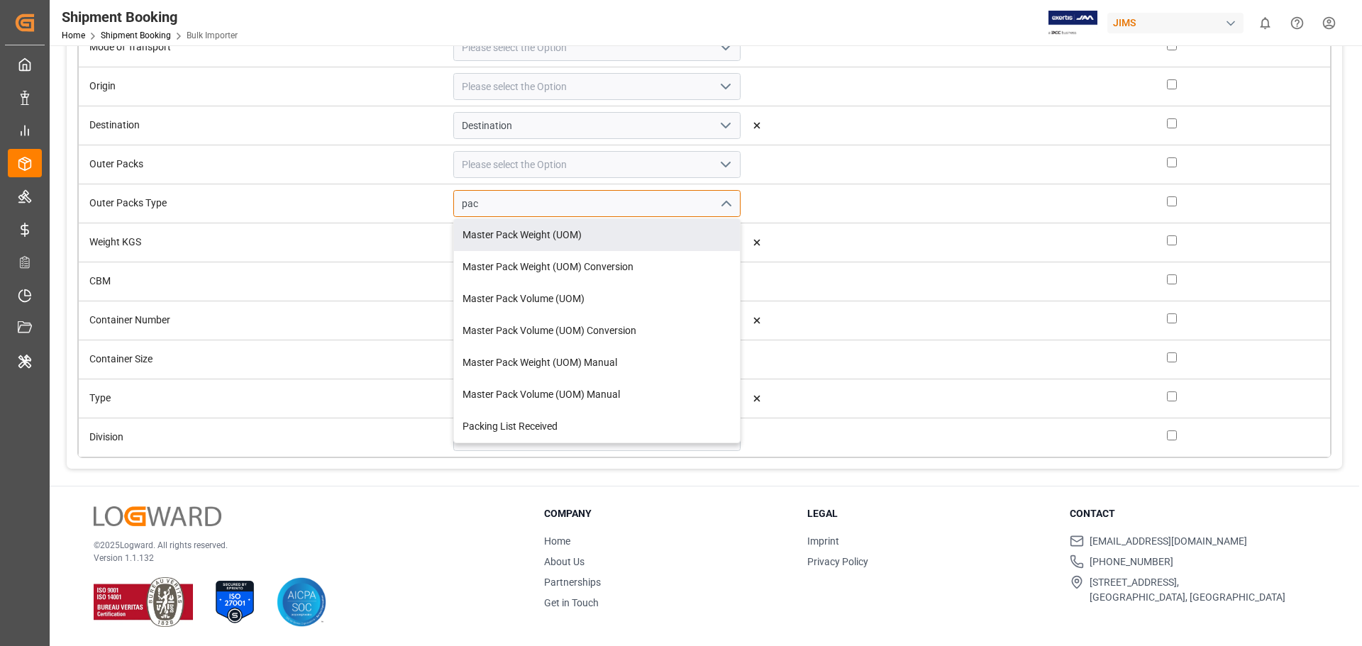
type input "pack"
drag, startPoint x: 453, startPoint y: 194, endPoint x: 379, endPoint y: 197, distance: 74.5
click at [443, 197] on div "pack Master Pack Weight (UOM) Master Pack Weight (UOM) Conversion Master Pack V…" at bounding box center [597, 203] width 309 height 27
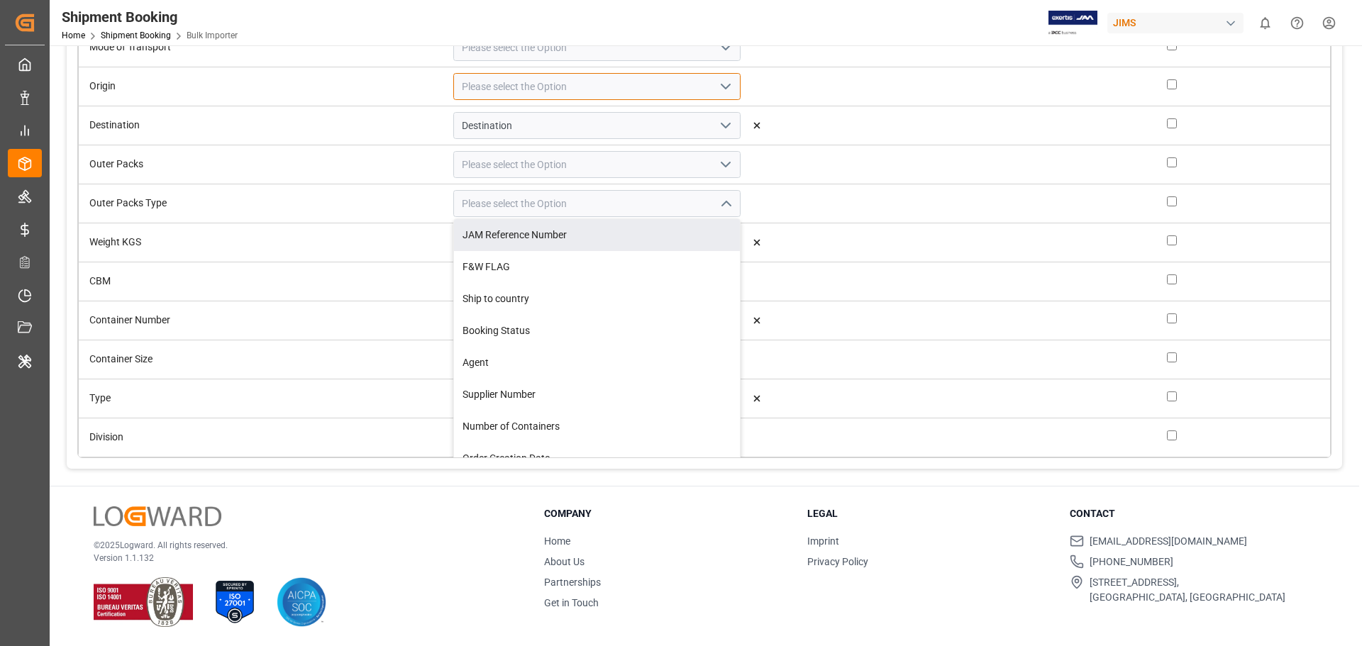
click at [460, 87] on input at bounding box center [596, 86] width 287 height 27
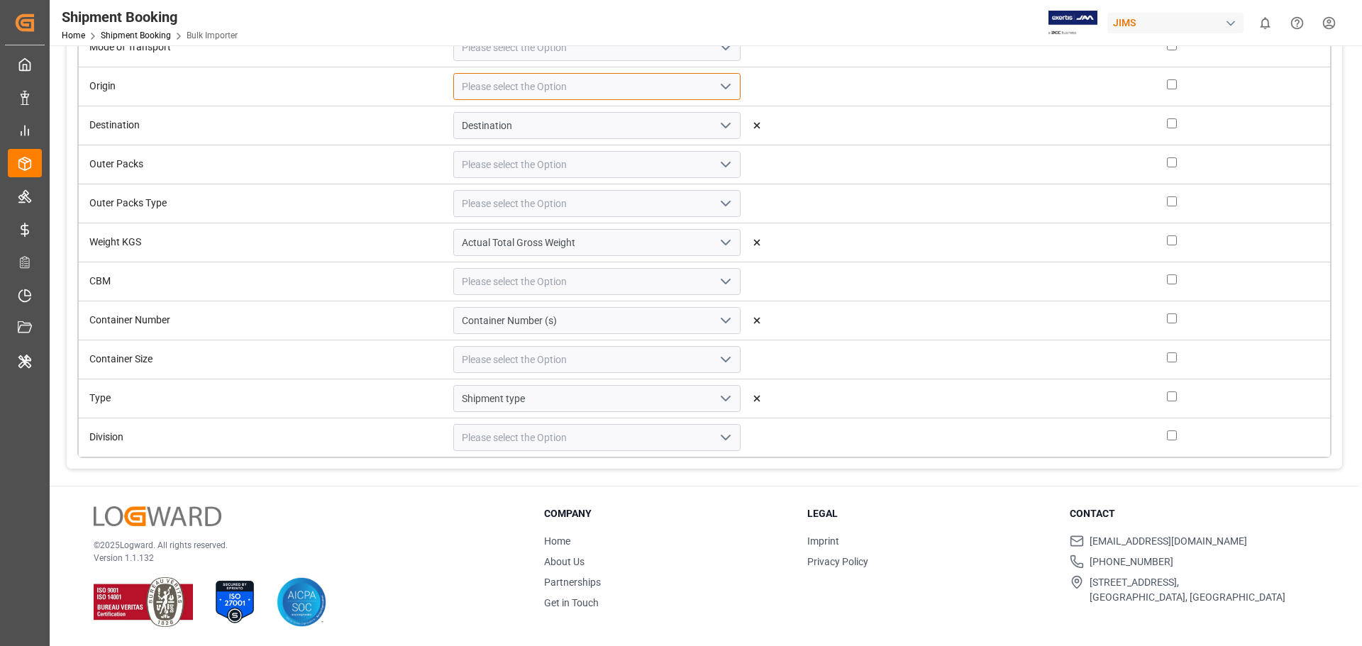
click at [499, 87] on input at bounding box center [596, 86] width 287 height 27
click at [714, 82] on button "open menu" at bounding box center [724, 87] width 21 height 22
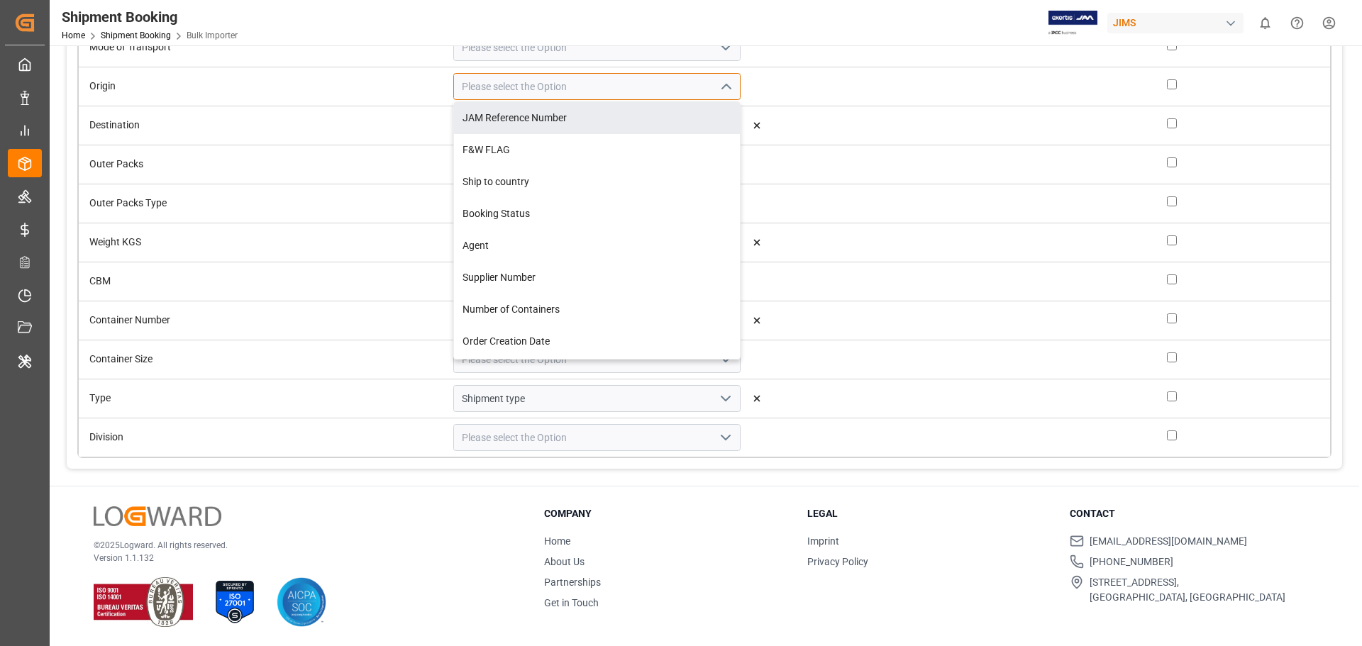
click at [480, 89] on input at bounding box center [596, 86] width 287 height 27
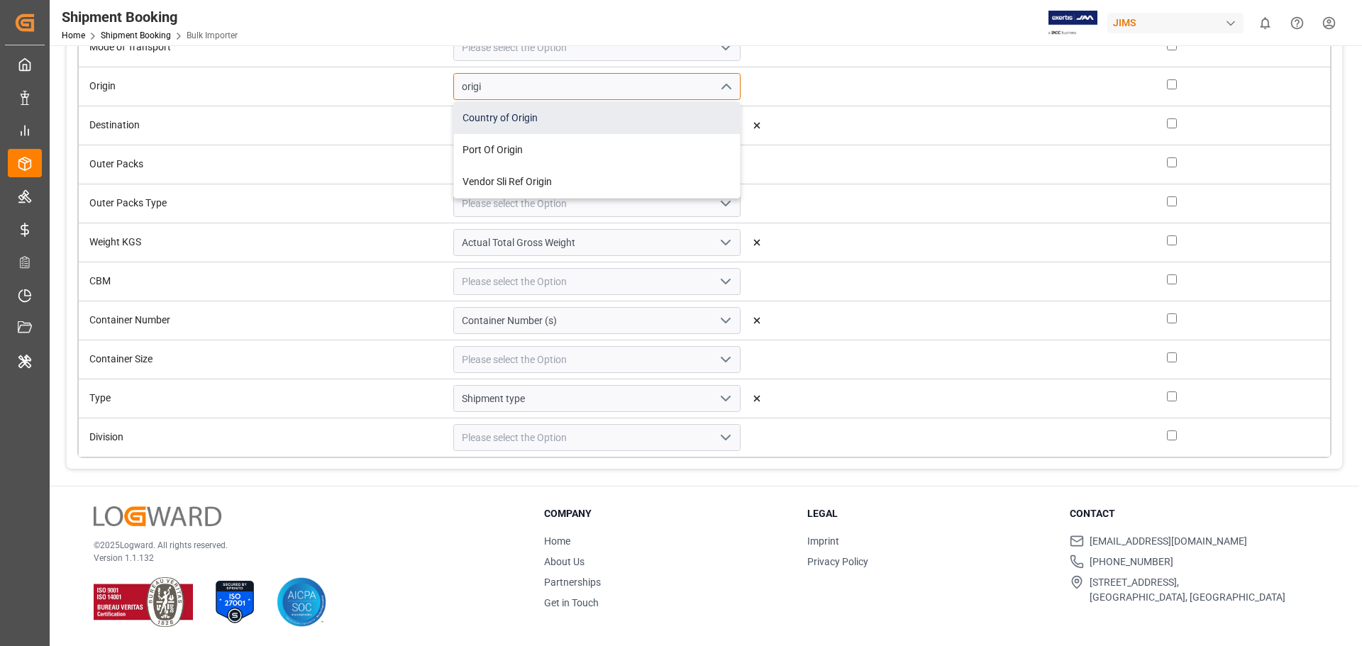
click at [454, 113] on div "Country of Origin" at bounding box center [597, 118] width 286 height 32
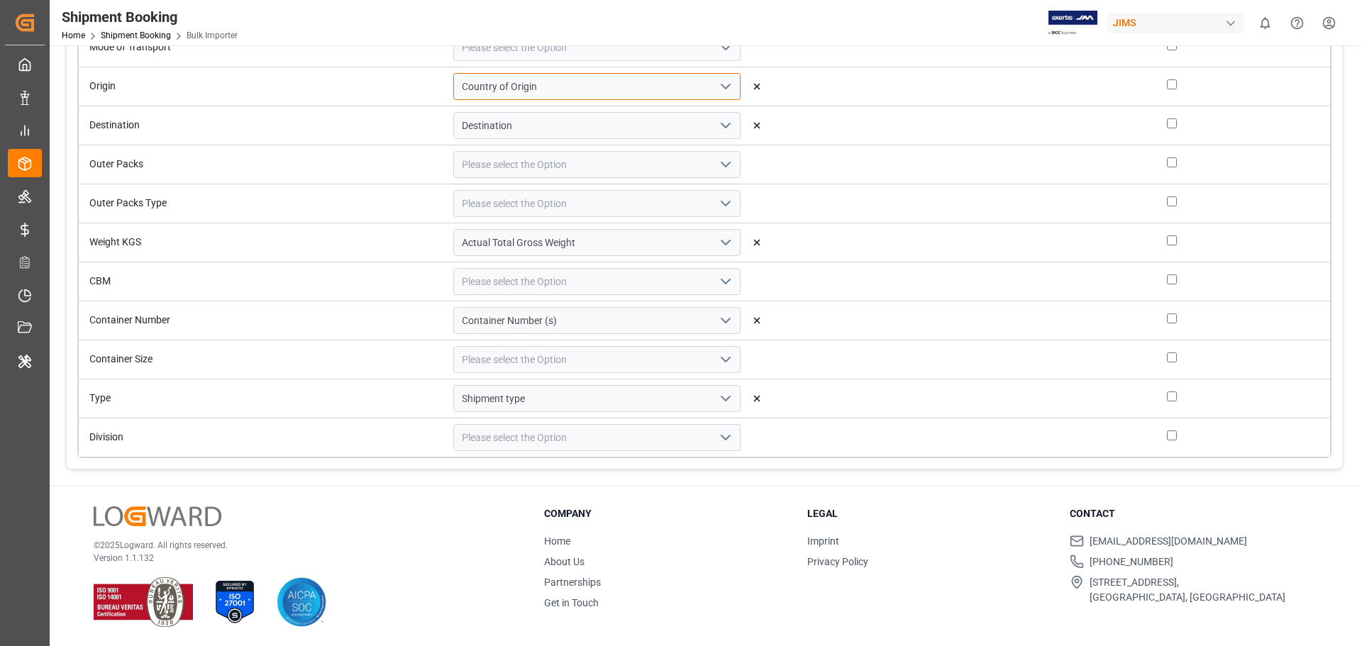
type input "Country of Origin"
drag, startPoint x: 477, startPoint y: 86, endPoint x: 355, endPoint y: 86, distance: 121.3
click at [355, 86] on tr "Origin Country of Origin" at bounding box center [705, 86] width 1252 height 39
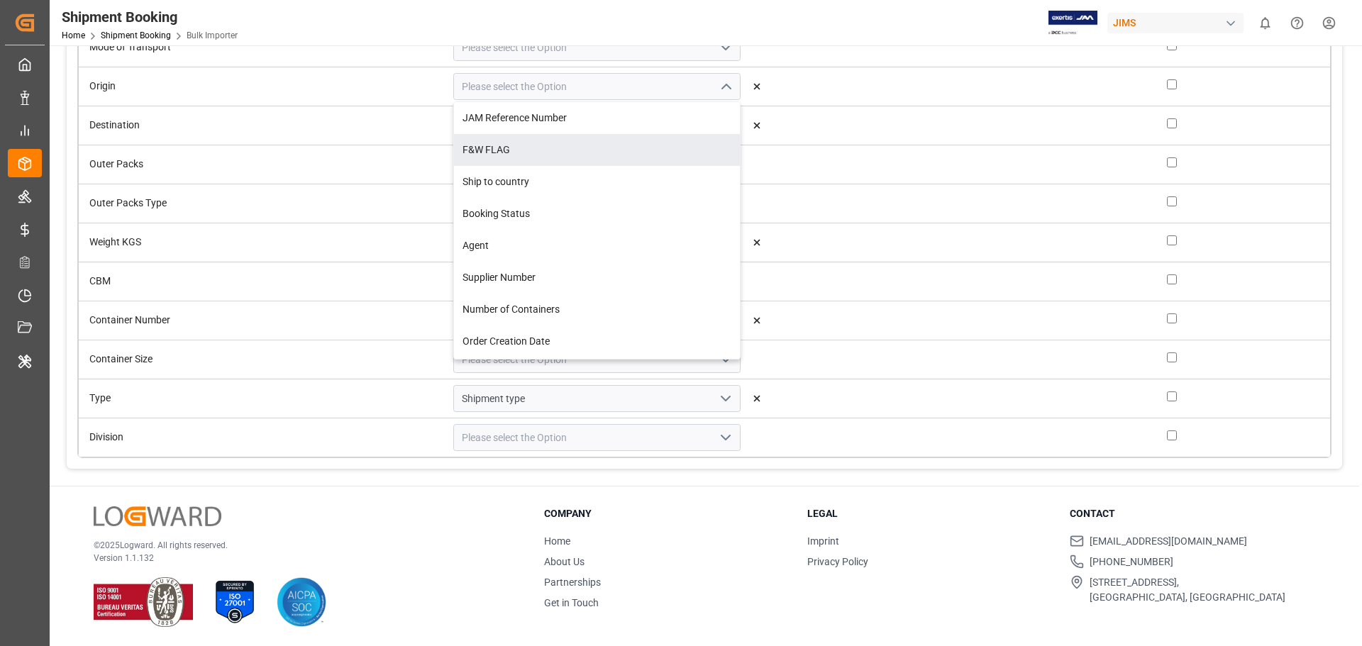
type input "Country of Origin"
click at [790, 86] on td at bounding box center [961, 86] width 379 height 39
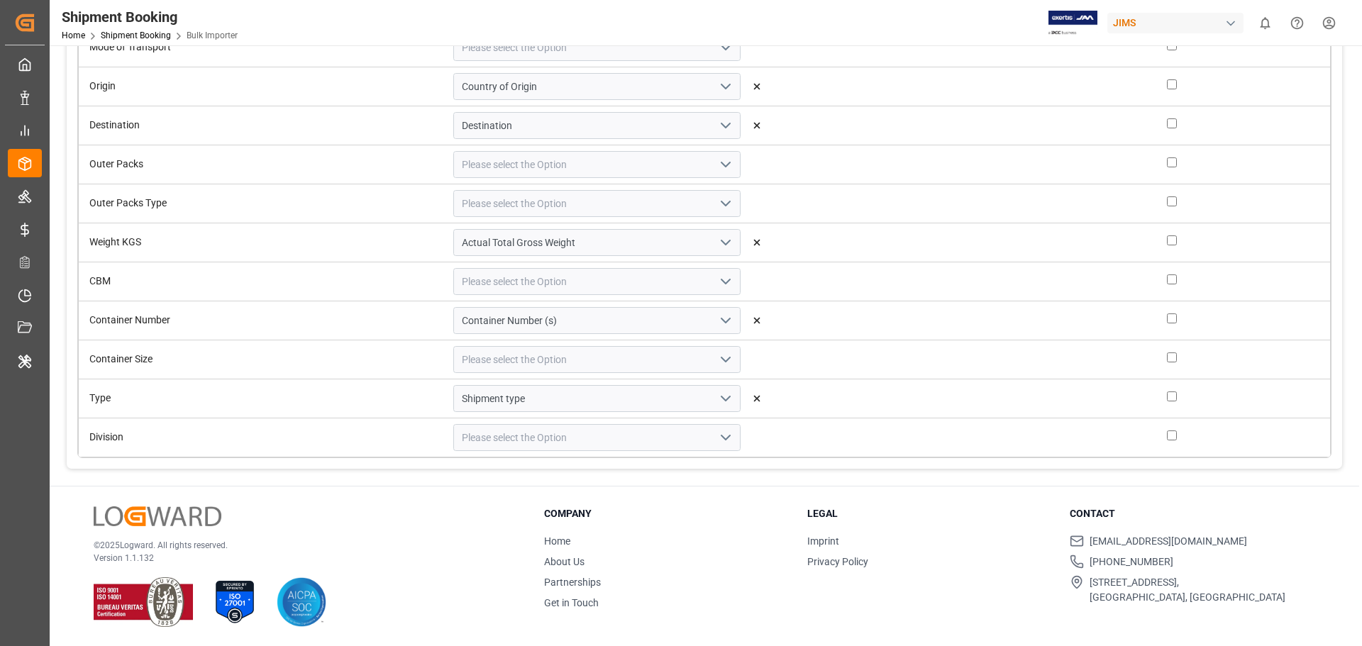
click at [709, 82] on td "Country of Origin" at bounding box center [608, 86] width 330 height 39
click at [752, 85] on icon at bounding box center [757, 87] width 10 height 10
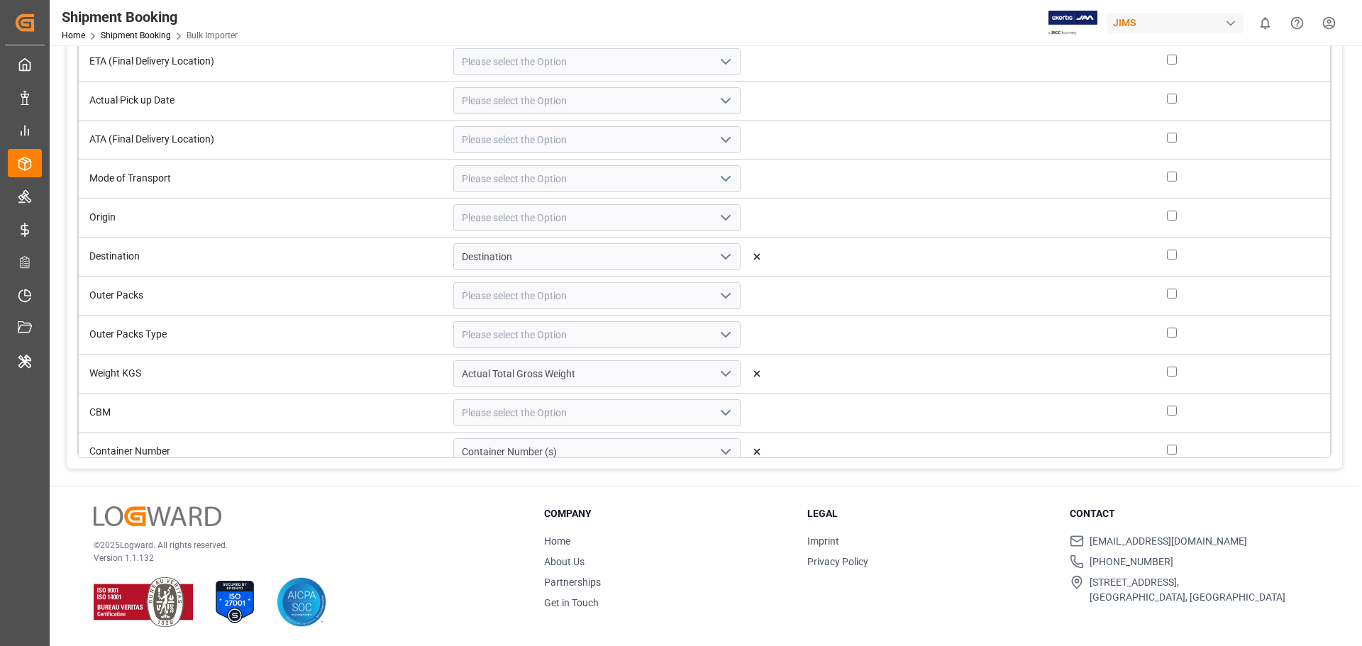
scroll to position [377, 0]
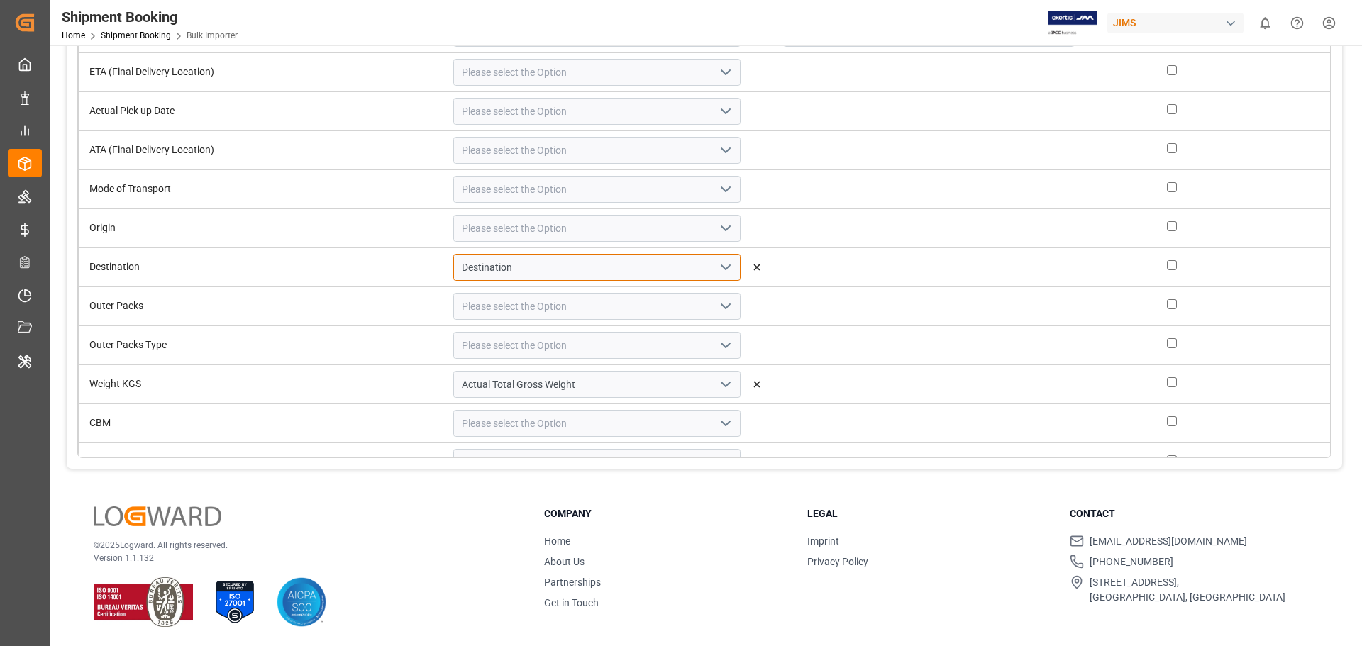
drag, startPoint x: 473, startPoint y: 263, endPoint x: 377, endPoint y: 271, distance: 96.8
click at [443, 271] on div "Destination" at bounding box center [597, 267] width 309 height 27
click at [454, 366] on div "POD LoCode" at bounding box center [597, 363] width 286 height 32
type input "POD LoCode"
click at [498, 228] on input at bounding box center [596, 228] width 287 height 27
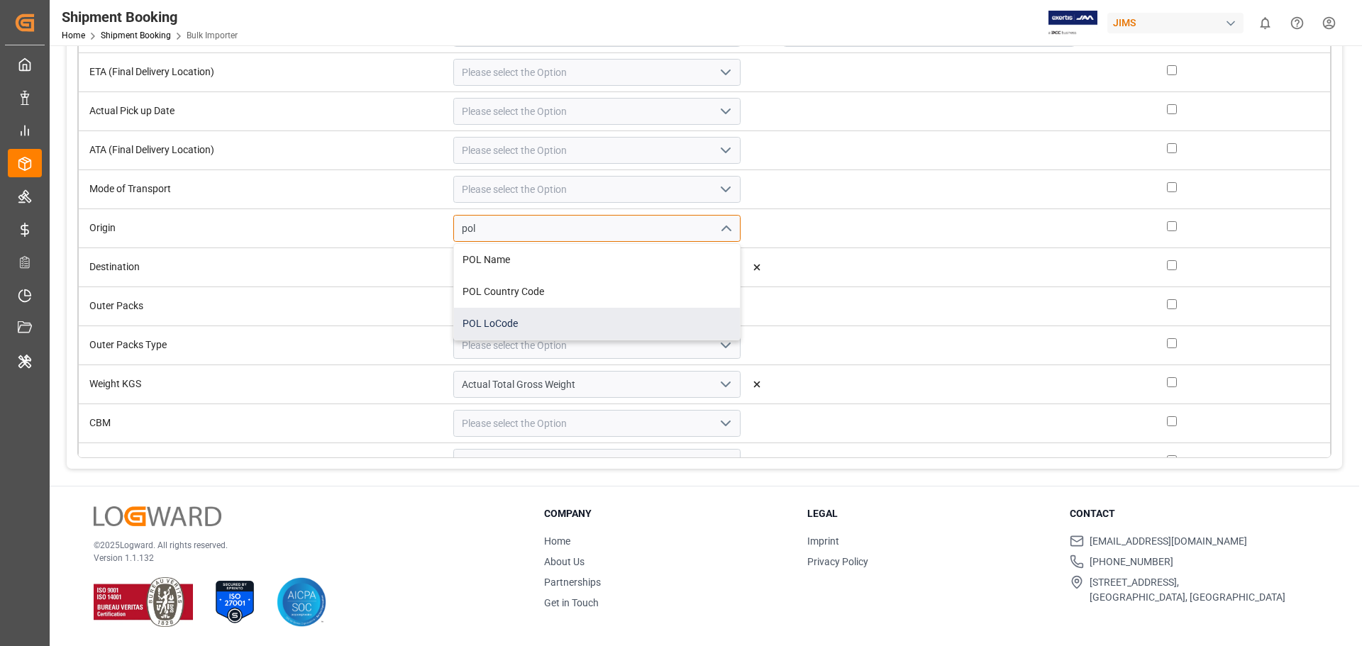
click at [472, 314] on div "POL LoCode" at bounding box center [597, 324] width 286 height 32
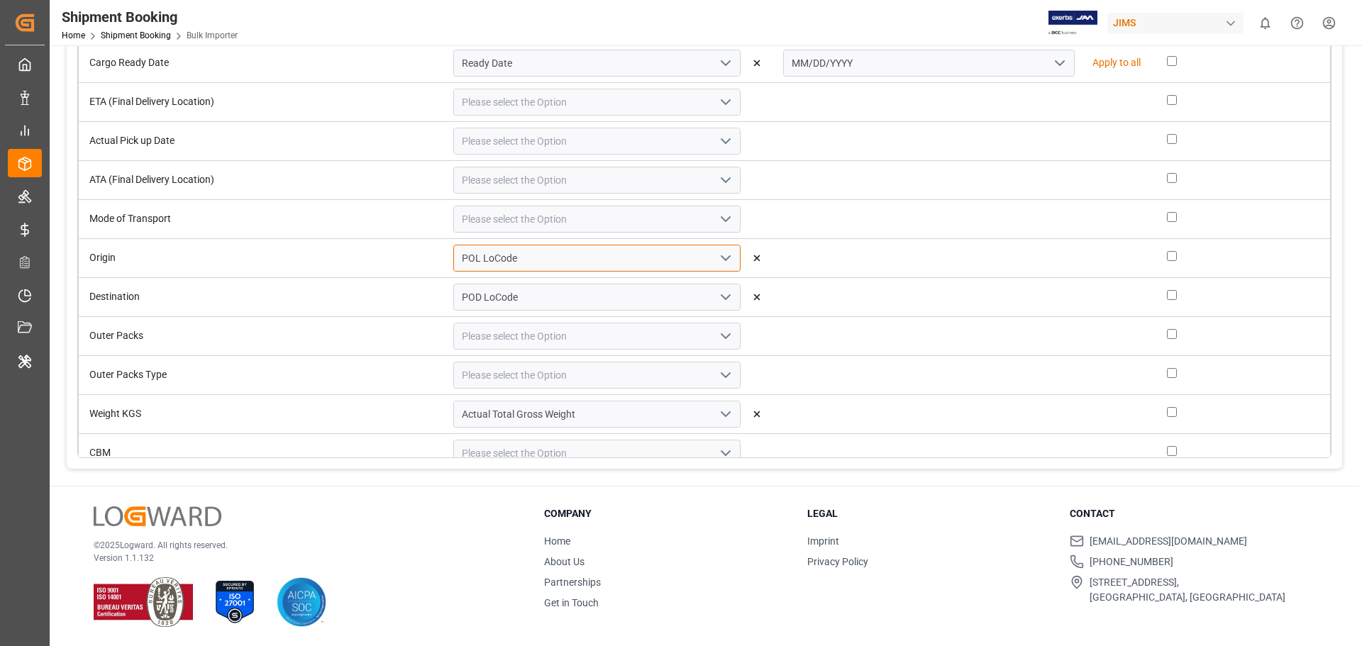
scroll to position [355, 0]
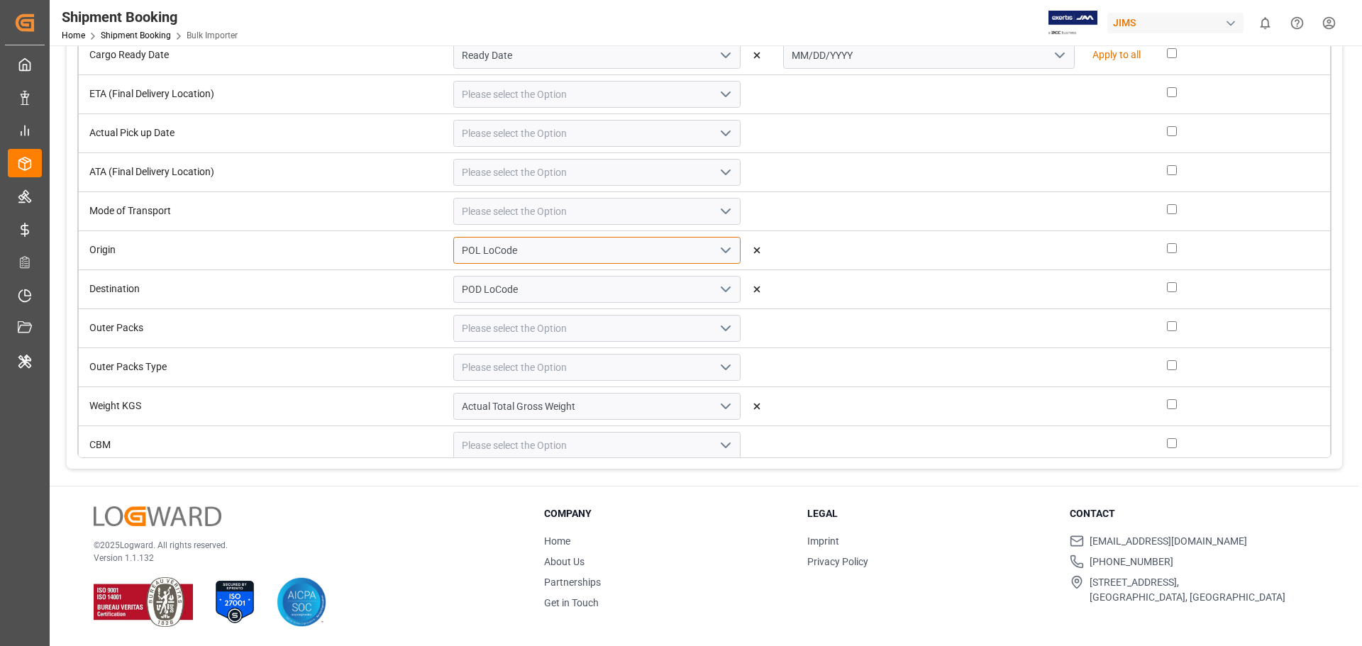
type input "POL LoCode"
click at [717, 205] on icon "open menu" at bounding box center [725, 211] width 17 height 17
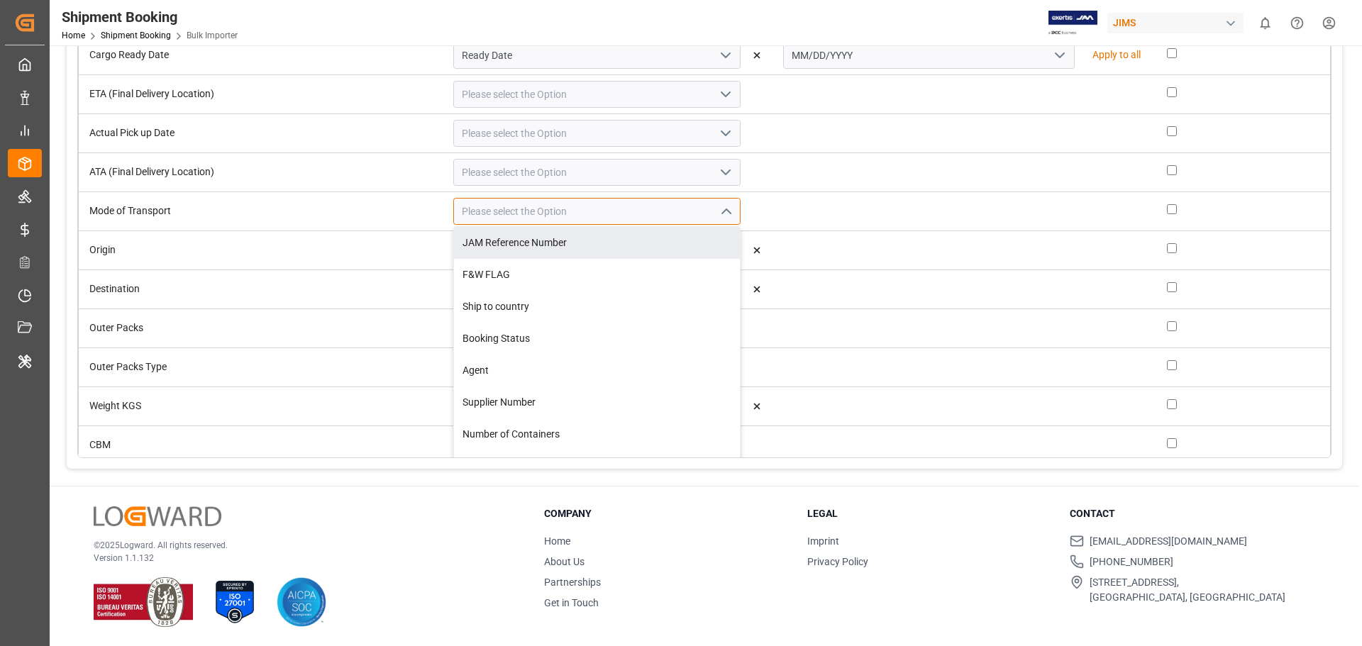
click at [481, 208] on input at bounding box center [596, 211] width 287 height 27
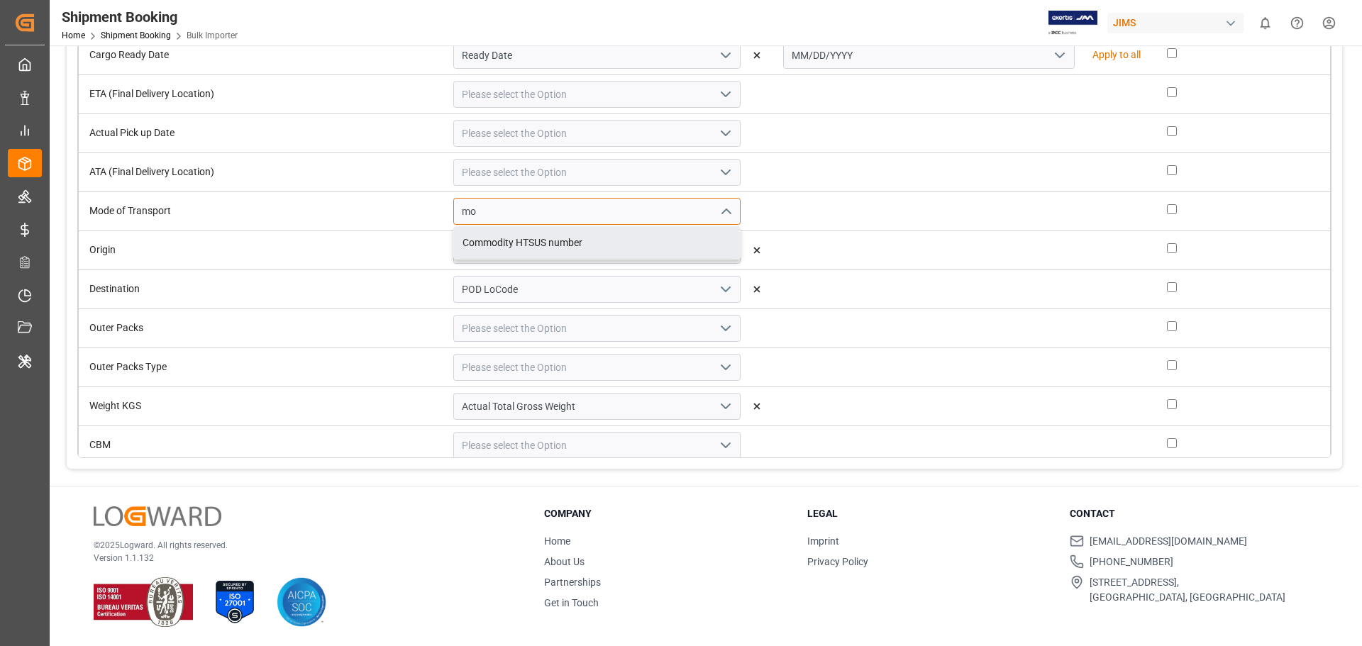
type input "m"
type input "ship"
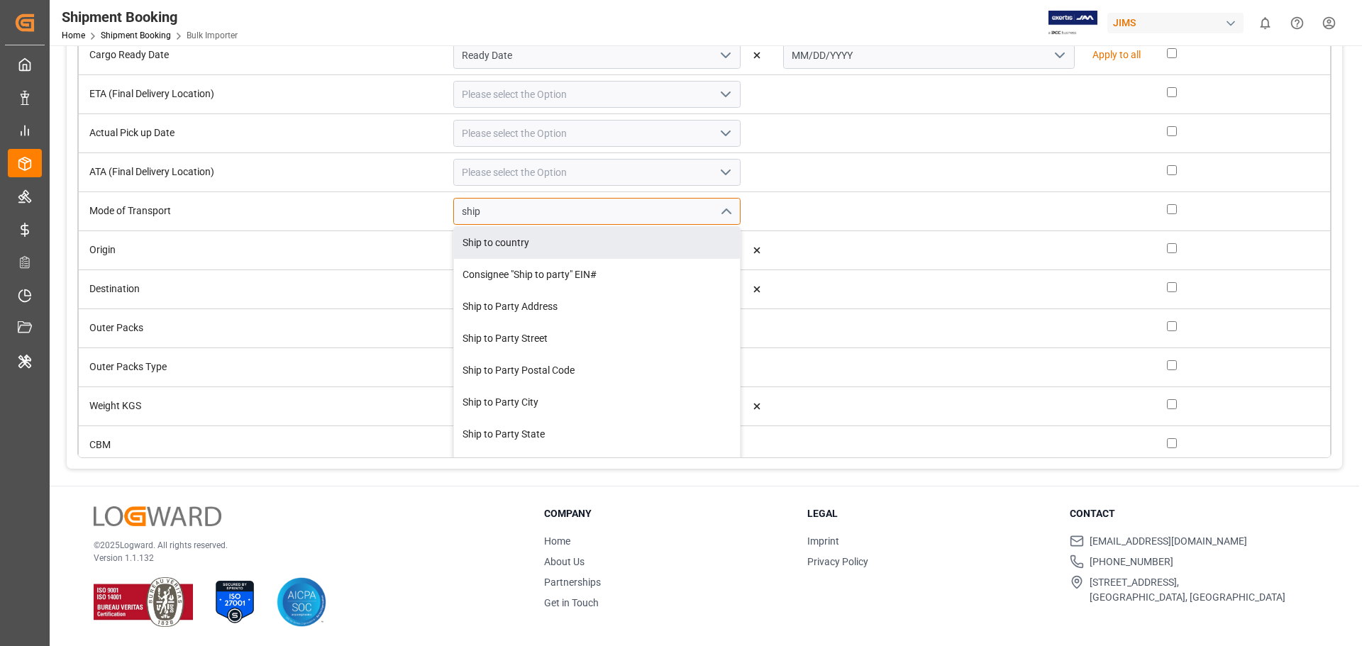
drag, startPoint x: 484, startPoint y: 205, endPoint x: 390, endPoint y: 210, distance: 94.5
click at [453, 210] on input "ship" at bounding box center [596, 211] width 287 height 27
click at [794, 216] on td at bounding box center [961, 211] width 379 height 39
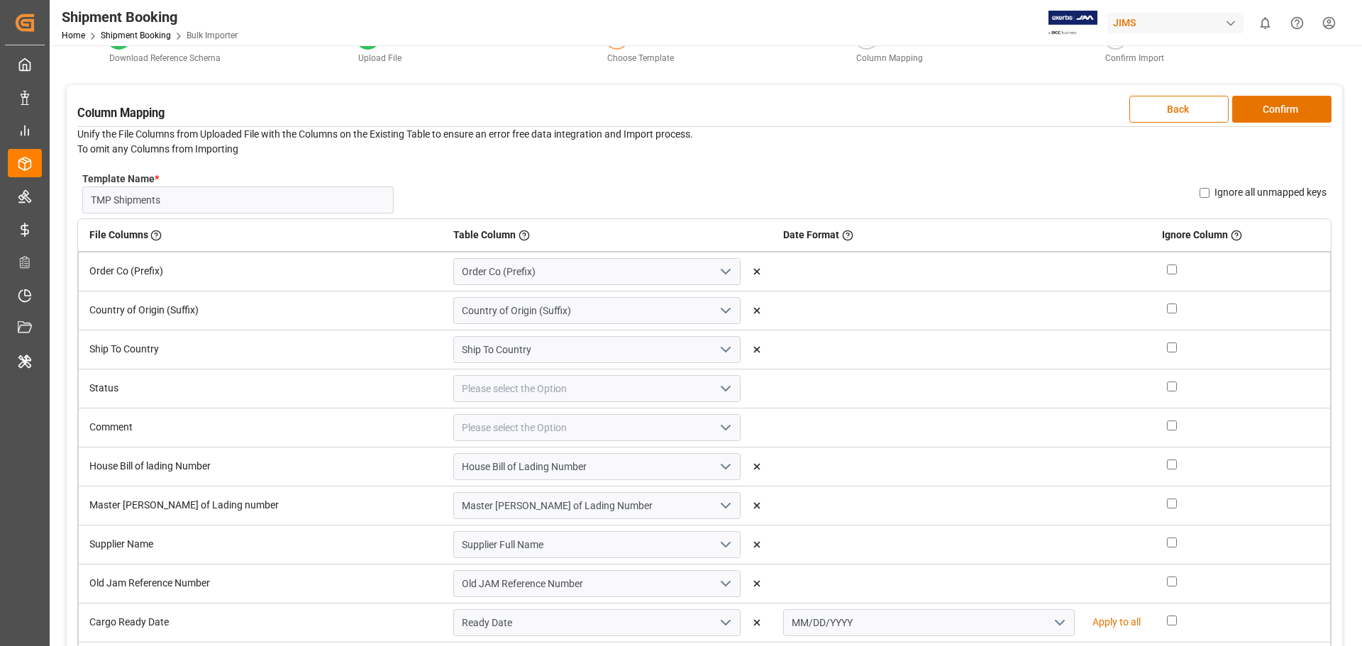
scroll to position [0, 0]
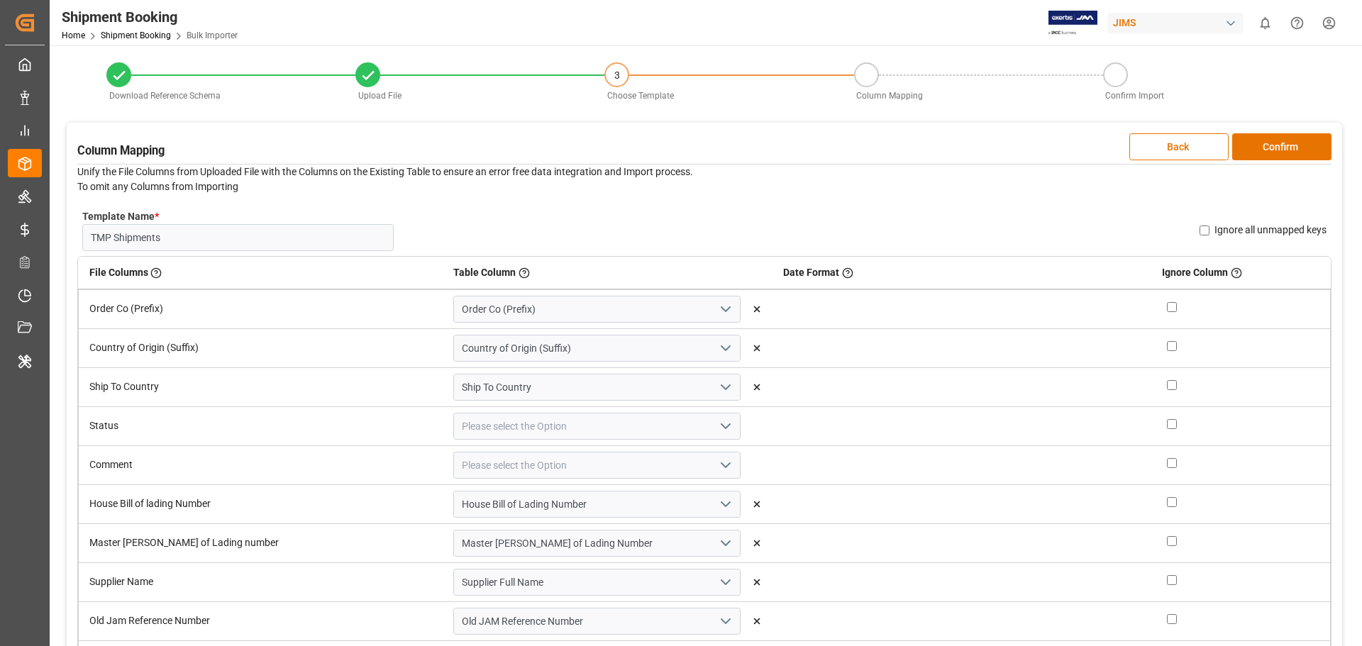
click at [714, 424] on button "open menu" at bounding box center [724, 427] width 21 height 22
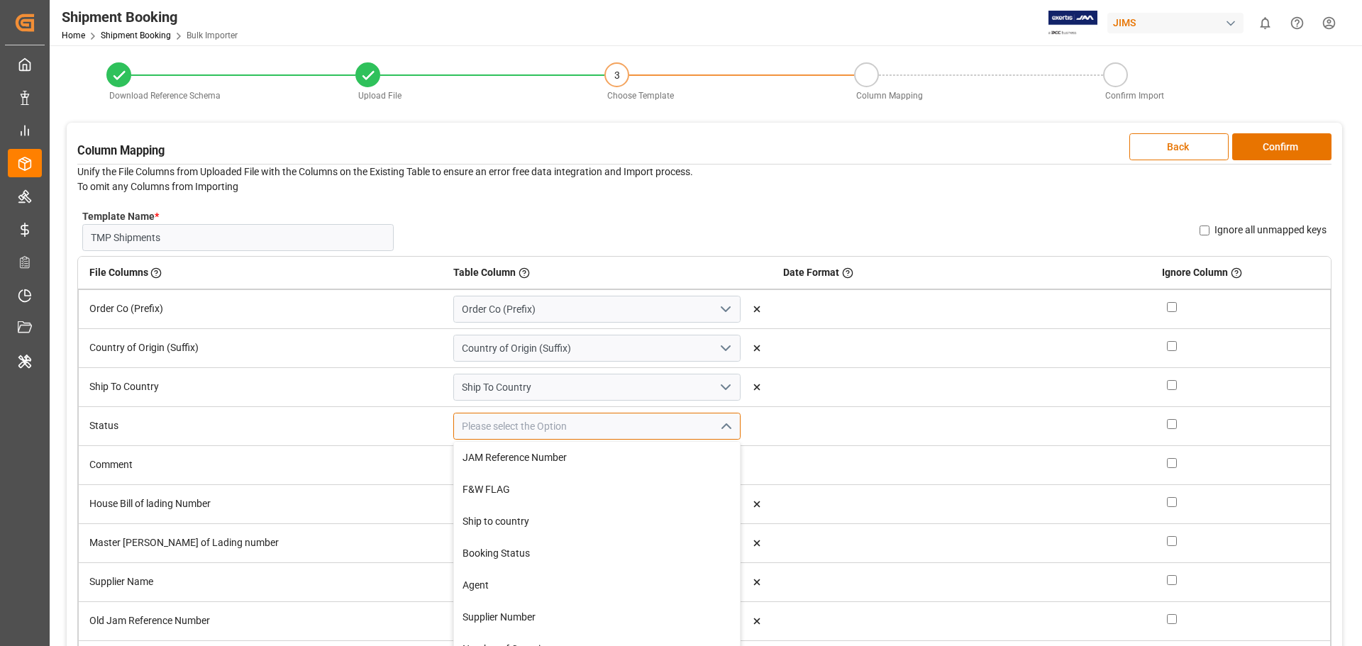
click at [499, 434] on input at bounding box center [596, 426] width 287 height 27
click at [498, 543] on div "Booking Status" at bounding box center [597, 554] width 286 height 32
type input "Booking Status"
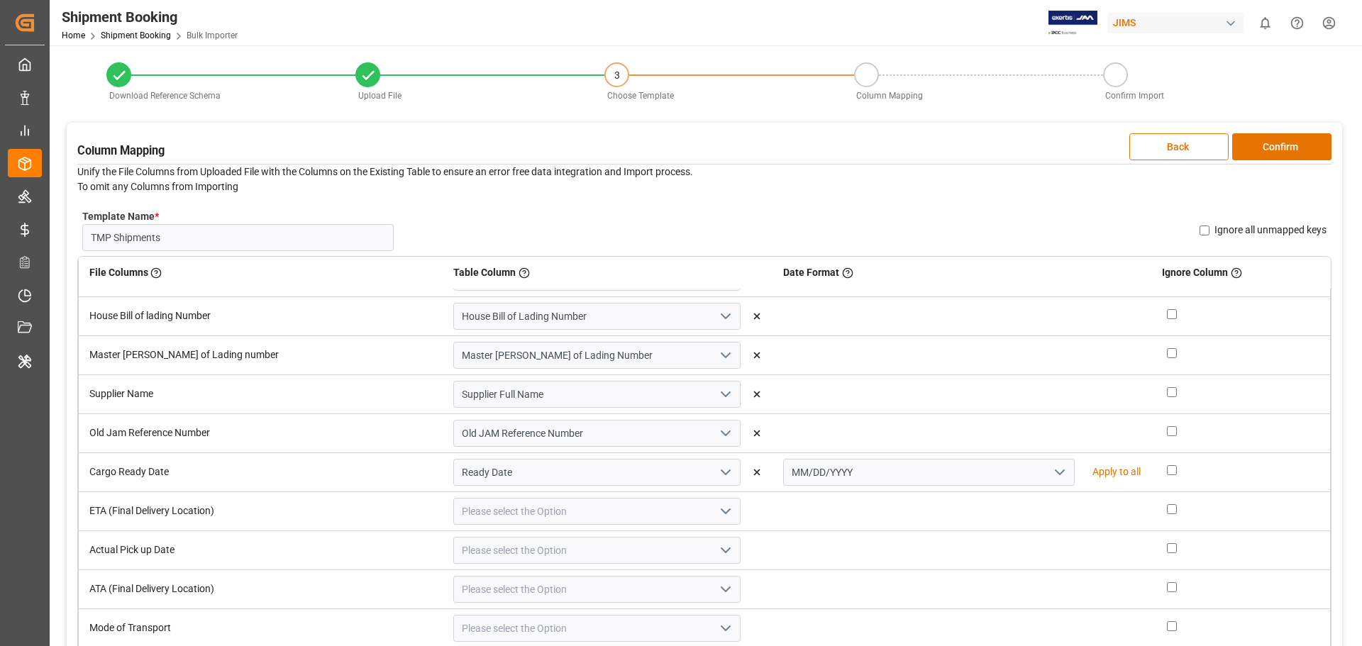
scroll to position [213, 0]
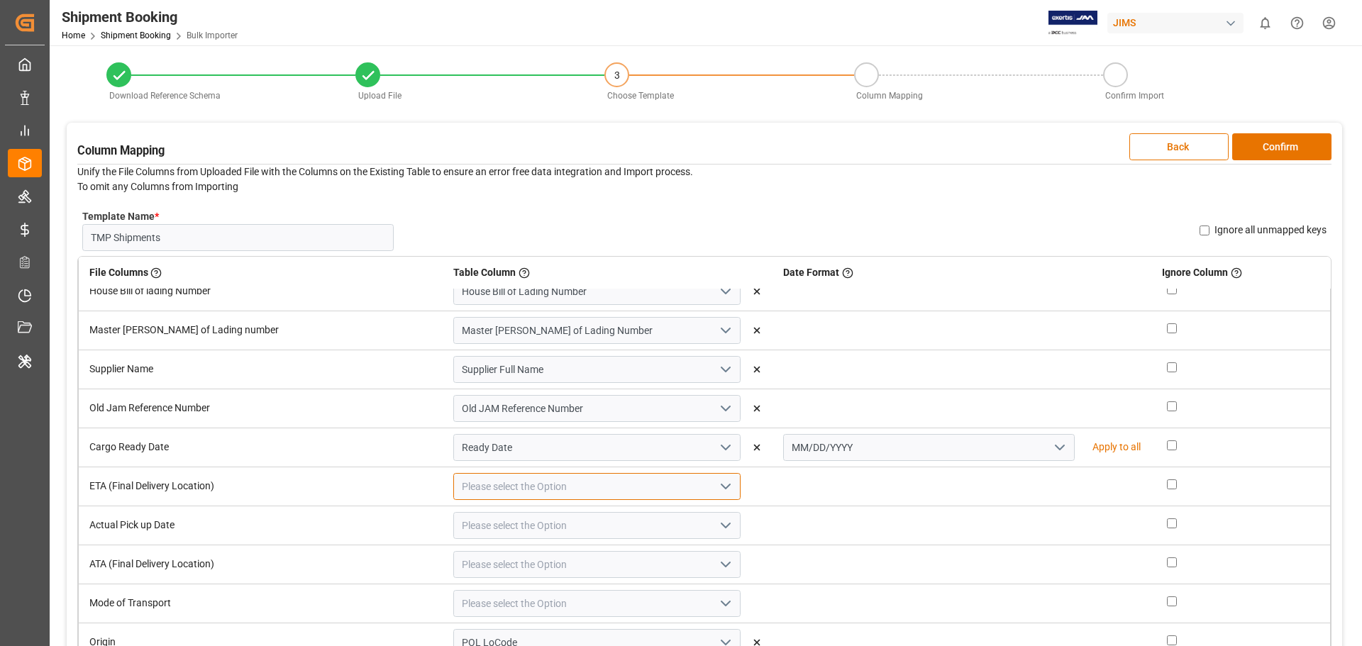
click at [487, 489] on input at bounding box center [596, 486] width 287 height 27
click at [526, 477] on input at bounding box center [596, 486] width 287 height 27
type input "e"
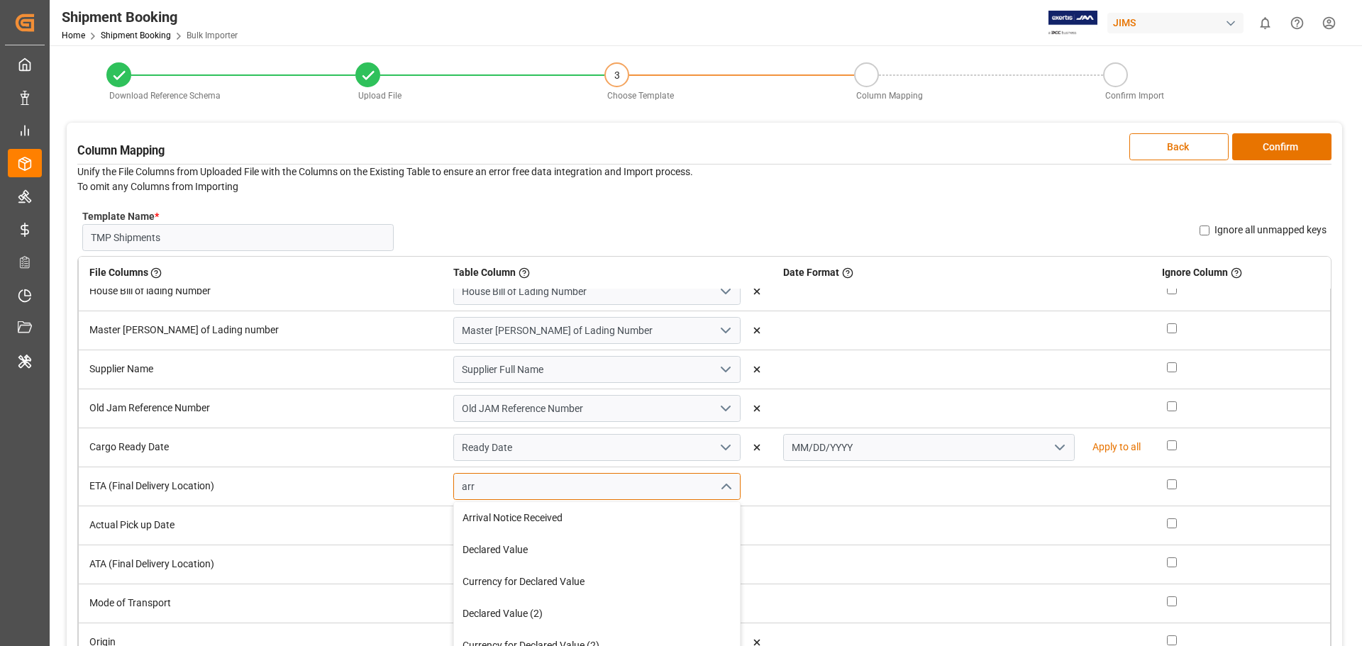
type input "arri"
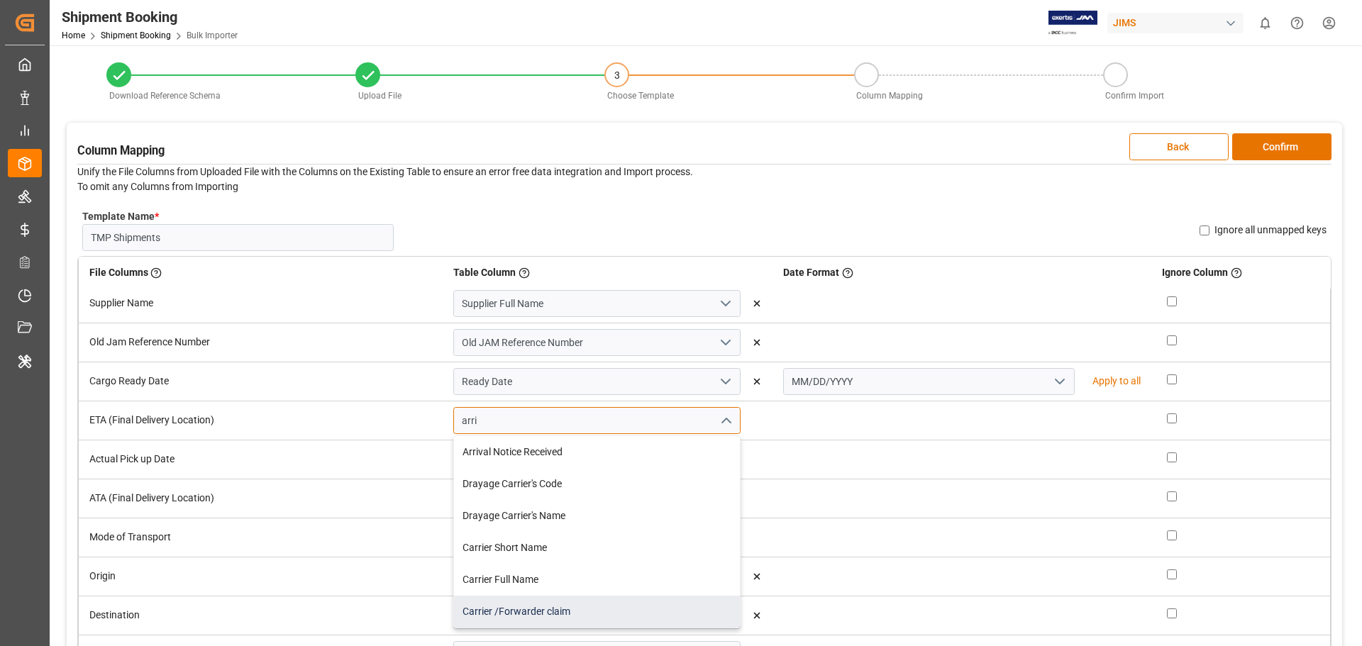
scroll to position [355, 0]
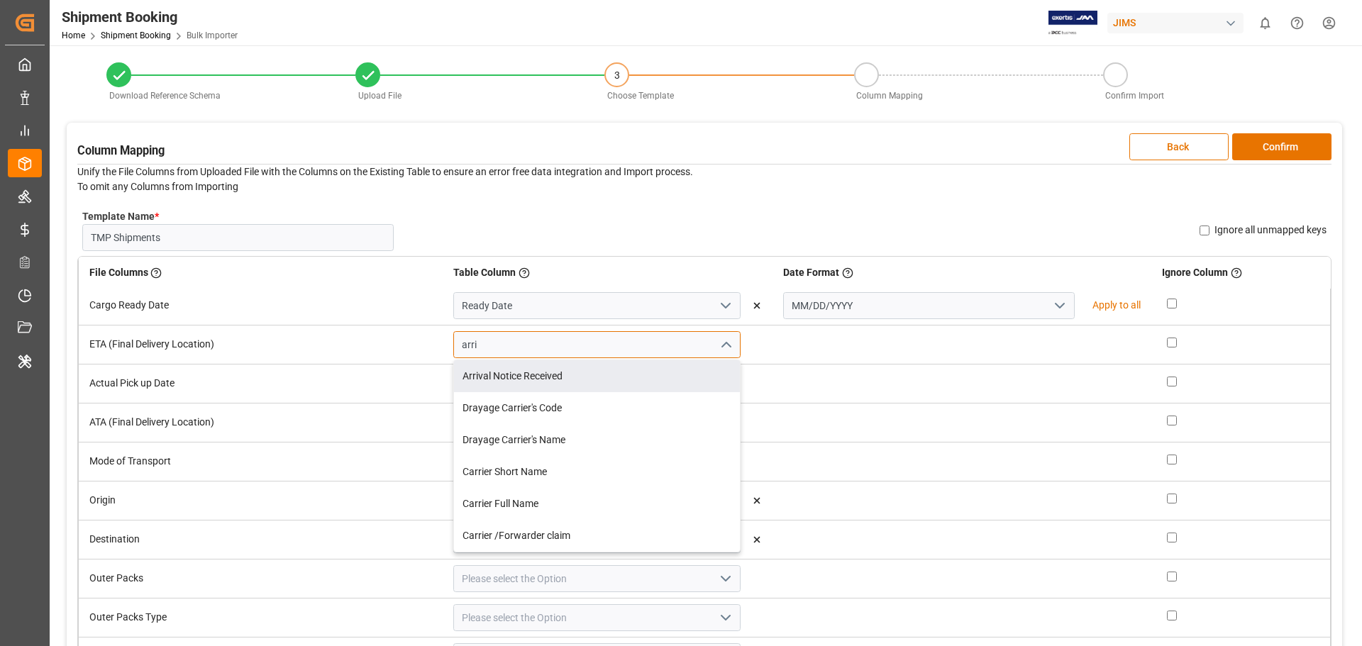
drag, startPoint x: 418, startPoint y: 347, endPoint x: 365, endPoint y: 348, distance: 53.2
click at [365, 348] on Location\) "ETA (Final Delivery Location) arri Arrival Notice Received Drayage Carrier's Co…" at bounding box center [705, 344] width 1252 height 39
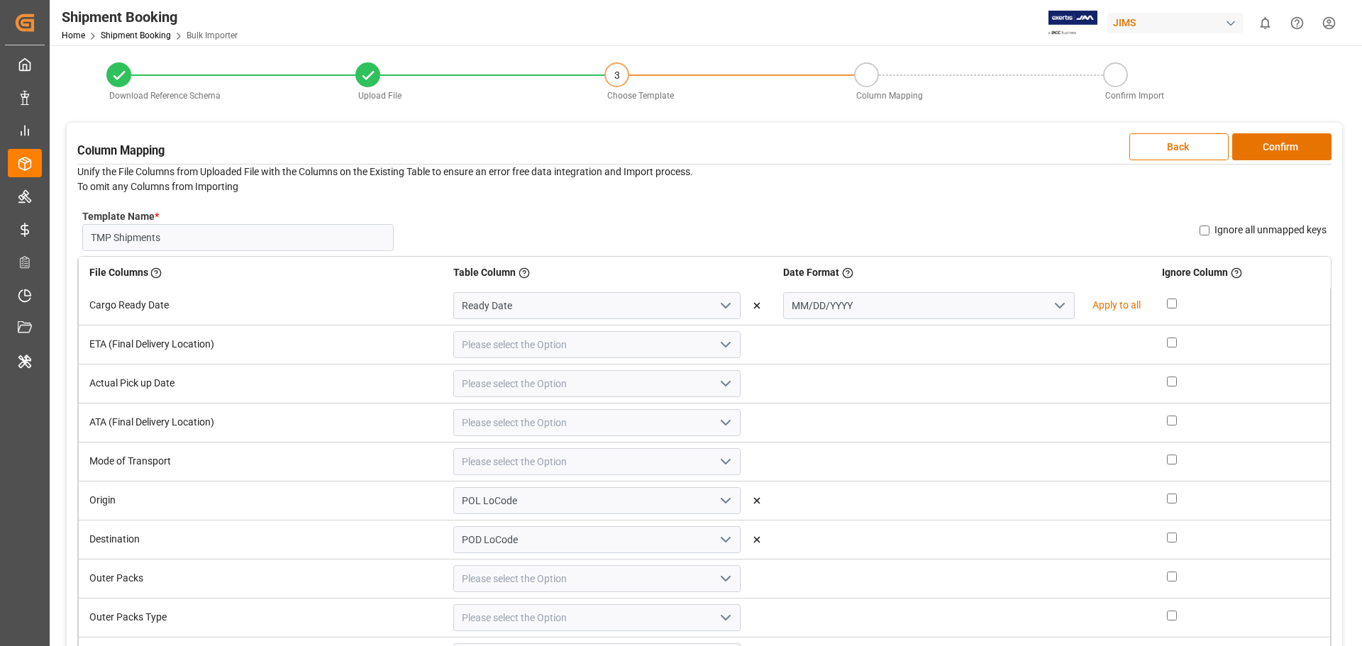
click at [717, 460] on icon "open menu" at bounding box center [725, 461] width 17 height 17
click at [518, 462] on input at bounding box center [596, 461] width 287 height 27
type input "t"
type input "s"
click at [782, 461] on td at bounding box center [961, 461] width 379 height 39
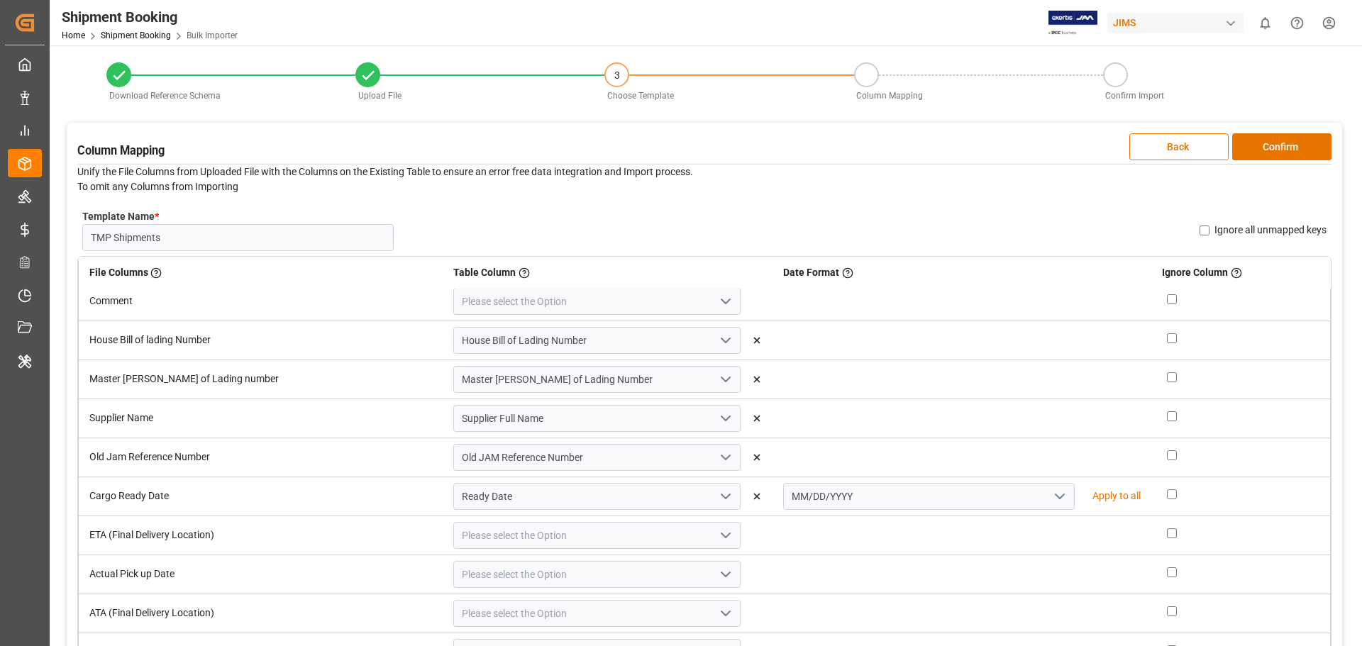
scroll to position [93, 0]
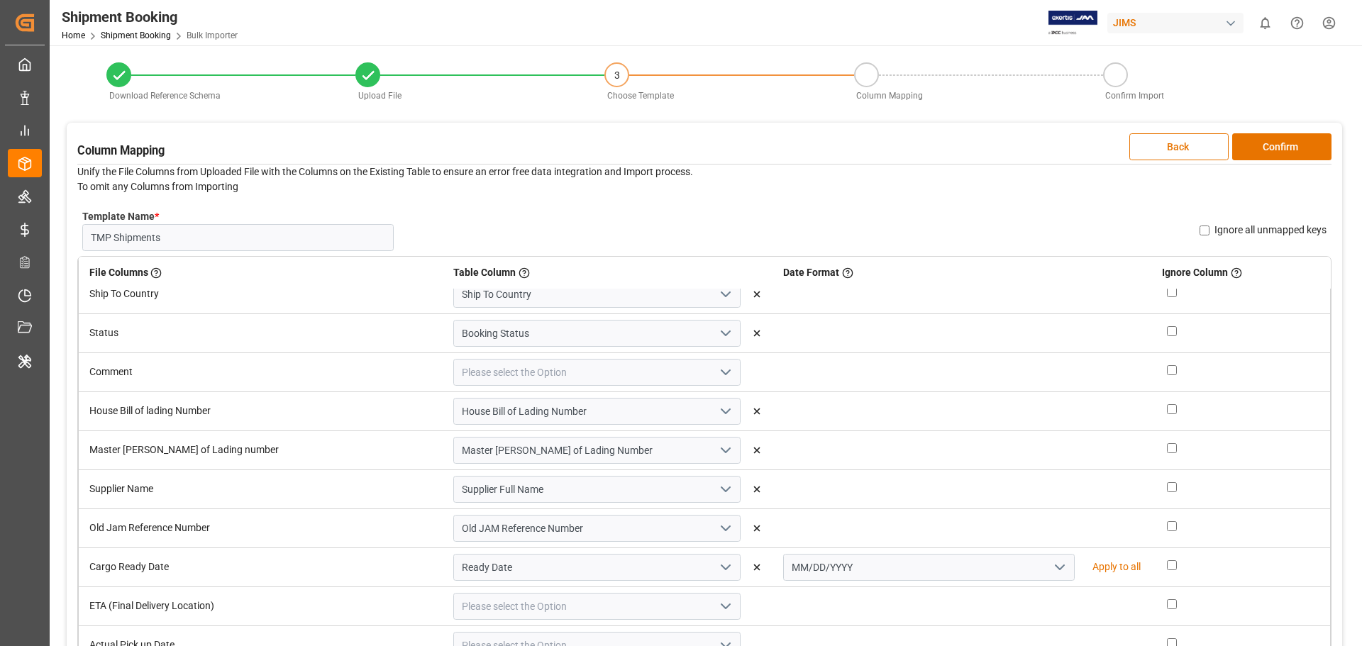
click at [717, 375] on icon "open menu" at bounding box center [725, 372] width 17 height 17
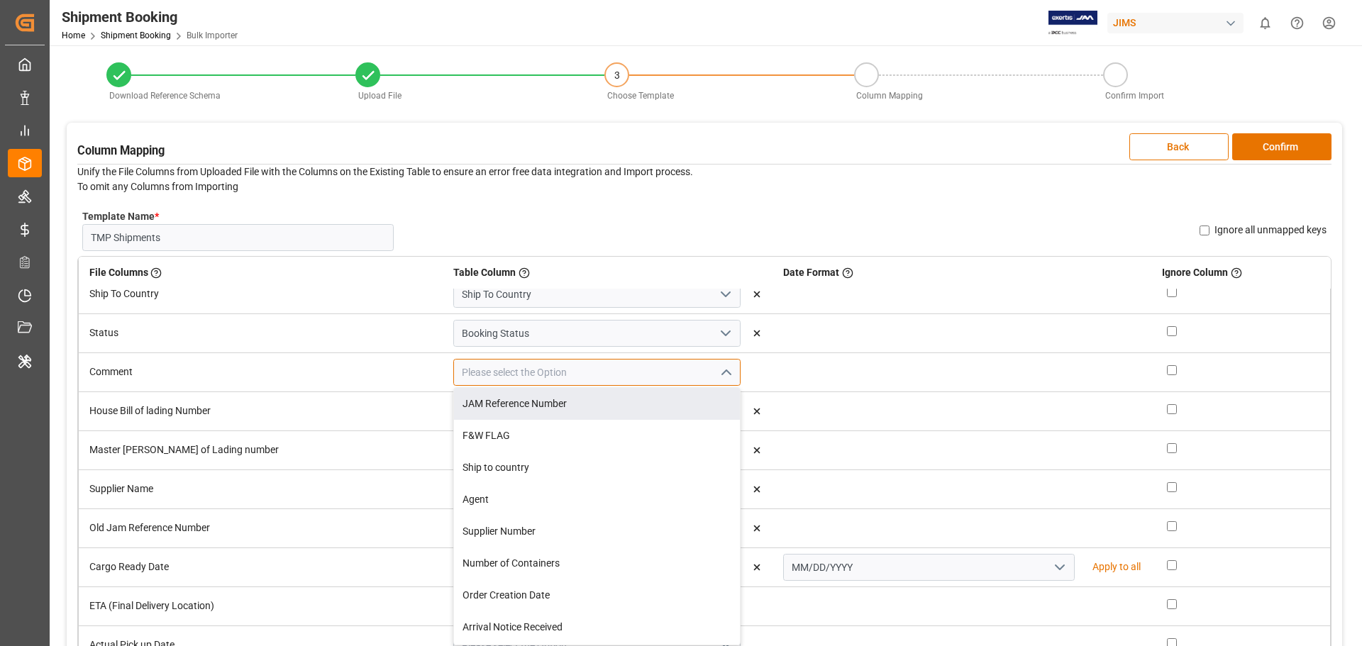
click at [458, 372] on input at bounding box center [596, 372] width 287 height 27
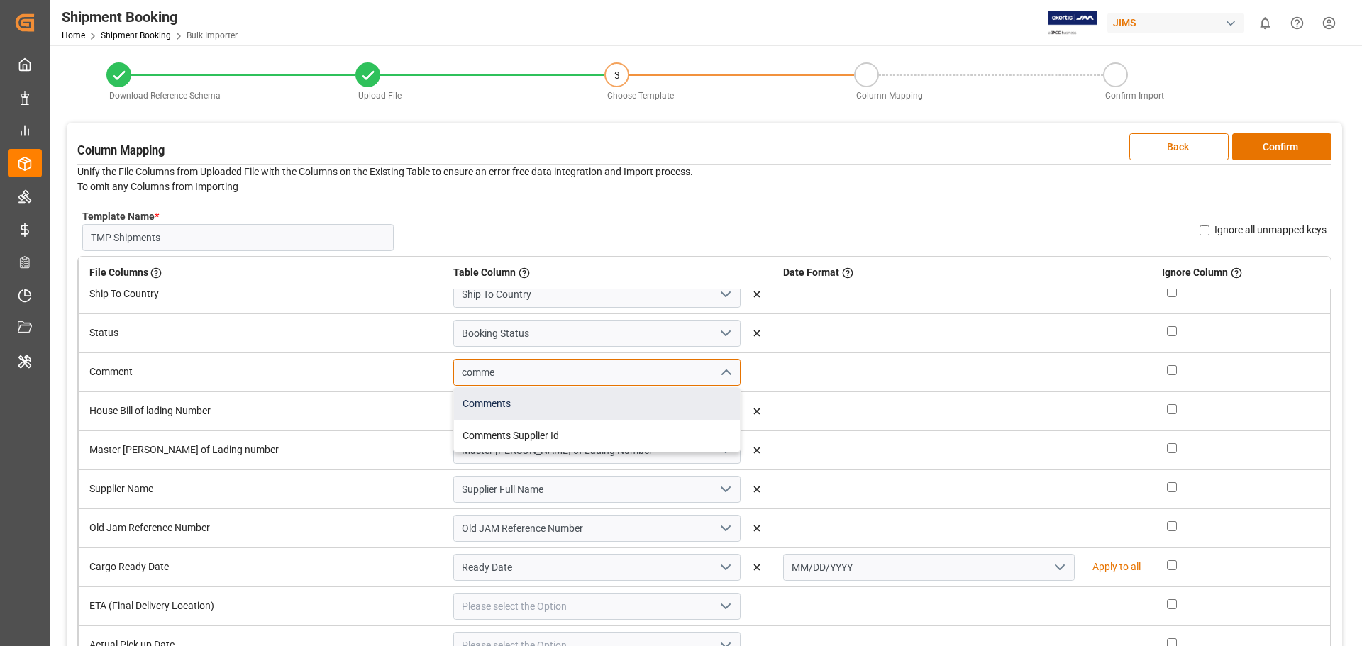
click at [454, 411] on div "Comments" at bounding box center [597, 404] width 286 height 32
type input "Comments"
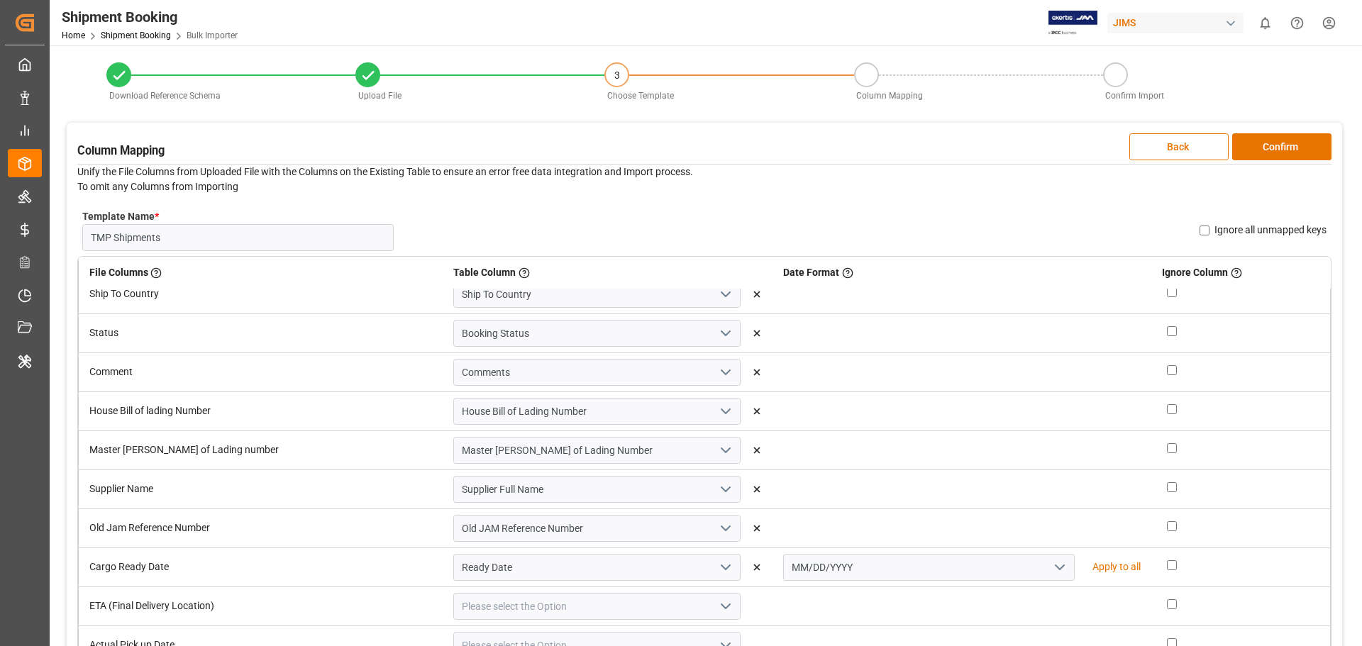
click at [859, 369] on td at bounding box center [961, 372] width 379 height 39
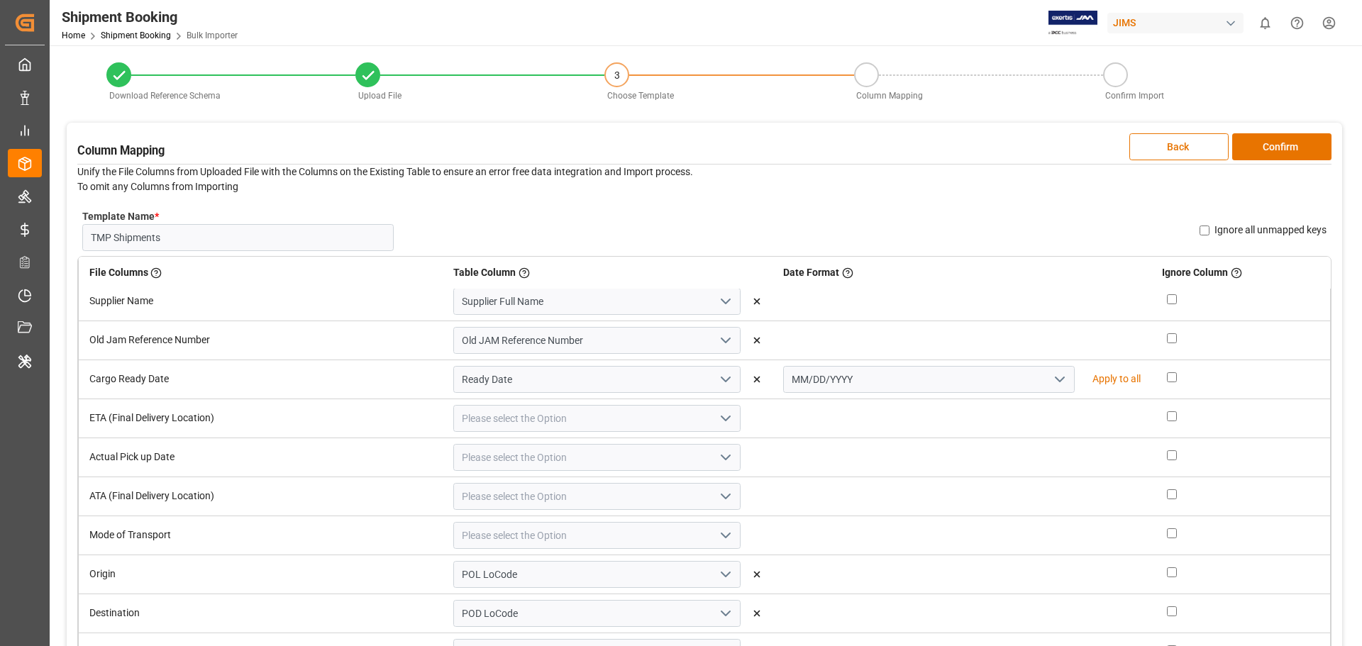
scroll to position [306, 0]
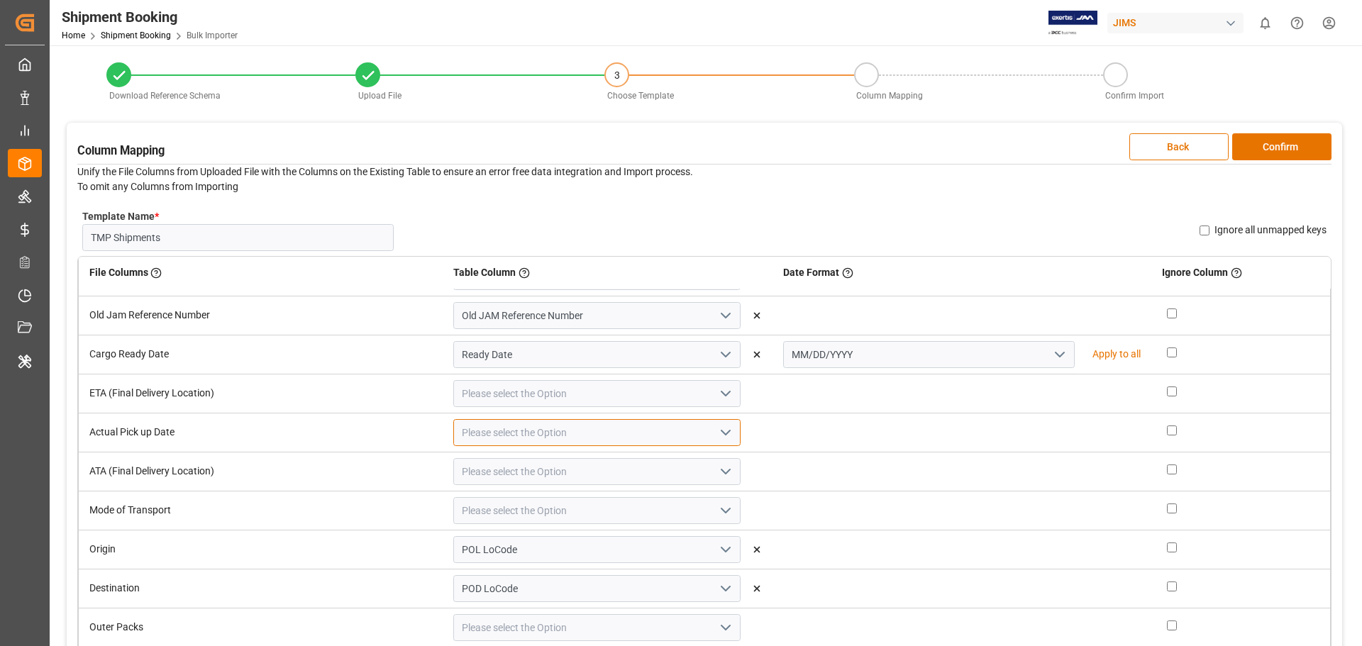
click at [629, 436] on input at bounding box center [596, 432] width 287 height 27
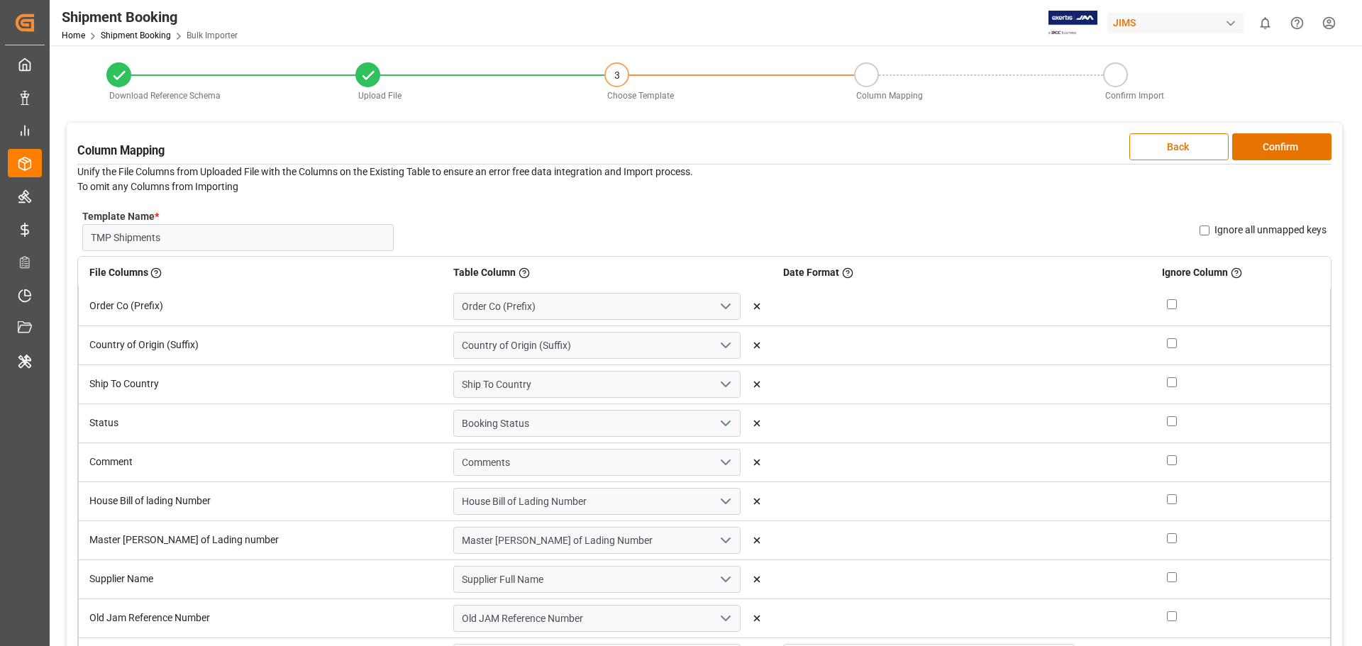
scroll to position [0, 0]
click at [1195, 134] on button "Back" at bounding box center [1178, 146] width 99 height 27
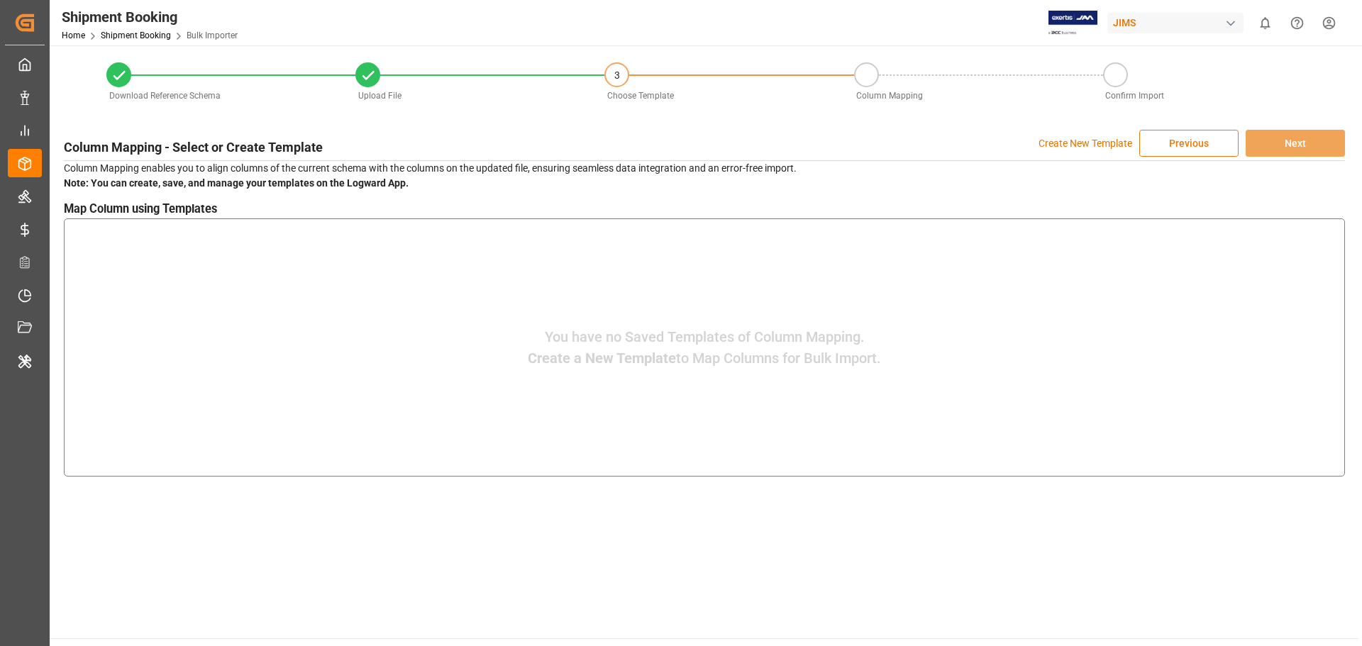
click at [1170, 140] on button "Previous" at bounding box center [1188, 143] width 99 height 27
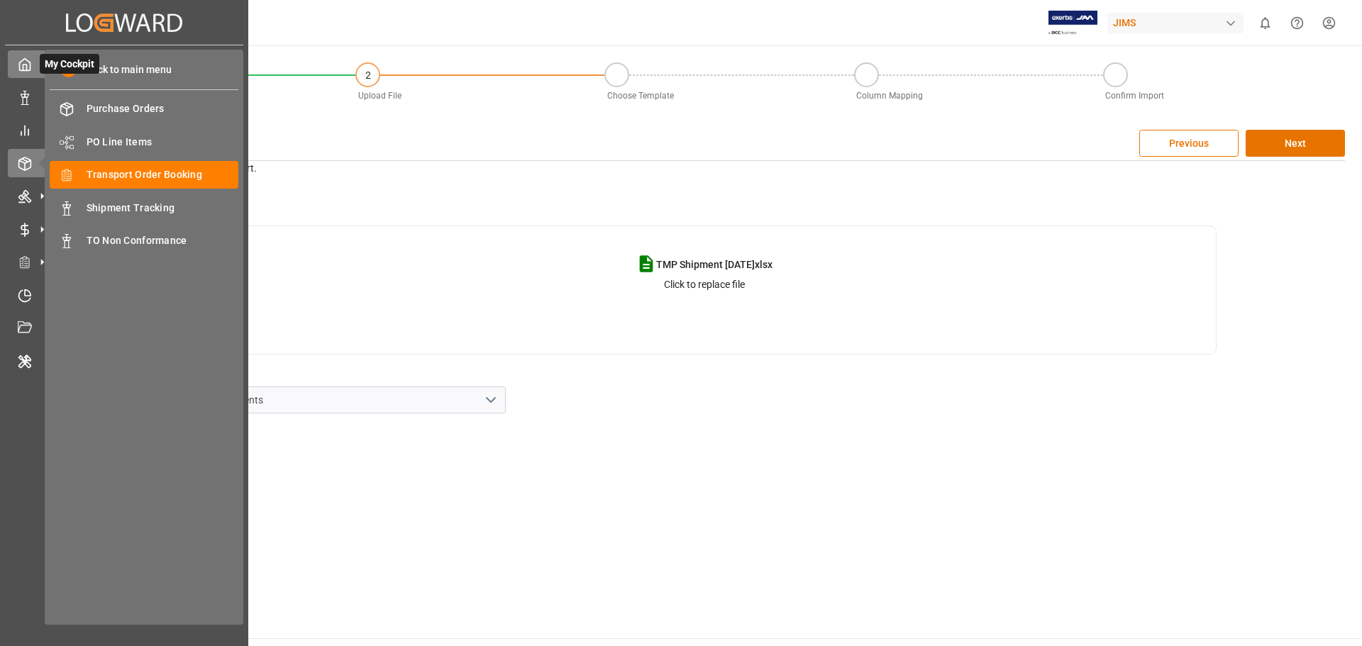
click at [36, 65] on div "My Cockpit My Cockpit" at bounding box center [124, 64] width 233 height 28
